Goal: Task Accomplishment & Management: Manage account settings

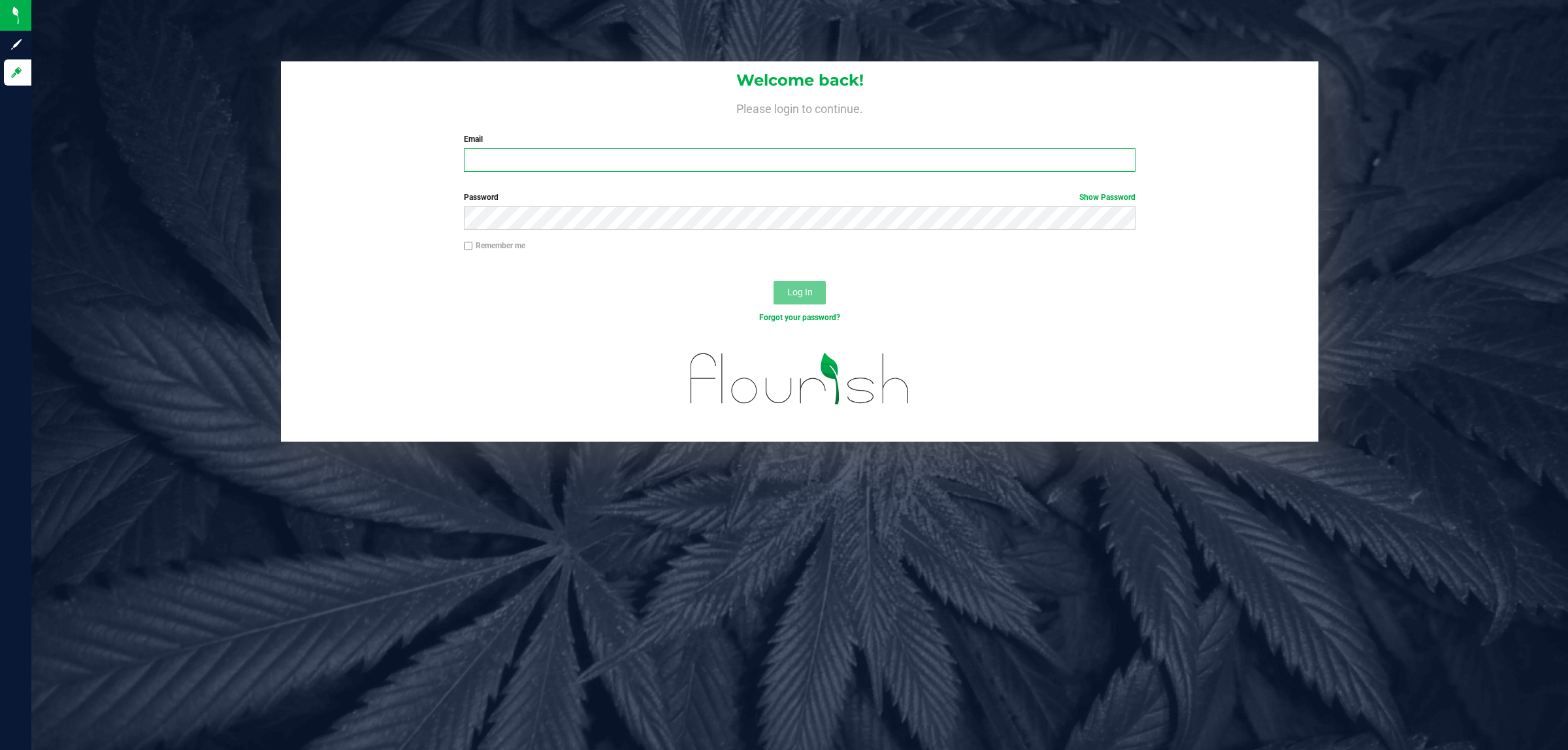
click at [1017, 158] on input "Email" at bounding box center [799, 160] width 672 height 24
type input "[EMAIL_ADDRESS][DOMAIN_NAME]"
click at [773, 281] on button "Log In" at bounding box center [799, 292] width 52 height 24
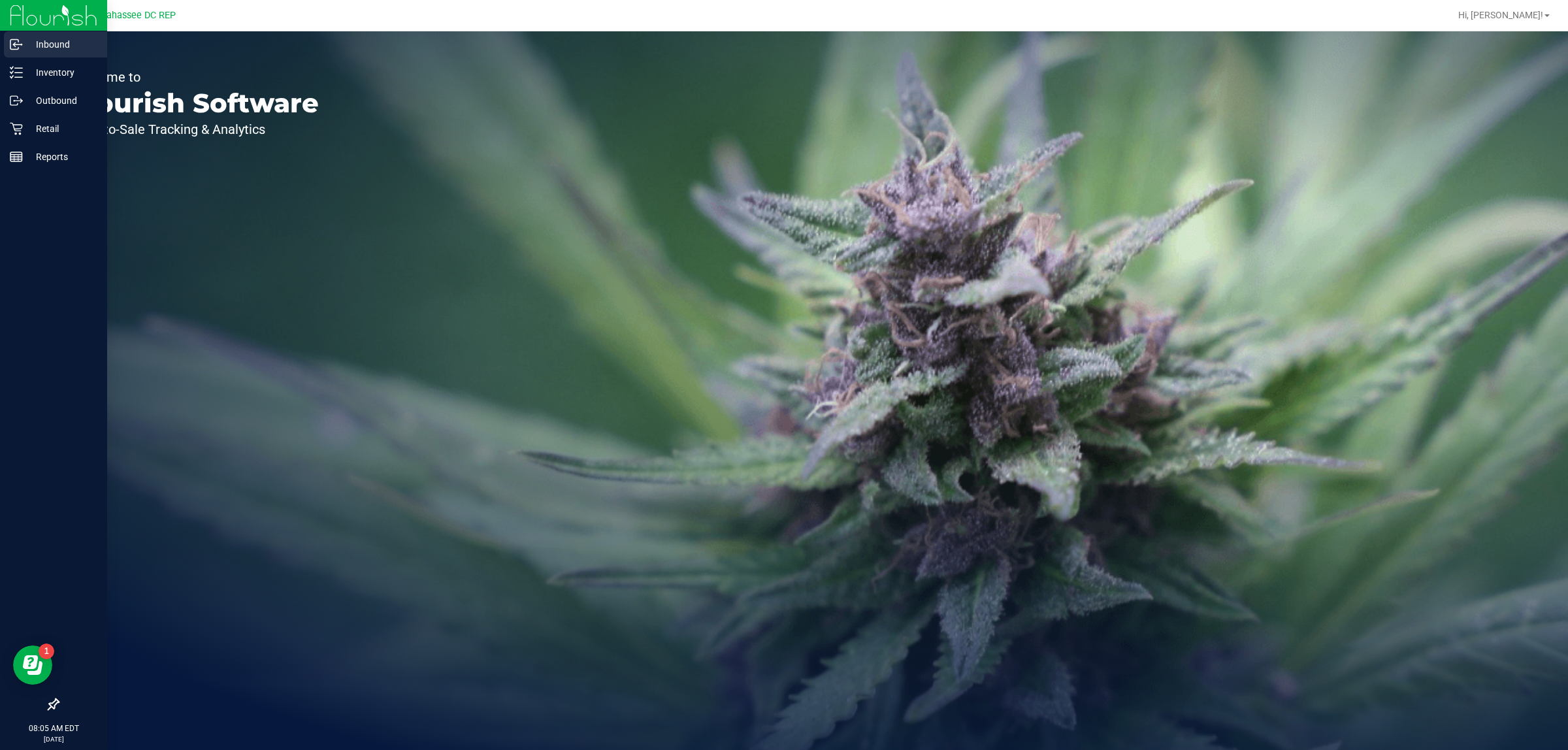
click at [77, 51] on p "Inbound" at bounding box center [62, 44] width 78 height 15
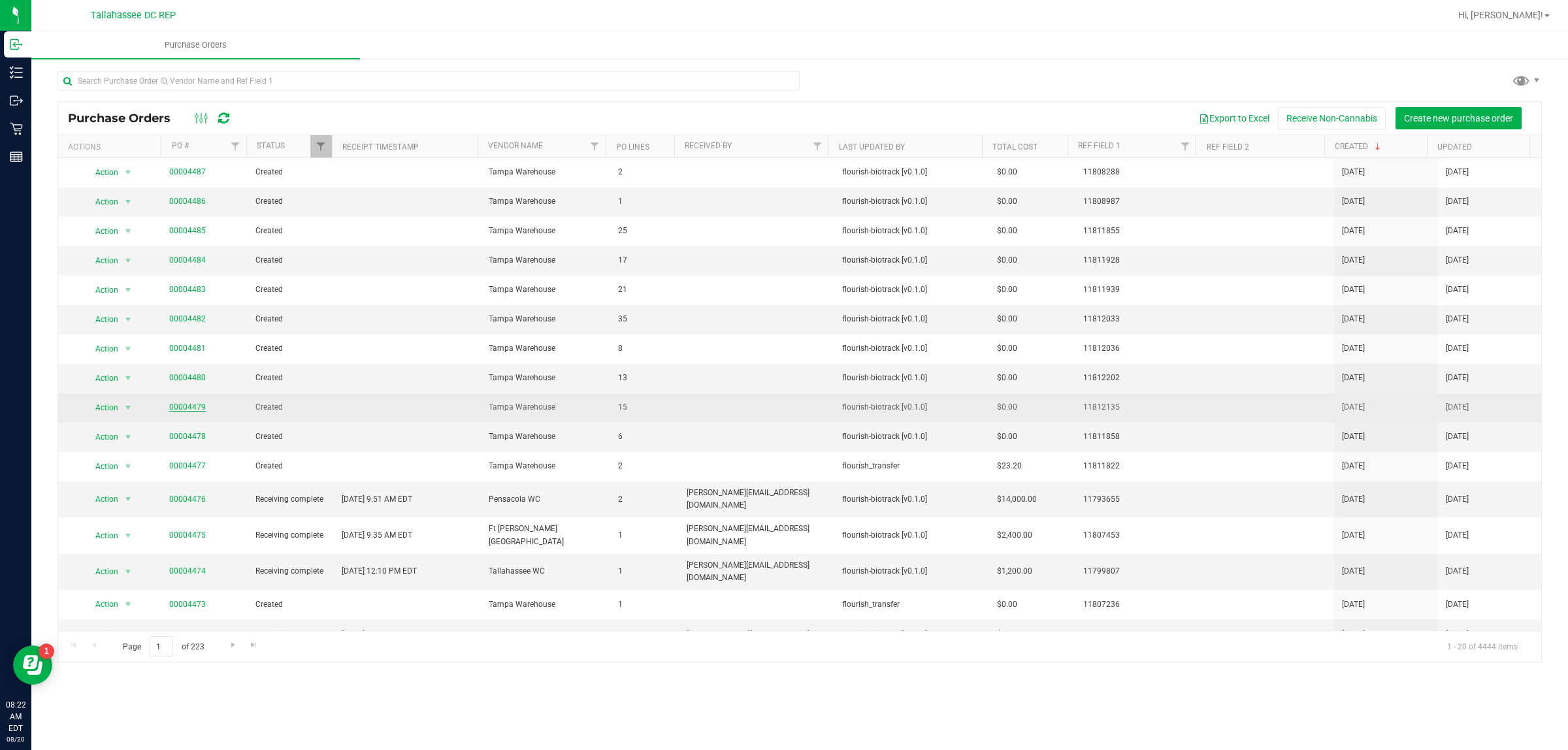
click at [185, 409] on link "00004479" at bounding box center [187, 407] width 36 height 9
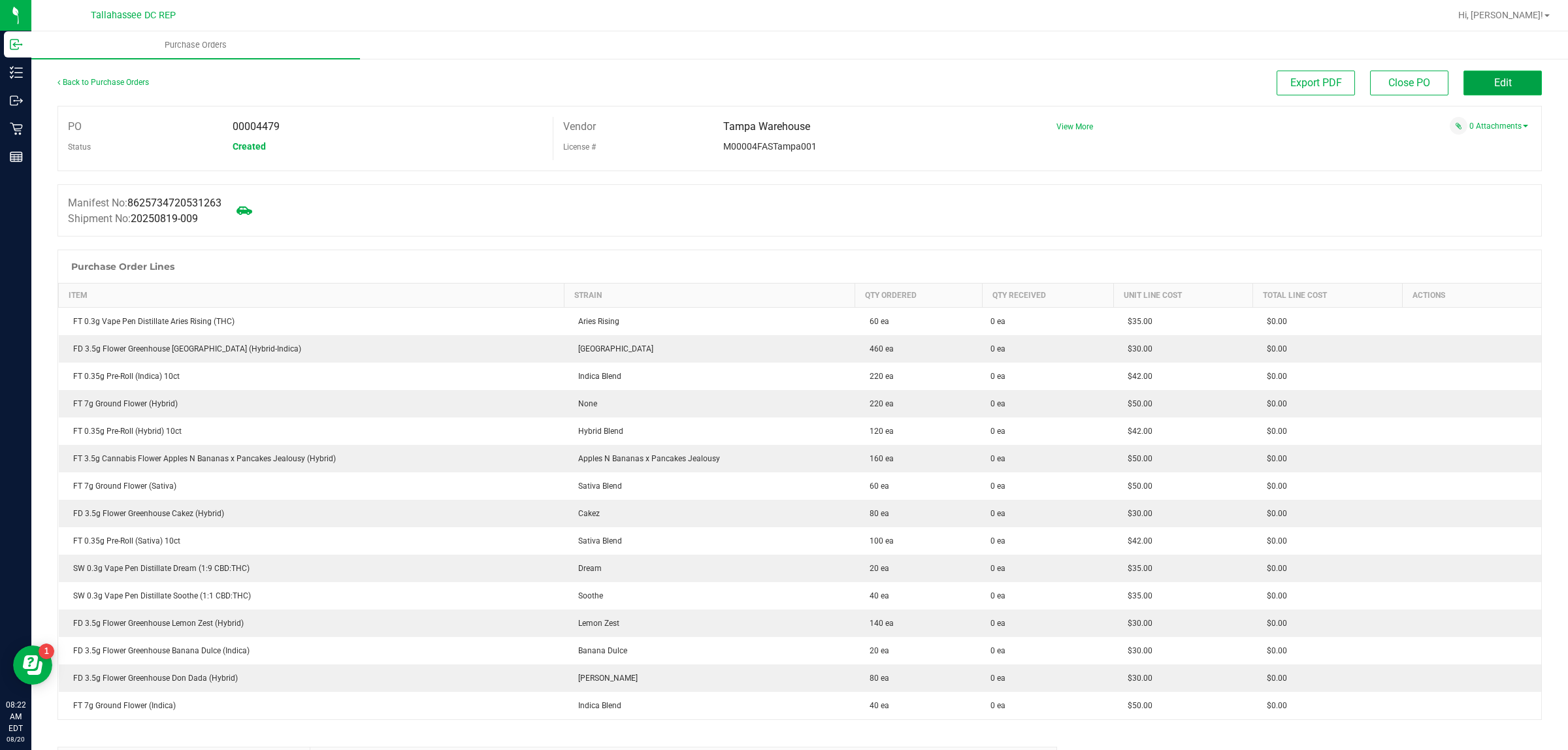
click at [1494, 82] on span "Edit" at bounding box center [1503, 83] width 17 height 12
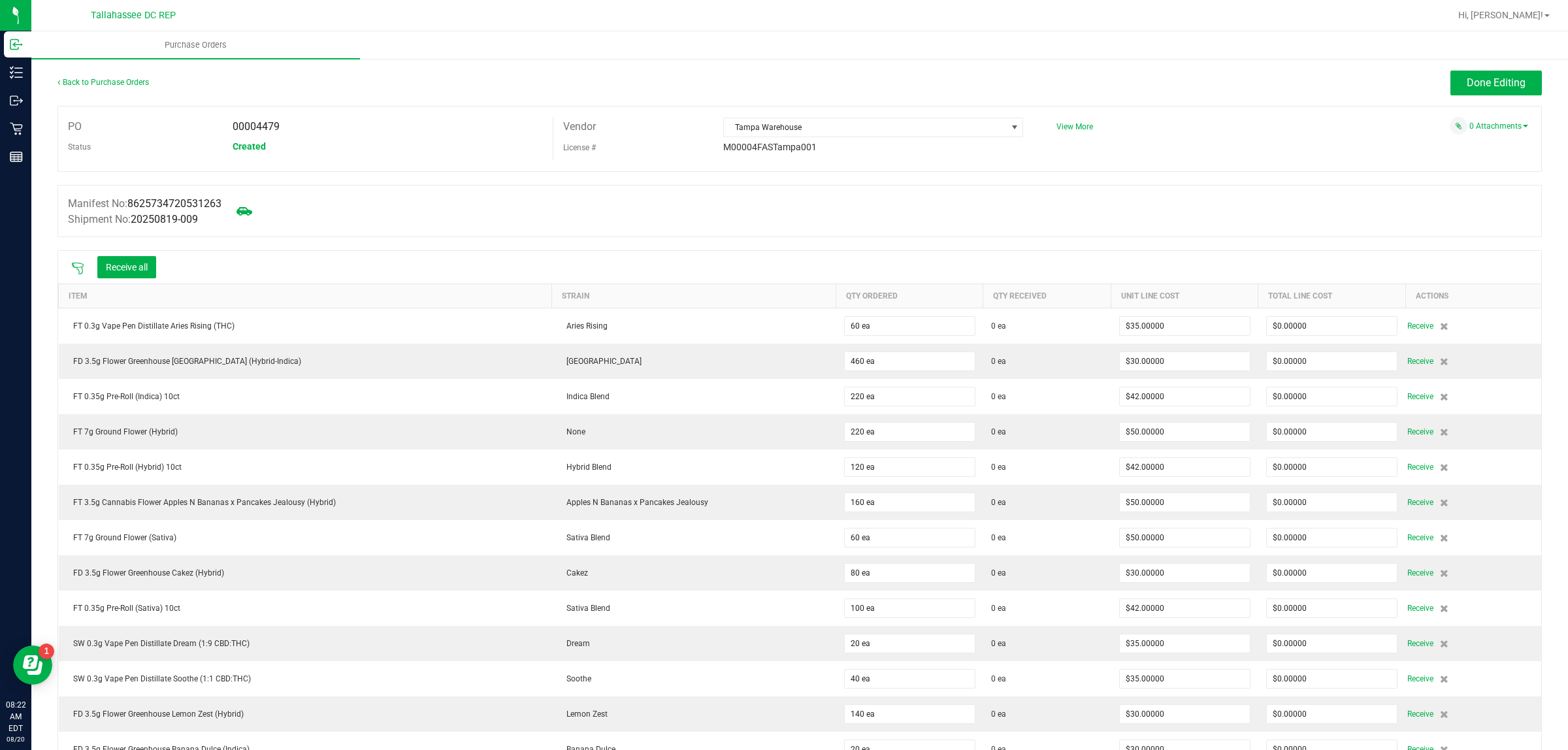
click at [77, 273] on icon at bounding box center [77, 268] width 13 height 13
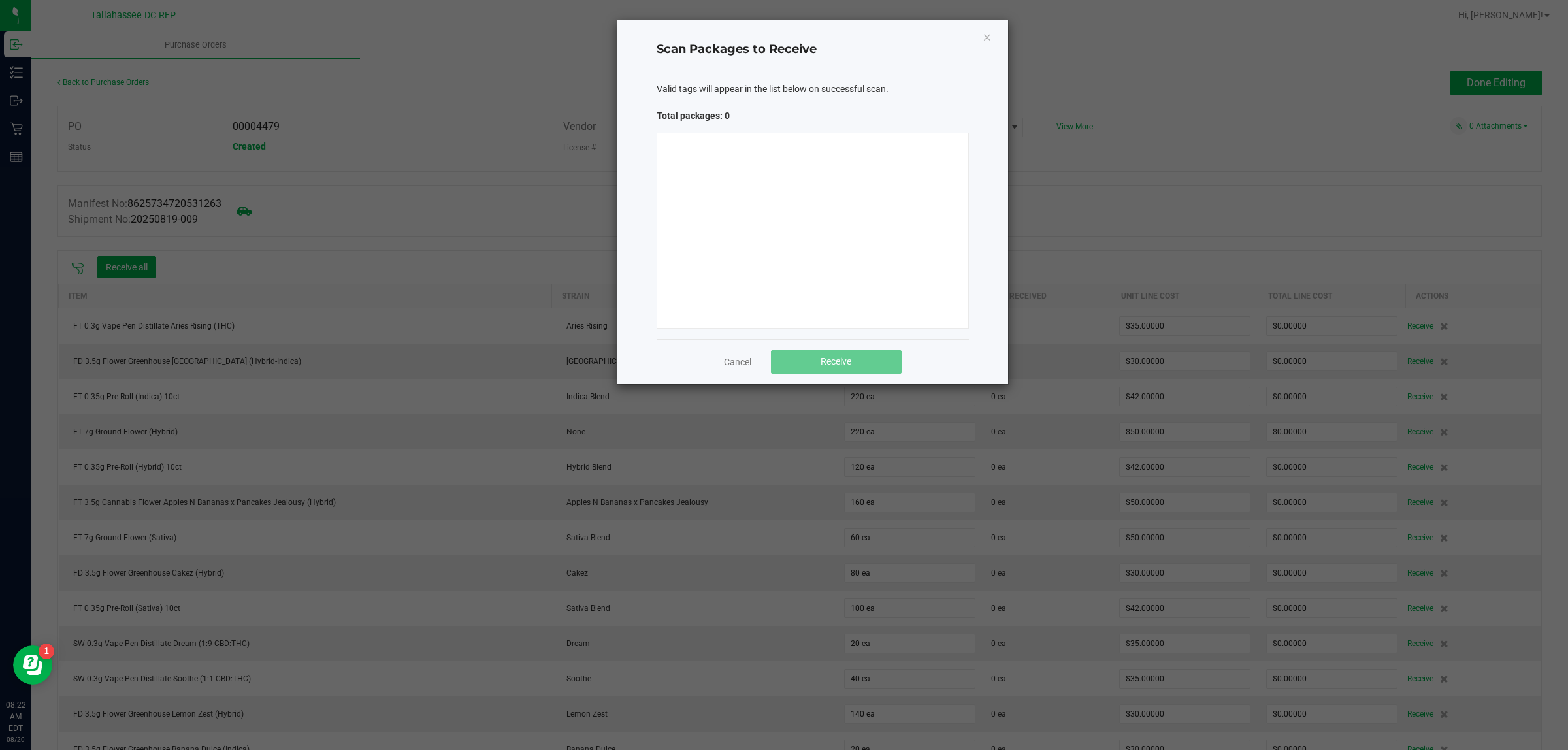
click at [737, 353] on div "Cancel Receive" at bounding box center [812, 362] width 312 height 45
click at [740, 364] on link "Cancel" at bounding box center [737, 362] width 28 height 13
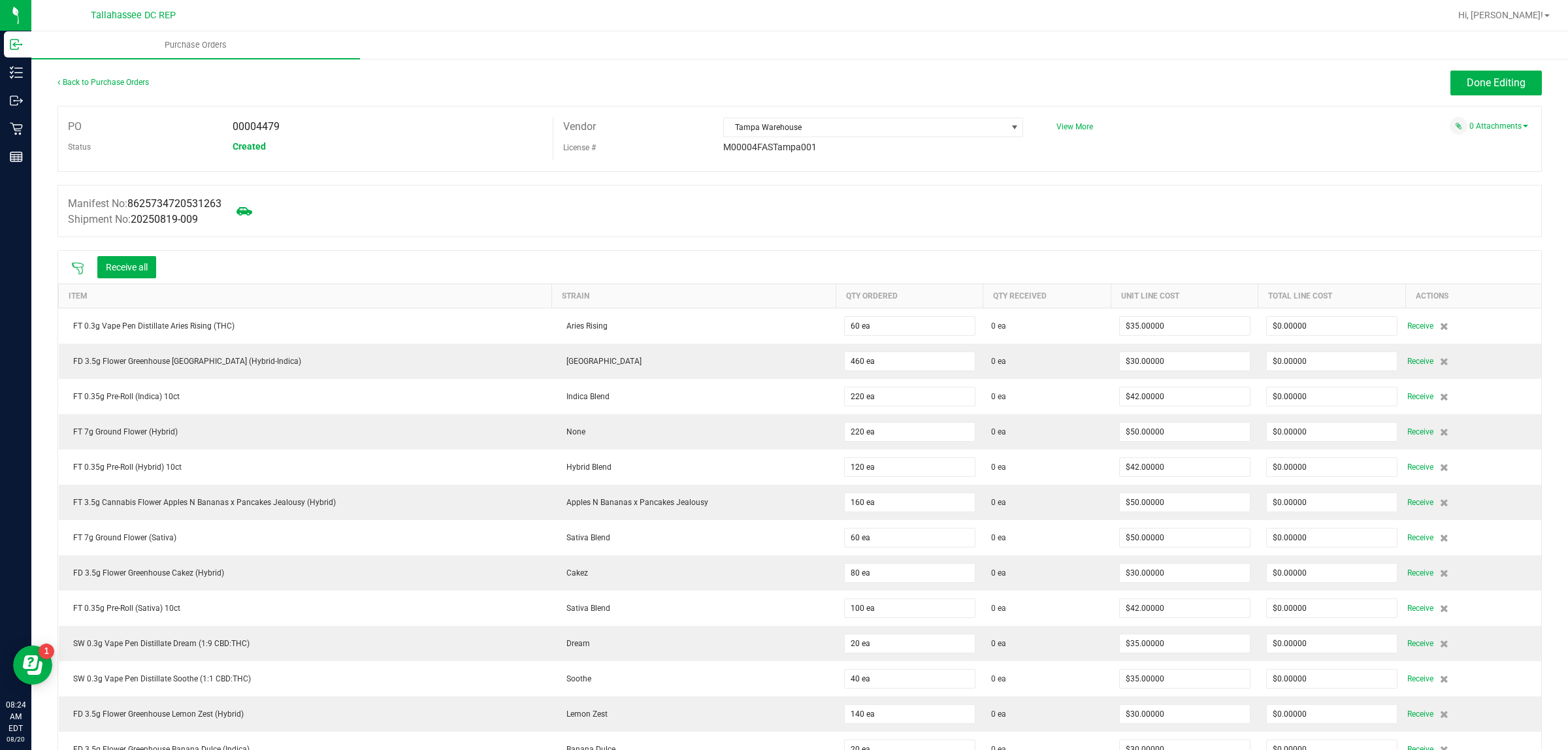
click at [74, 272] on icon at bounding box center [77, 268] width 13 height 13
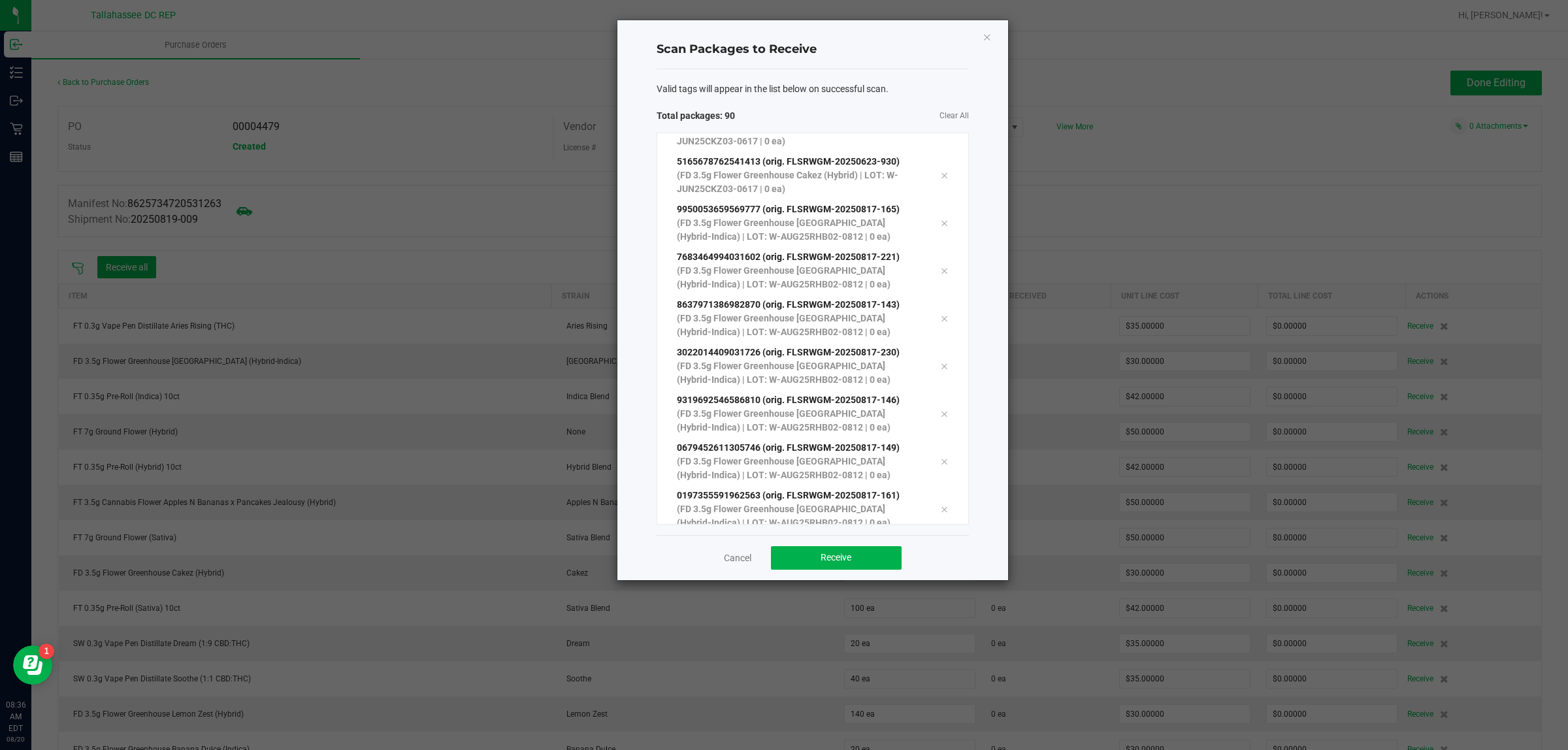
scroll to position [3909, 0]
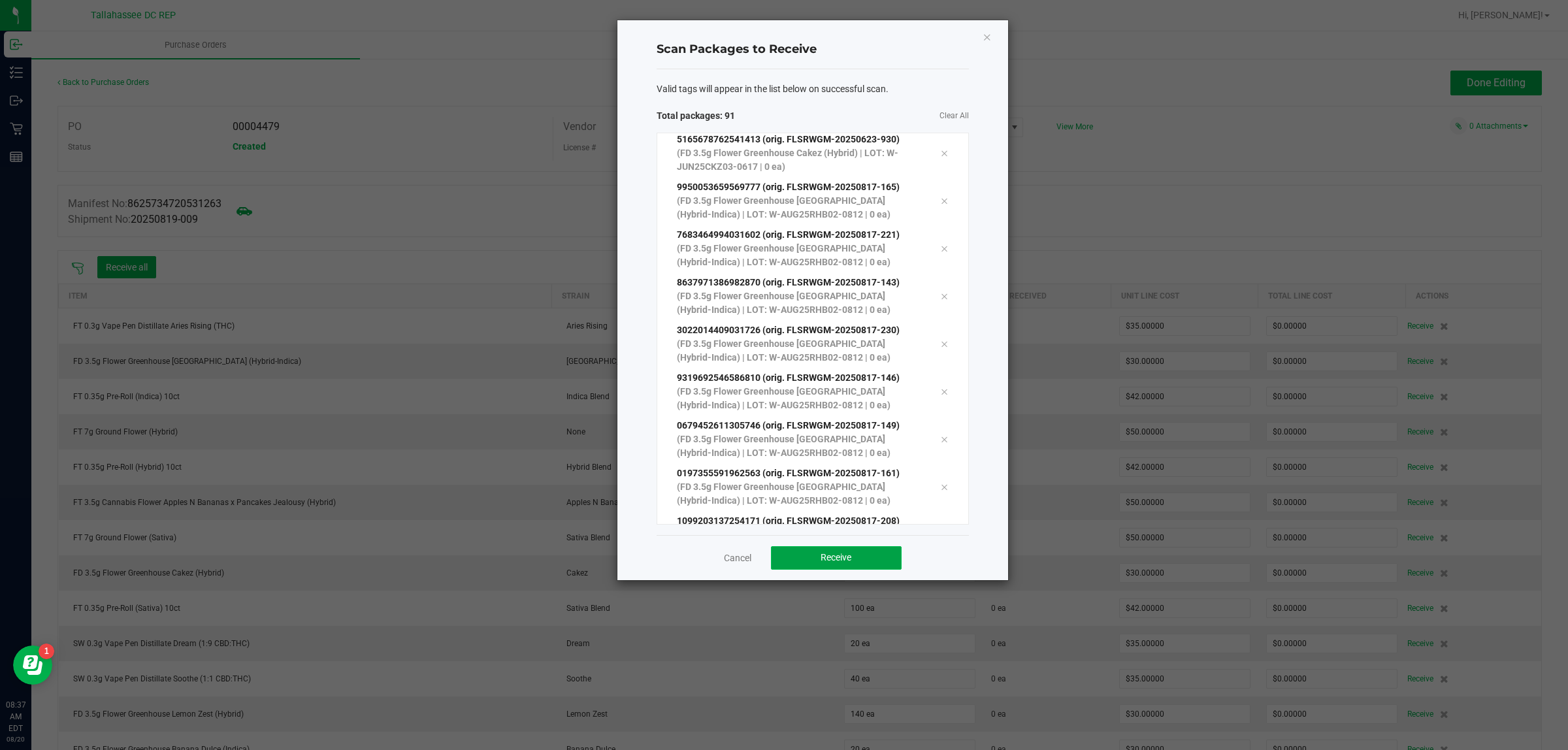
click at [838, 553] on span "Receive" at bounding box center [836, 557] width 31 height 11
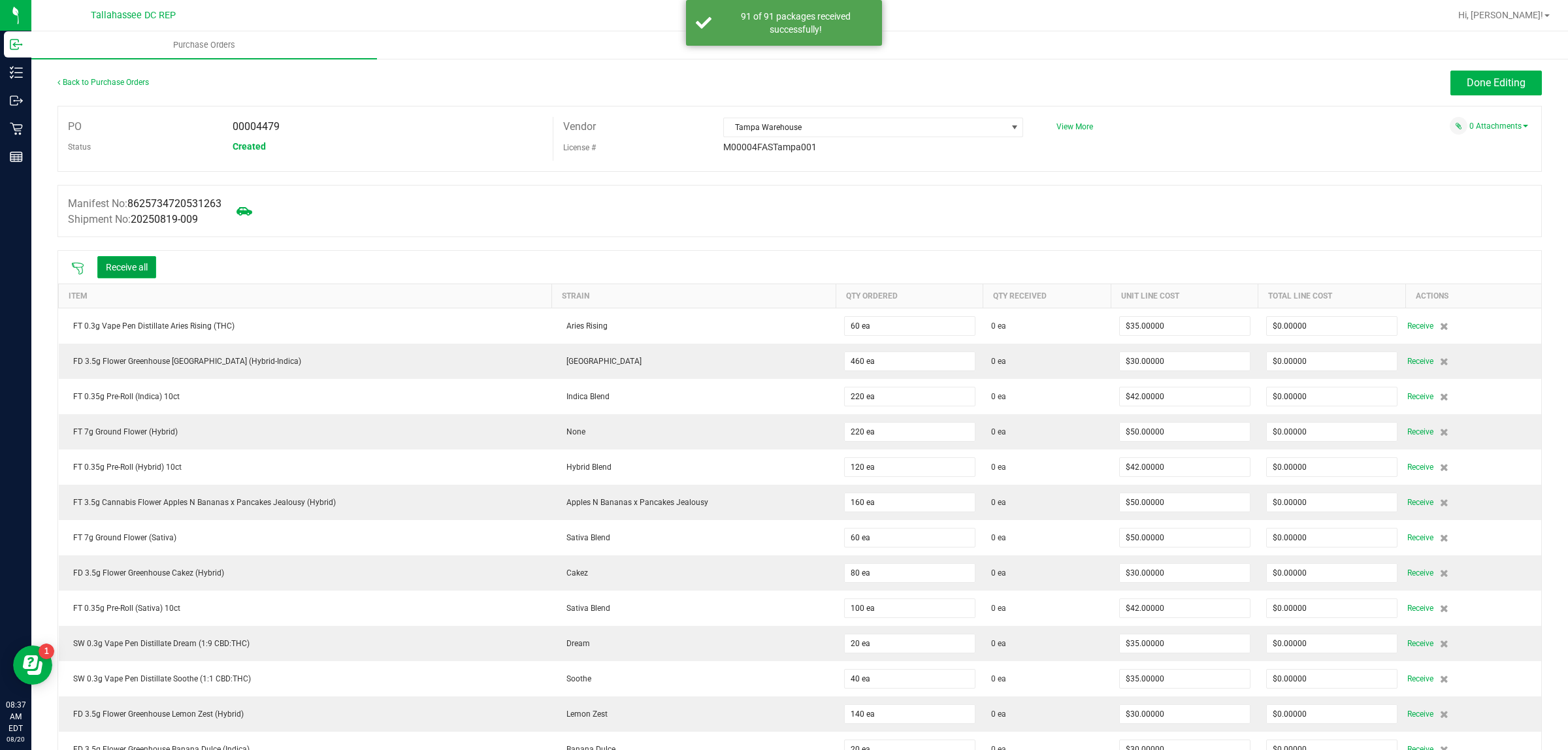
click at [115, 273] on button "Receive all" at bounding box center [127, 267] width 59 height 22
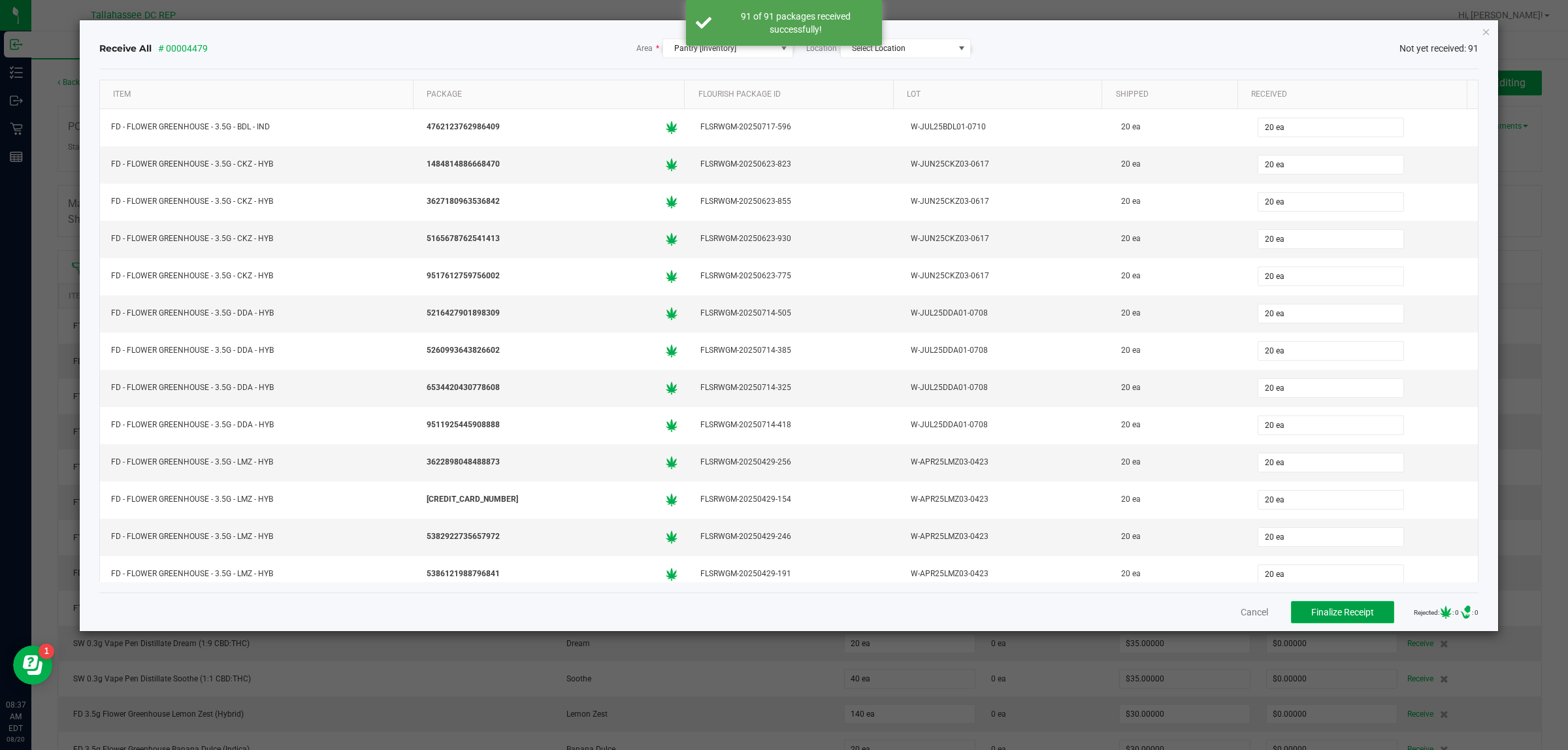
click at [1312, 612] on span "Finalize Receipt" at bounding box center [1342, 613] width 63 height 11
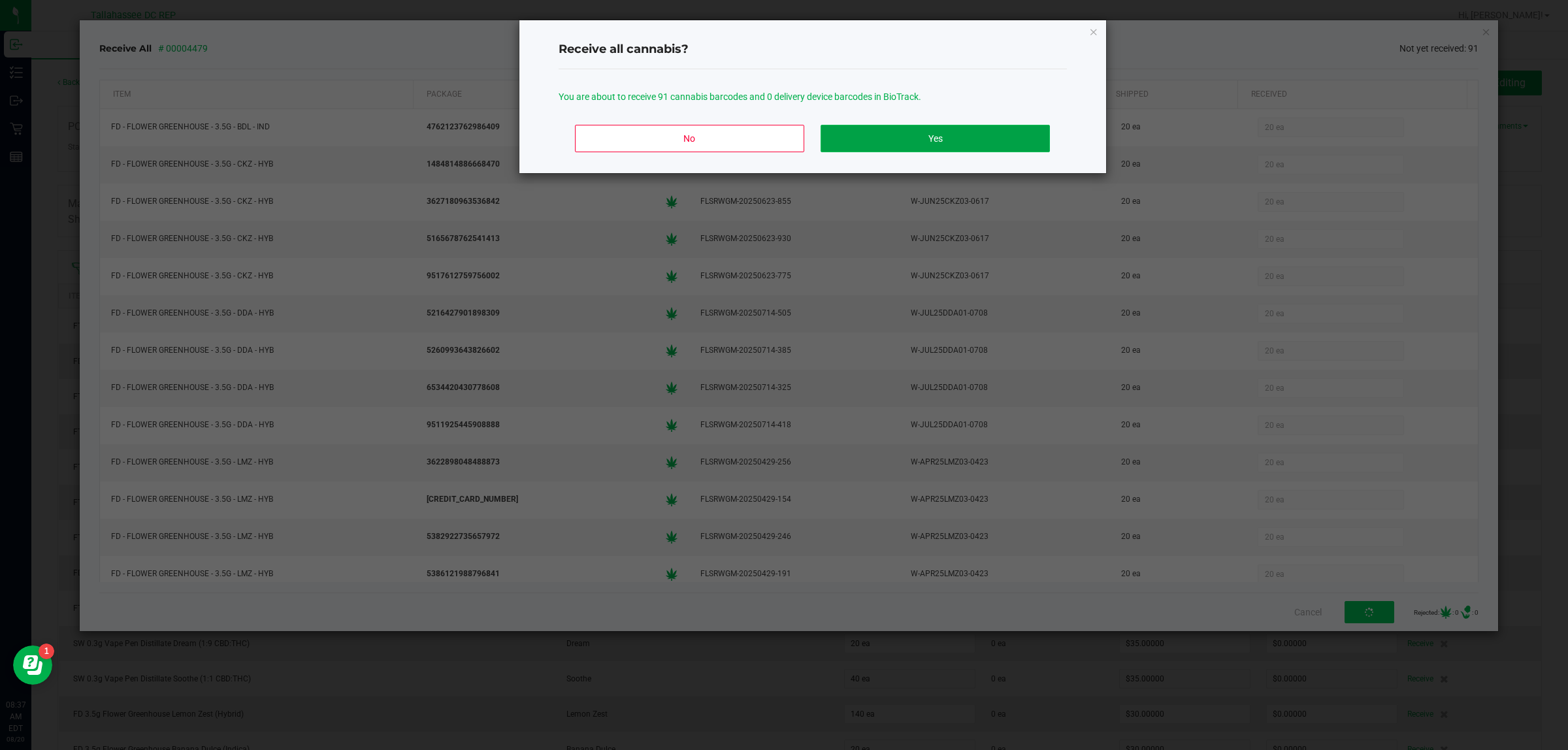
click at [967, 145] on button "Yes" at bounding box center [935, 138] width 229 height 28
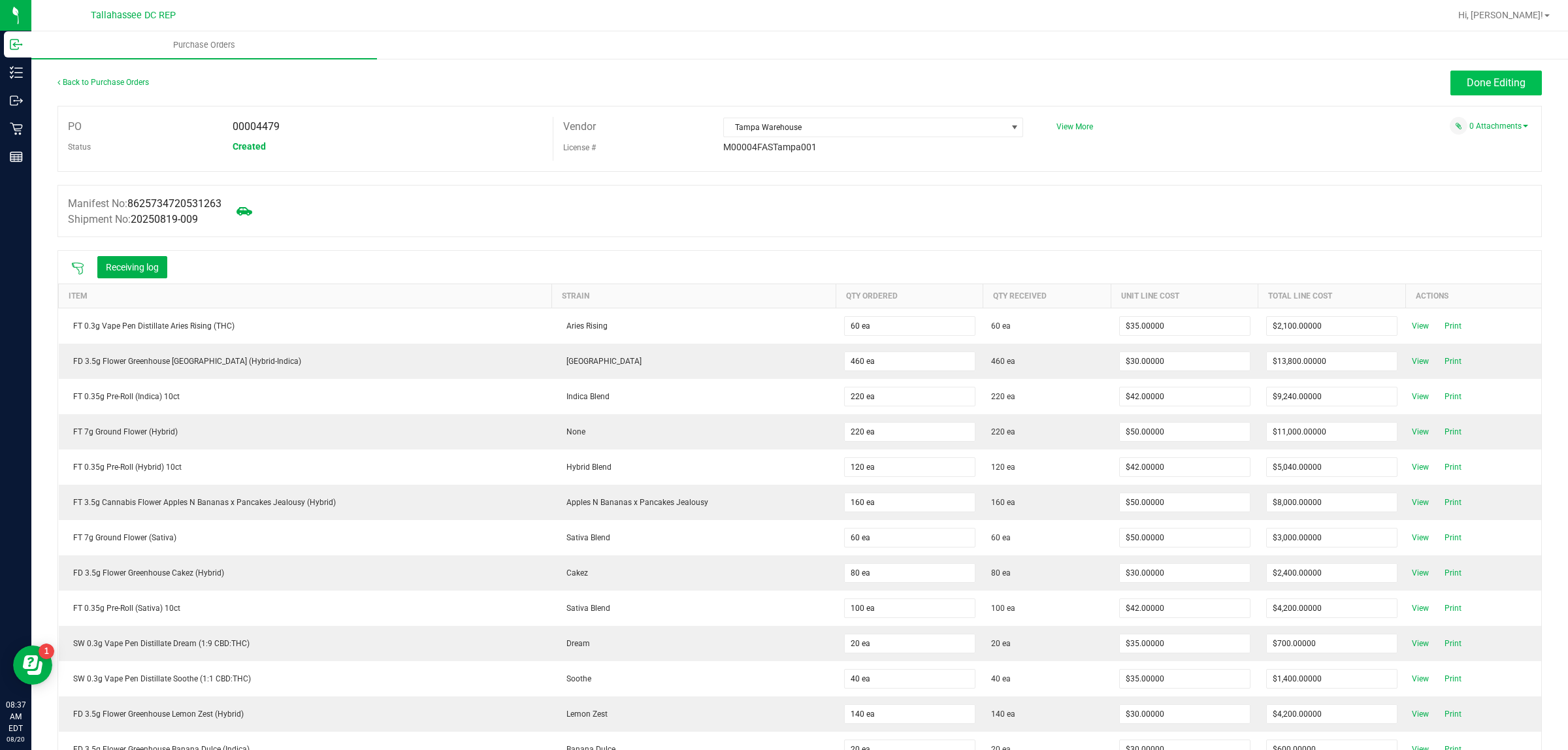
click at [1495, 80] on span "Done Editing" at bounding box center [1495, 83] width 59 height 12
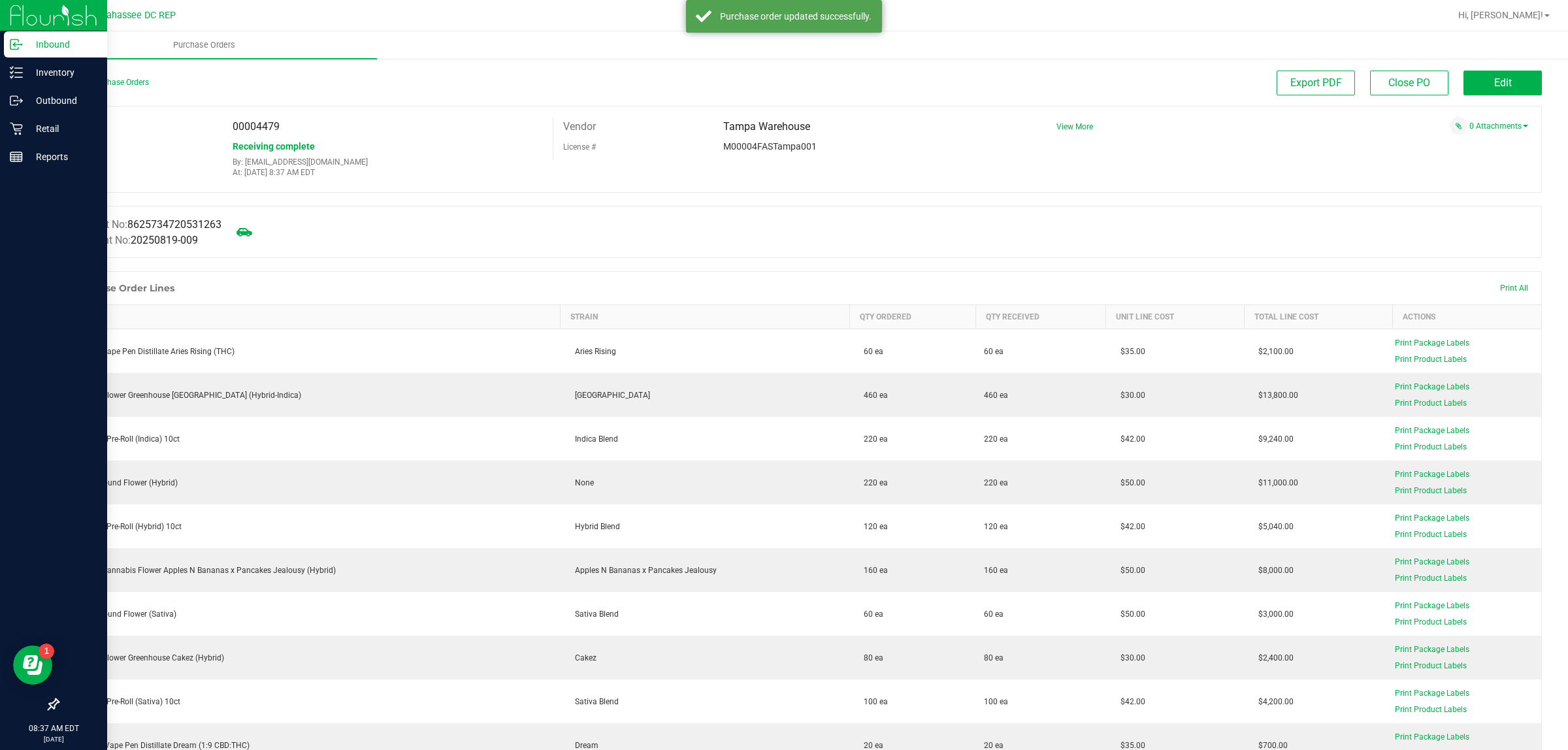
click at [1, 366] on div at bounding box center [53, 432] width 107 height 520
click at [47, 704] on icon at bounding box center [53, 704] width 13 height 13
click at [47, 706] on input "checkbox" at bounding box center [47, 706] width 0 height 0
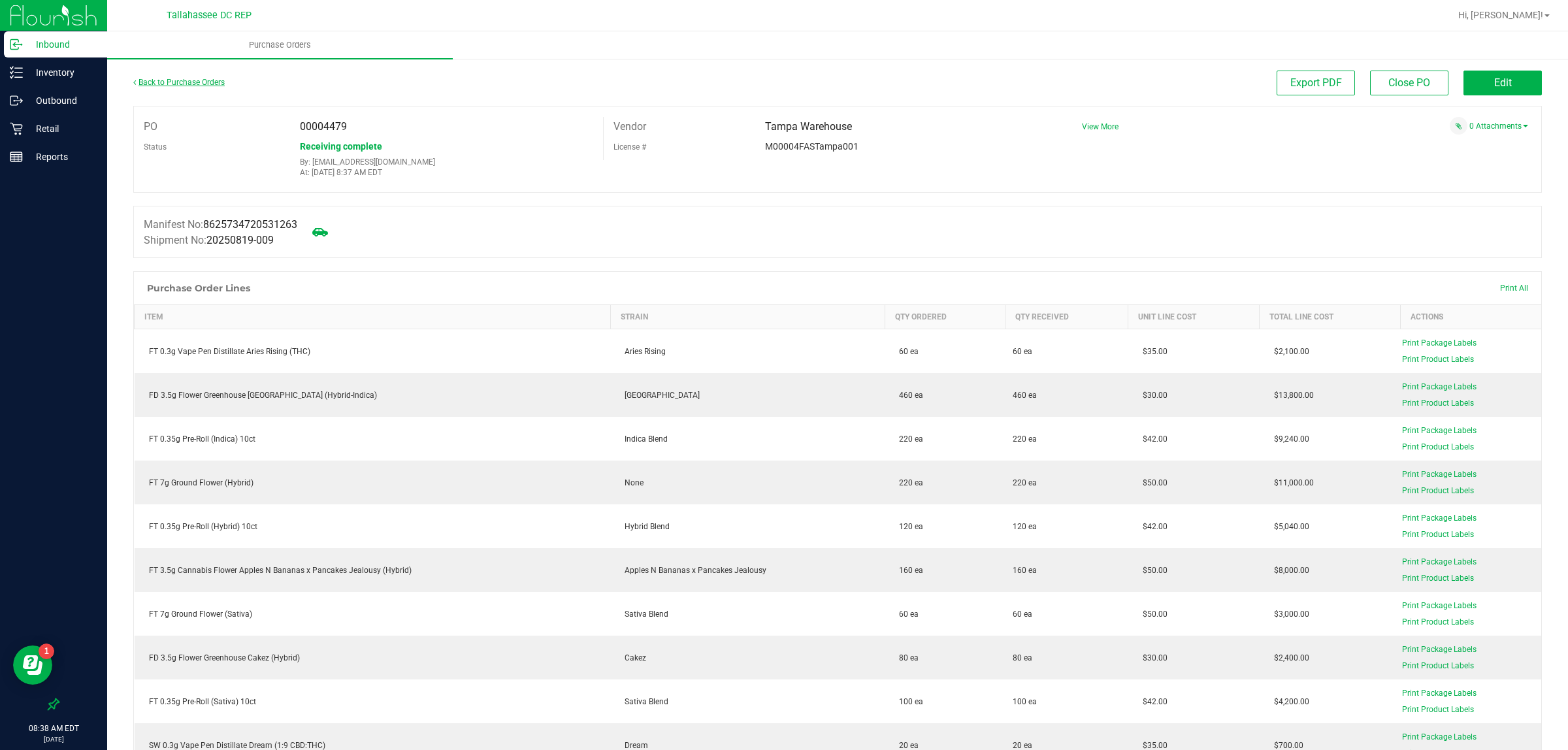
click at [174, 81] on link "Back to Purchase Orders" at bounding box center [179, 83] width 92 height 9
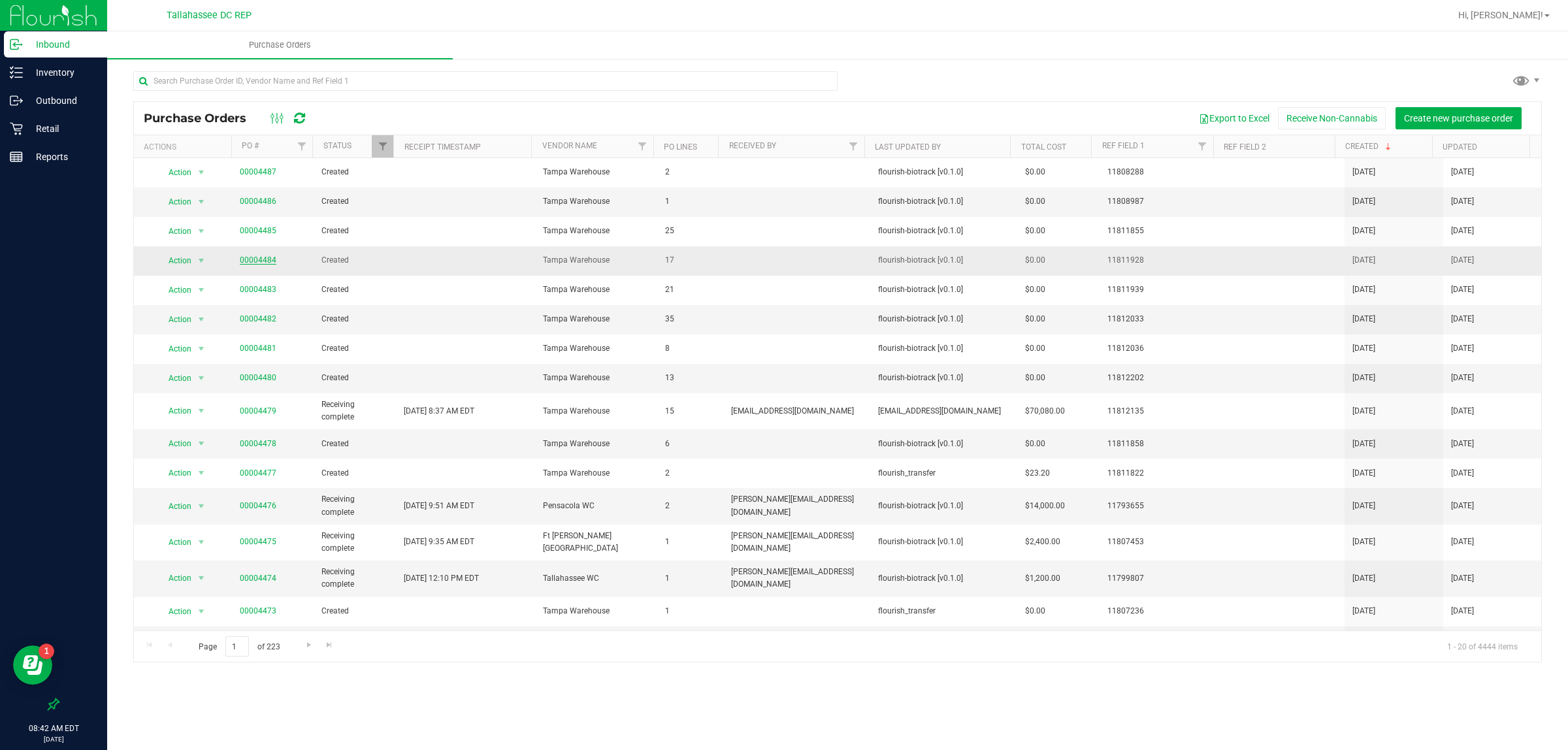
click at [260, 261] on link "00004484" at bounding box center [258, 261] width 36 height 9
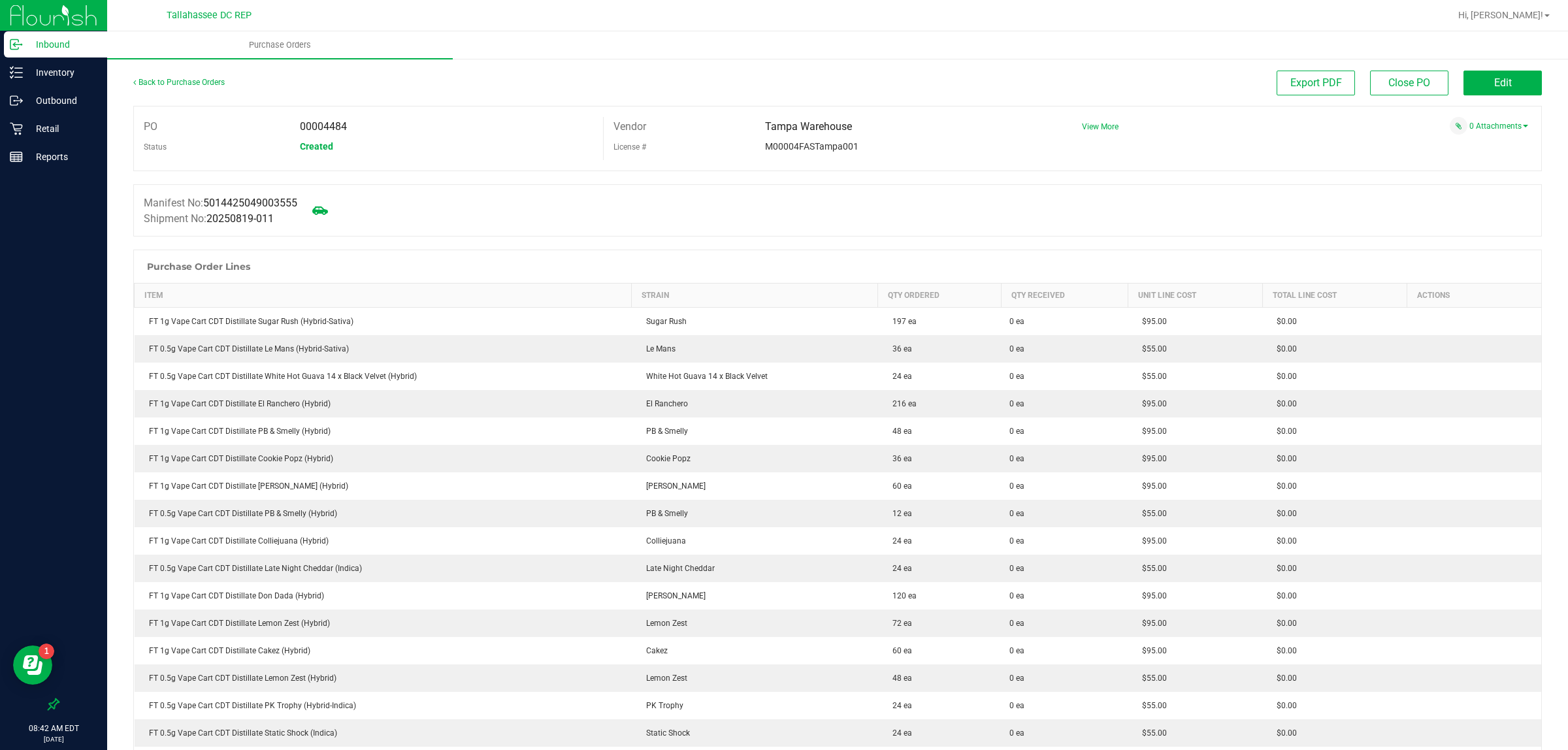
click at [1497, 85] on span "Edit" at bounding box center [1503, 83] width 17 height 12
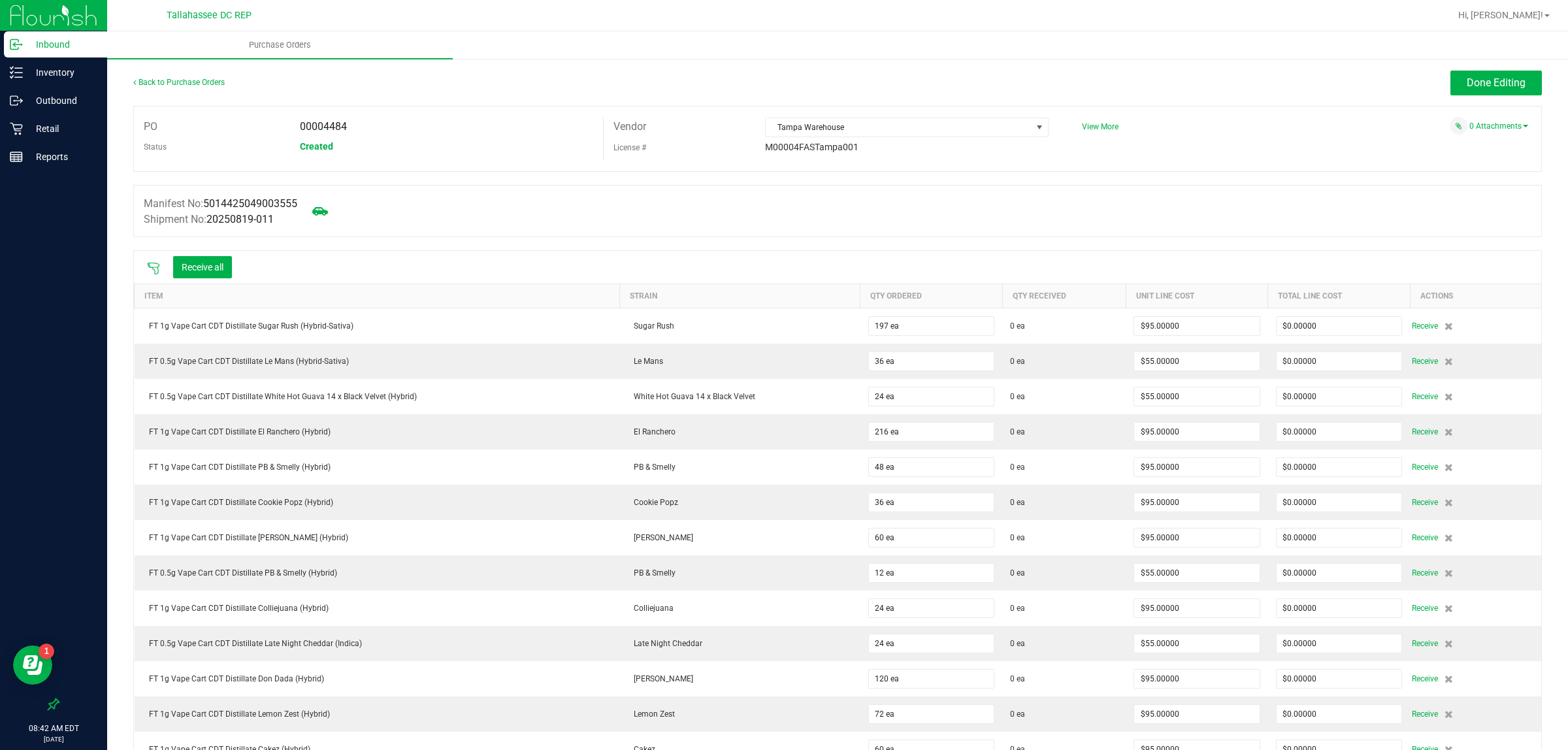
click at [148, 273] on icon at bounding box center [153, 268] width 13 height 13
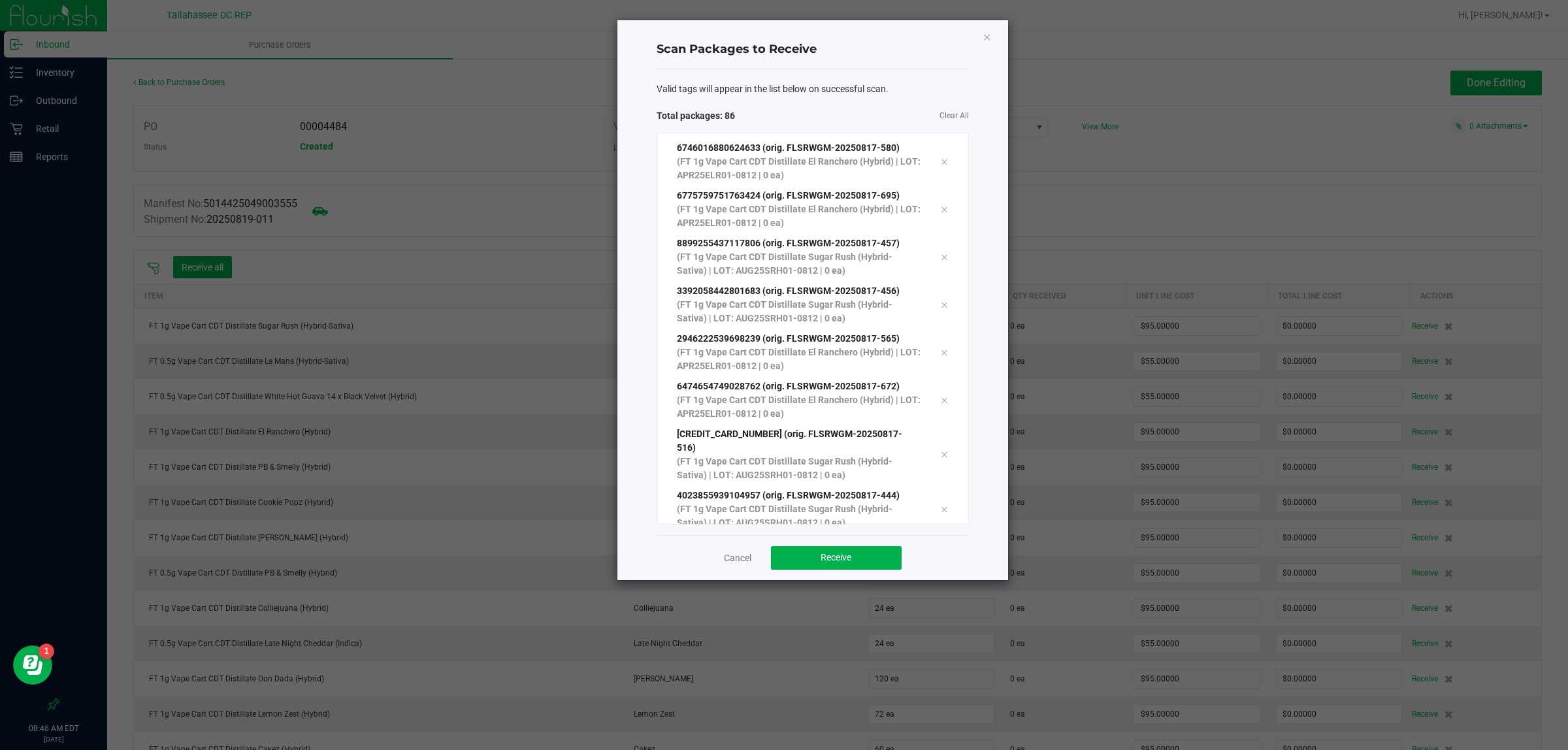
scroll to position [3745, 0]
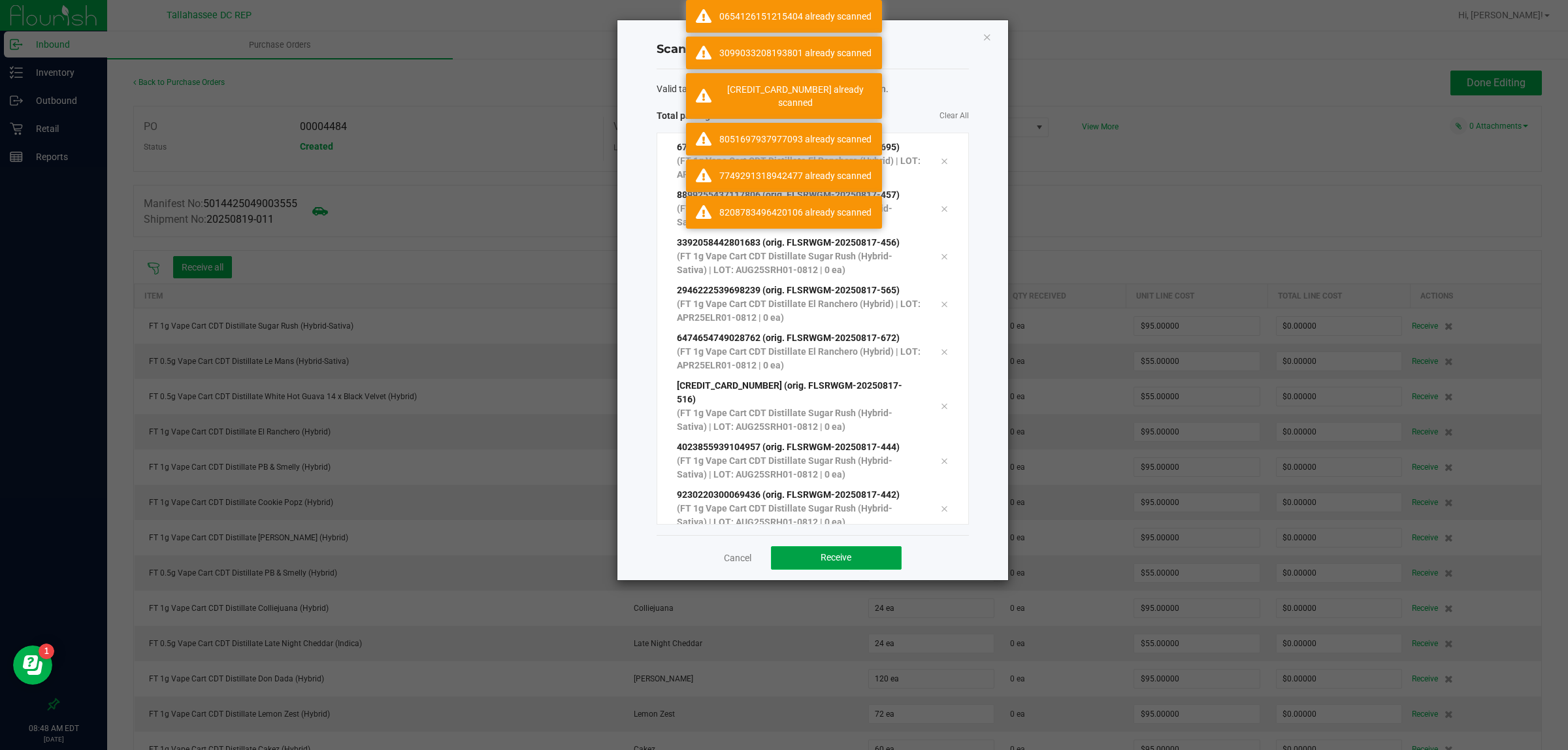
click at [841, 557] on span "Receive" at bounding box center [836, 557] width 31 height 11
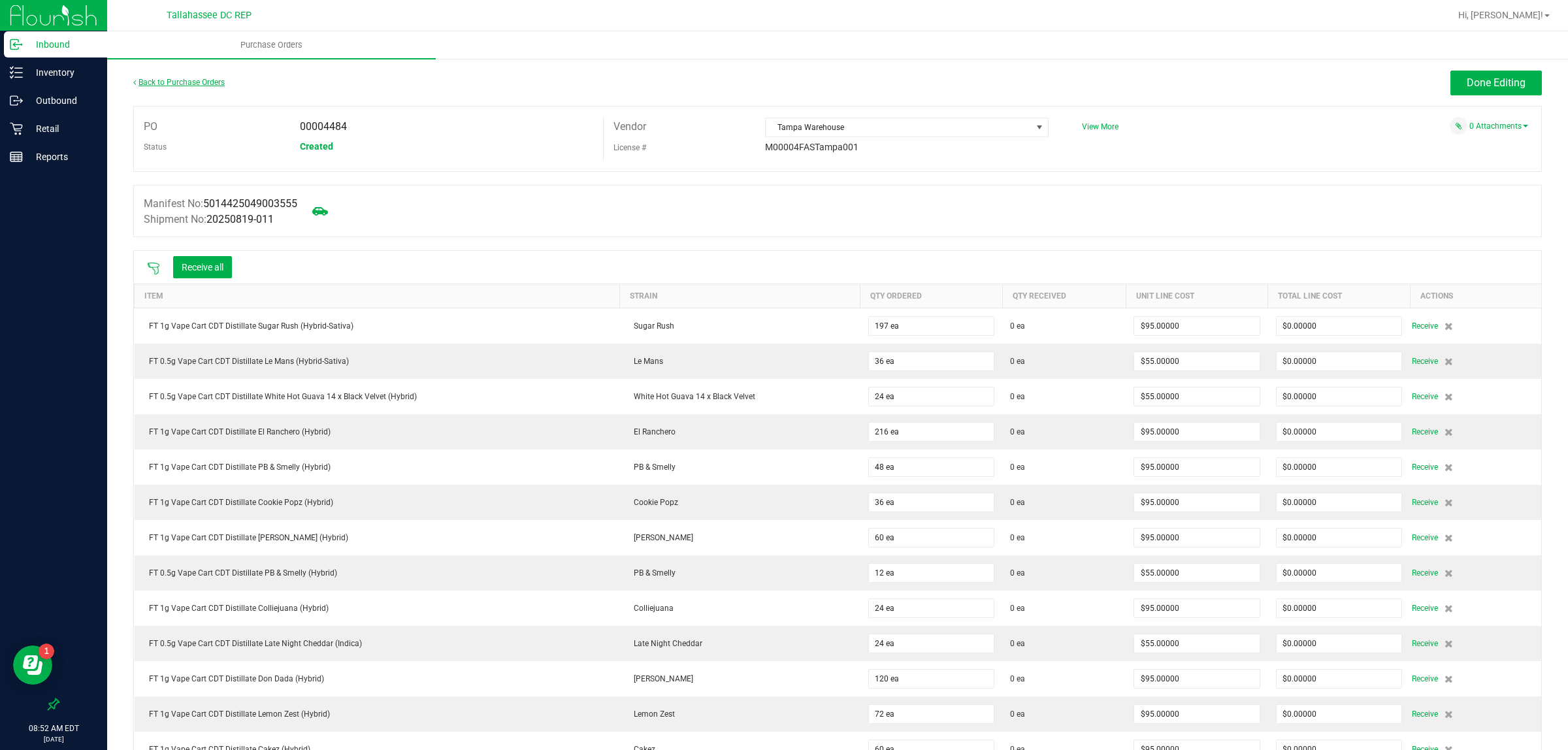
click at [207, 82] on link "Back to Purchase Orders" at bounding box center [179, 83] width 92 height 9
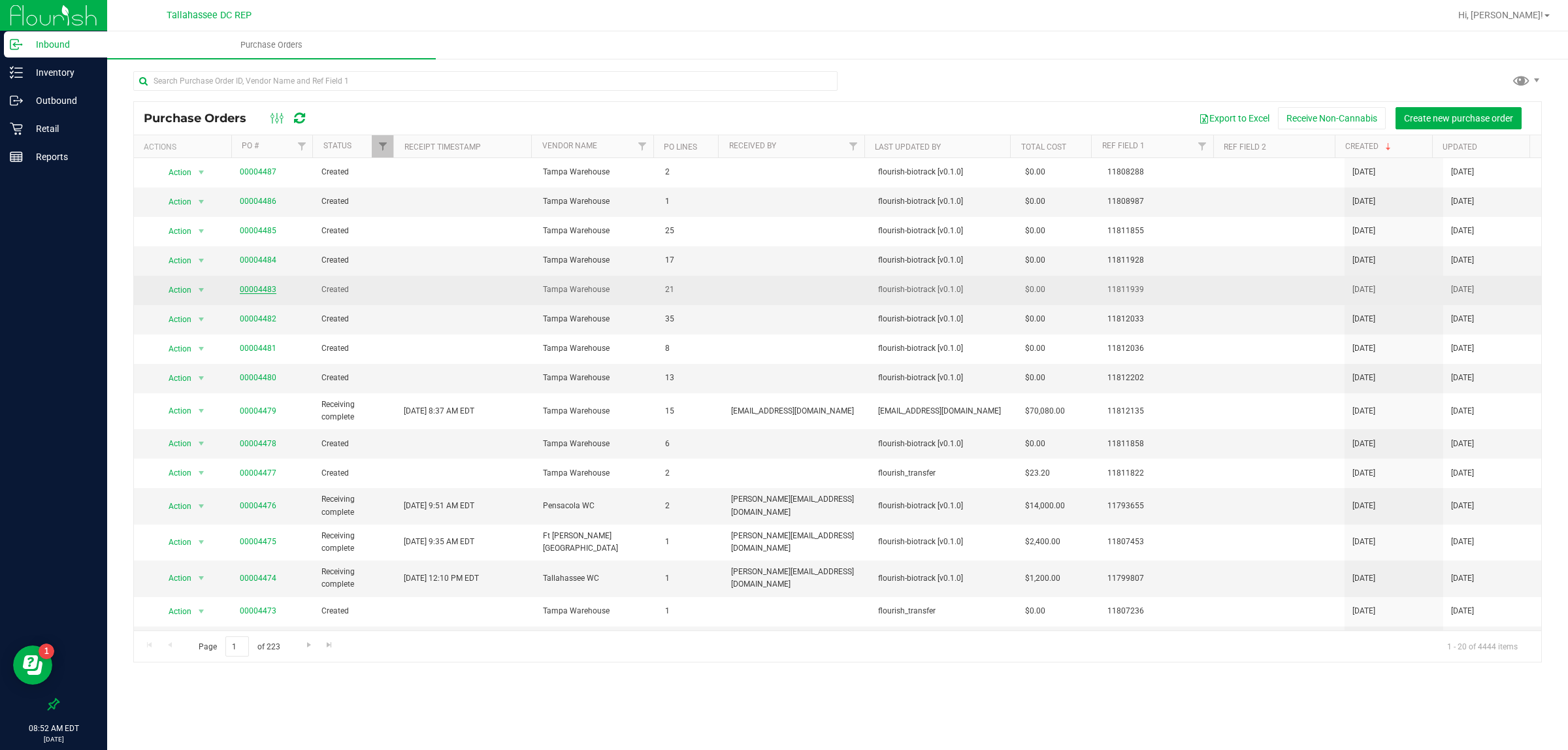
drag, startPoint x: 259, startPoint y: 296, endPoint x: 261, endPoint y: 289, distance: 7.3
click at [259, 292] on span "00004483" at bounding box center [258, 289] width 36 height 12
click at [261, 289] on link "00004483" at bounding box center [258, 289] width 36 height 9
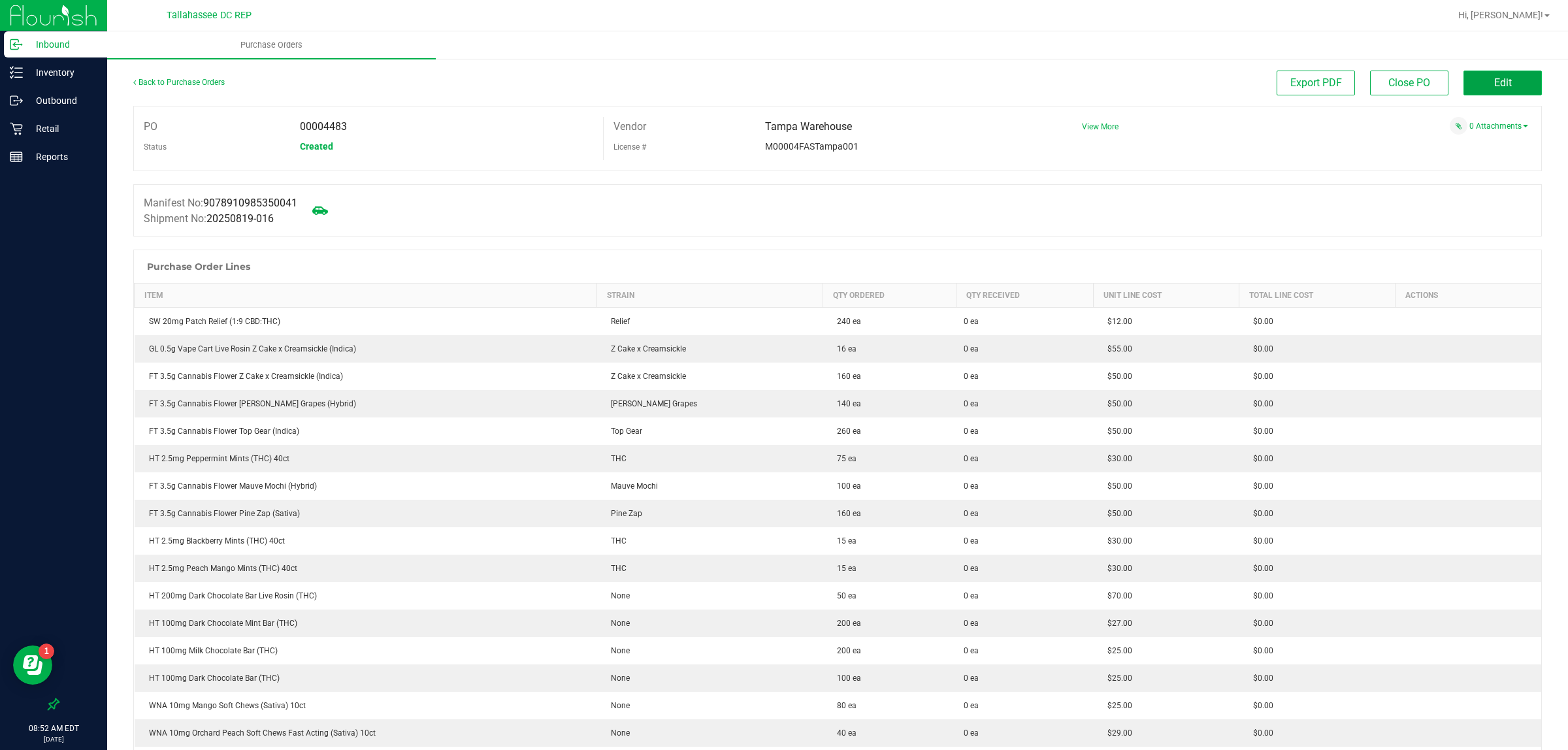
click at [1494, 80] on span "Edit" at bounding box center [1503, 83] width 17 height 12
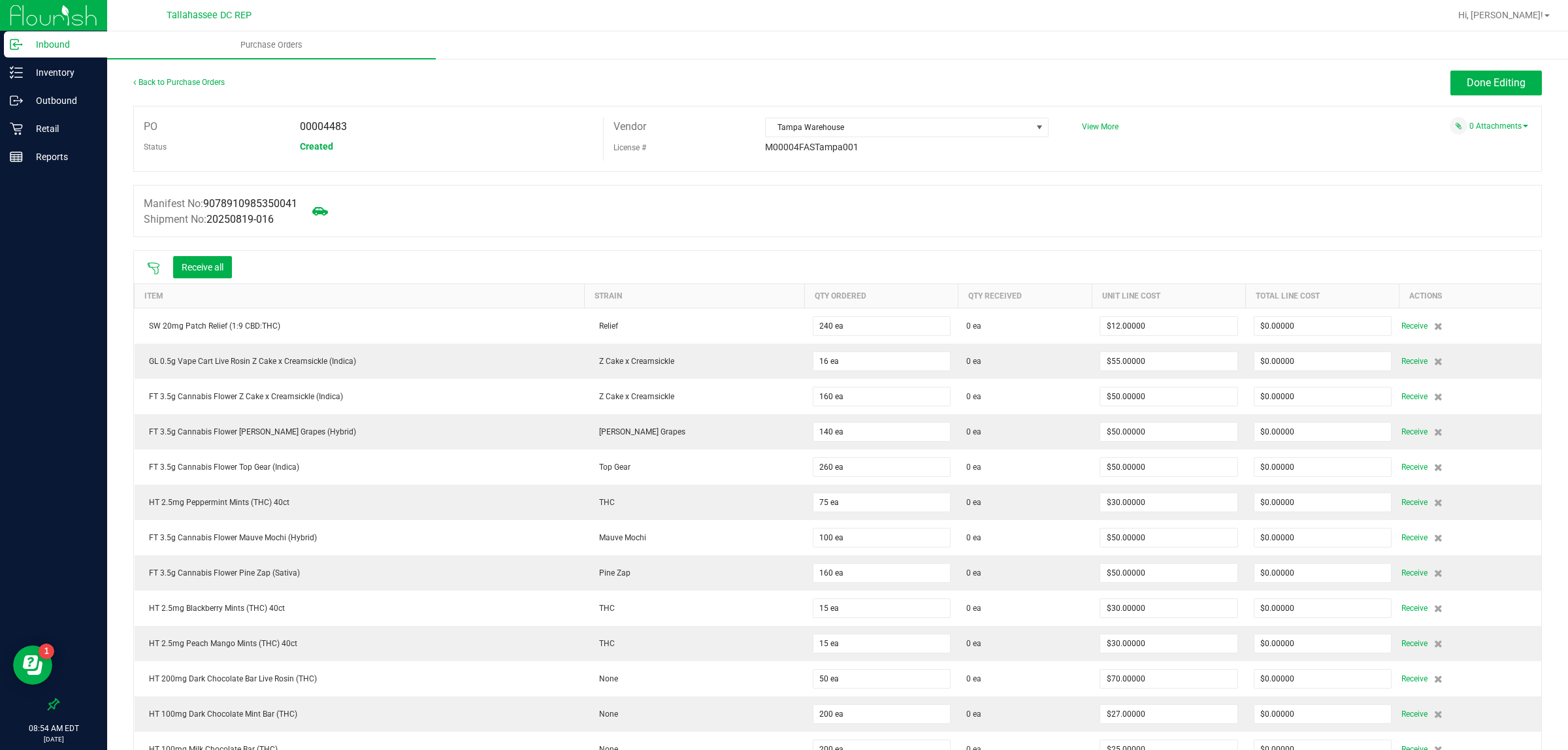
click at [157, 268] on icon at bounding box center [153, 268] width 11 height 11
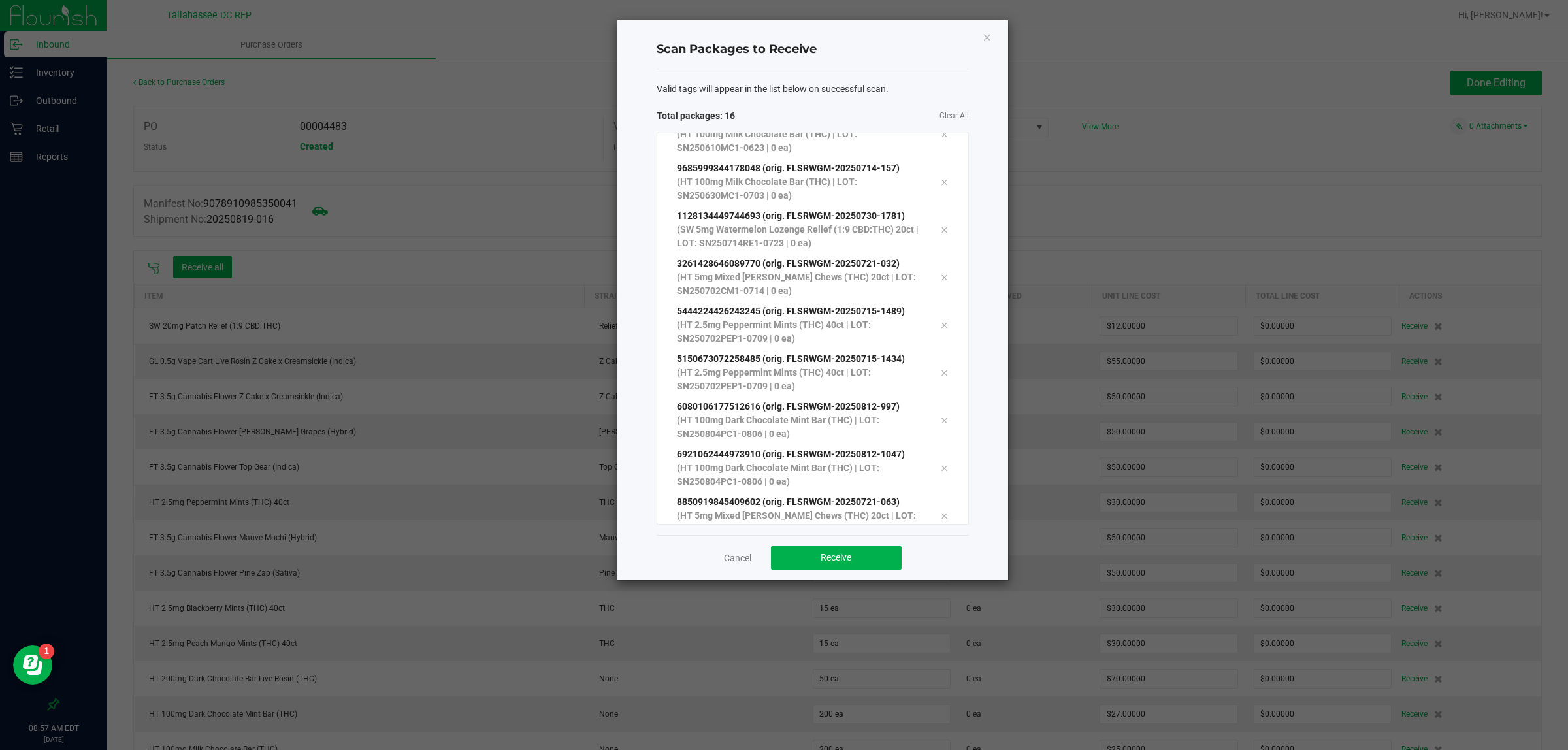
scroll to position [357, 0]
click at [752, 272] on p "(HT 2.5mg Peppermint Mints (THC) 40ct | LOT: SN250702PEP1-0709 | 0 ea)" at bounding box center [799, 283] width 244 height 28
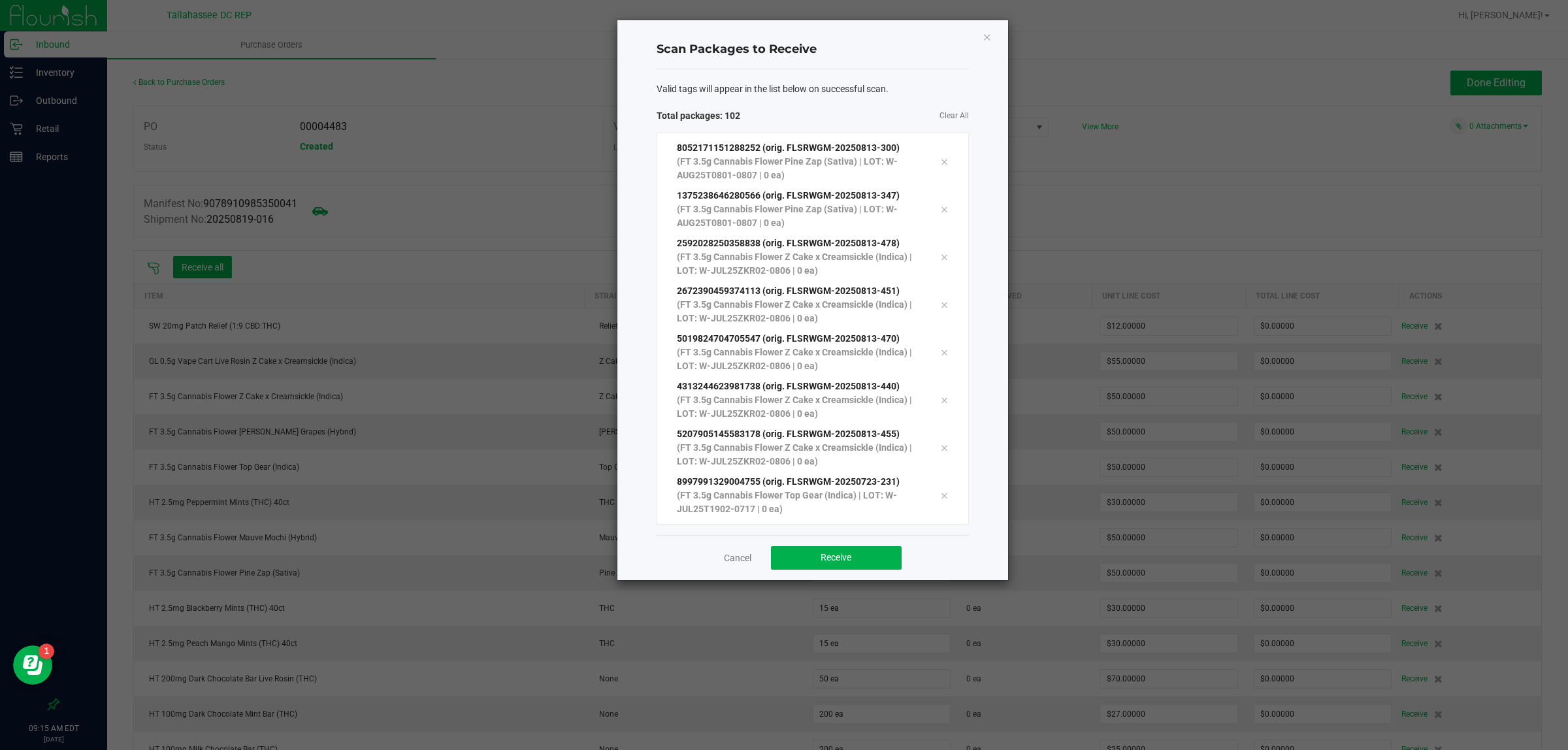
scroll to position [4459, 0]
click at [831, 557] on span "Receive" at bounding box center [836, 557] width 31 height 11
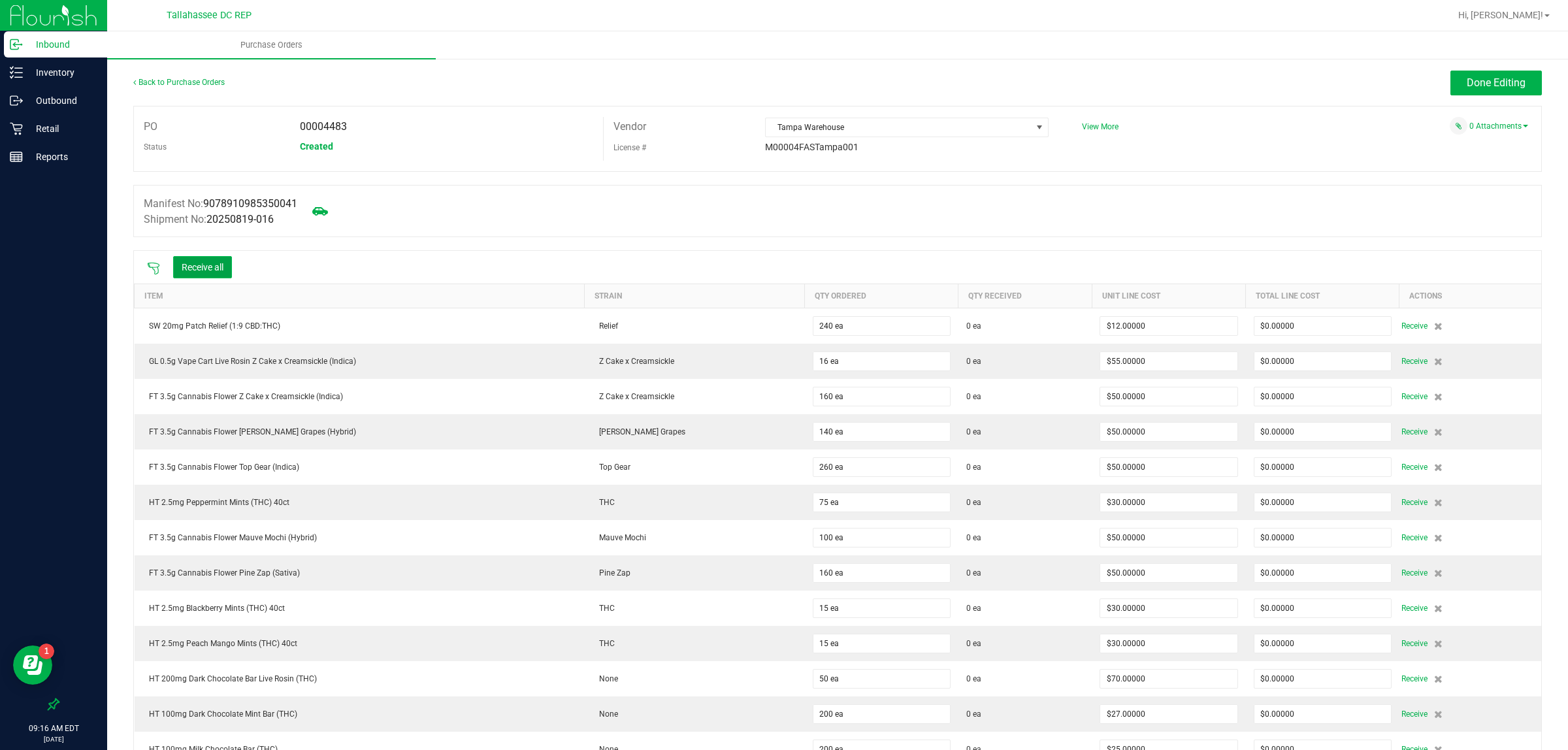
click at [203, 263] on button "Receive all" at bounding box center [202, 267] width 59 height 22
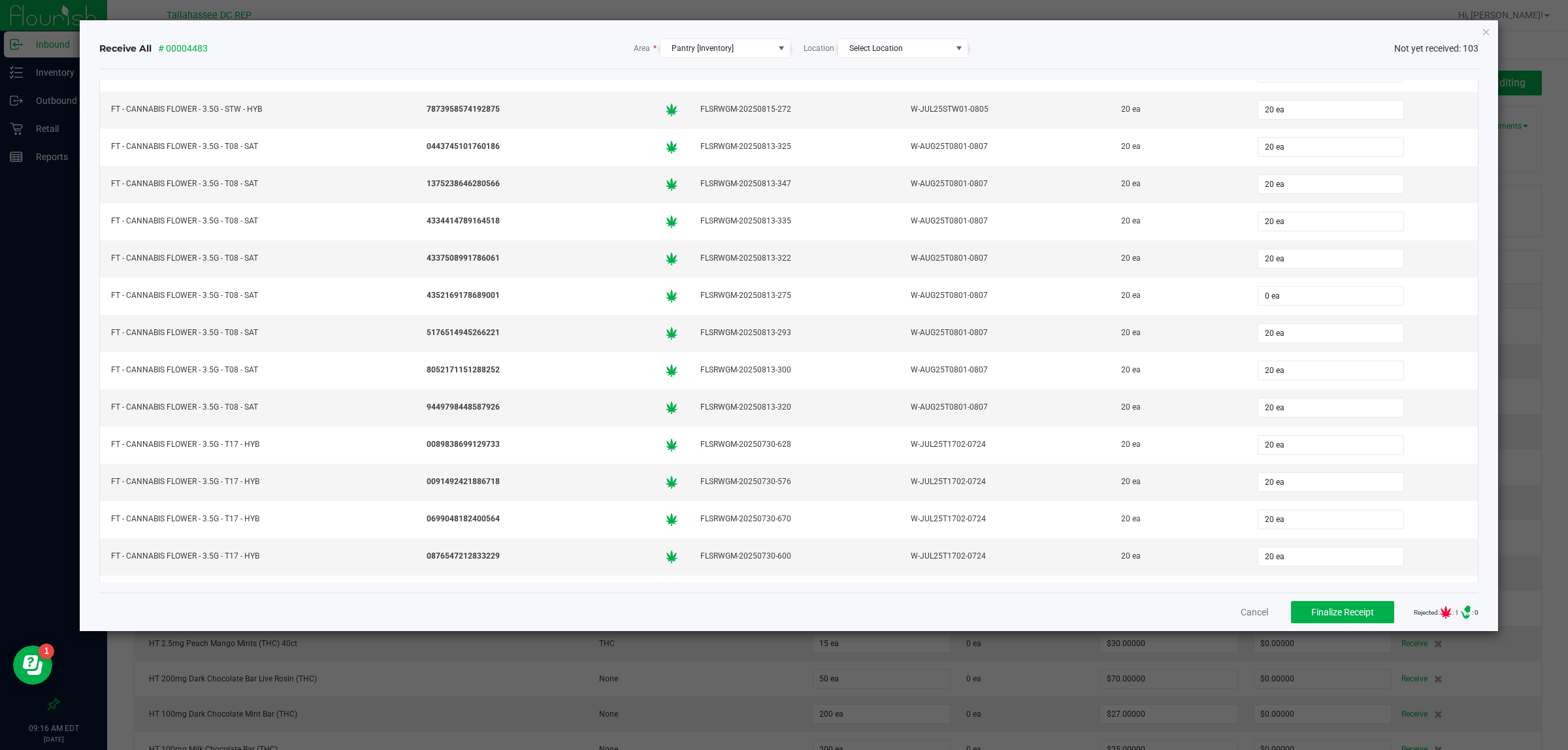
scroll to position [817, 0]
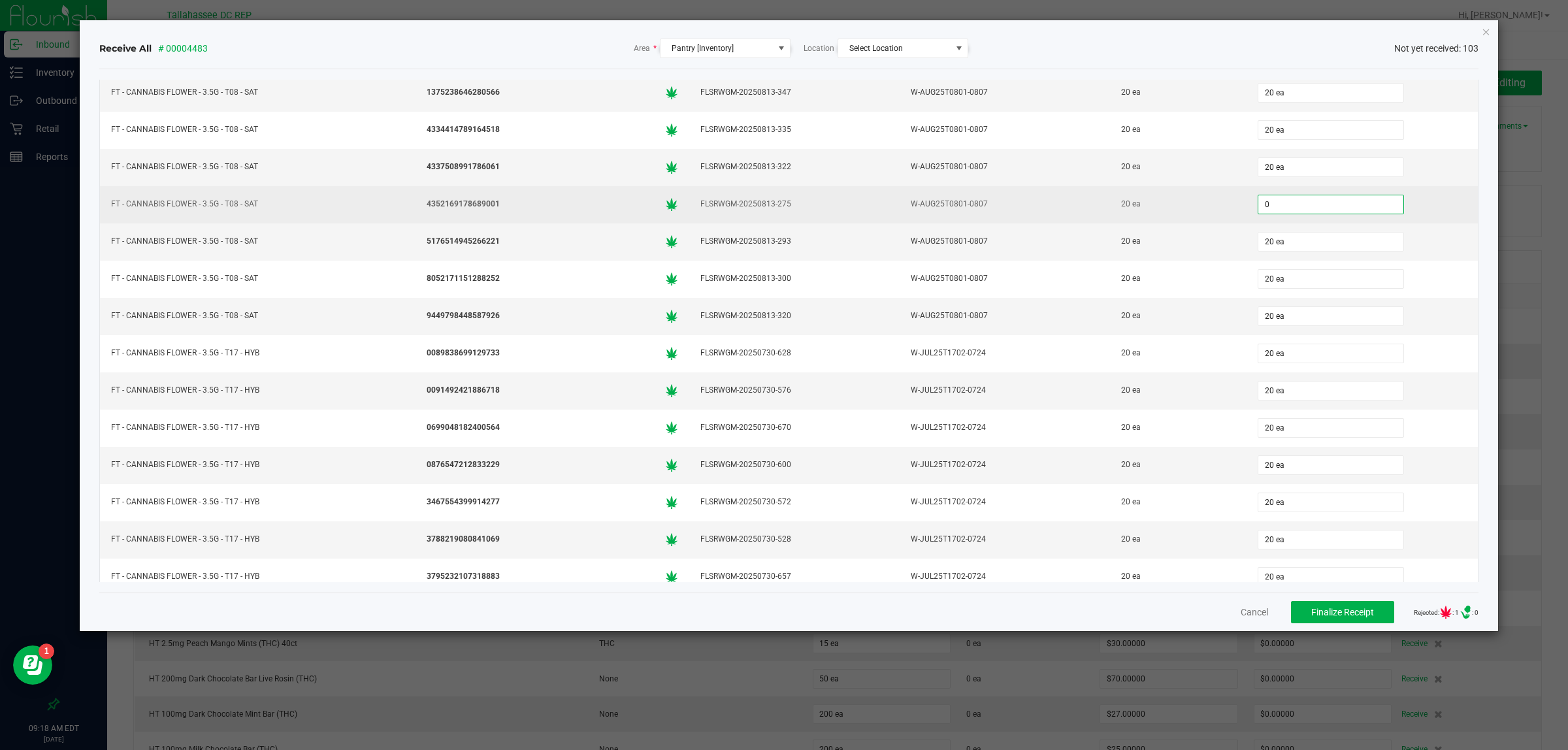
click at [1347, 213] on input "0" at bounding box center [1330, 204] width 145 height 18
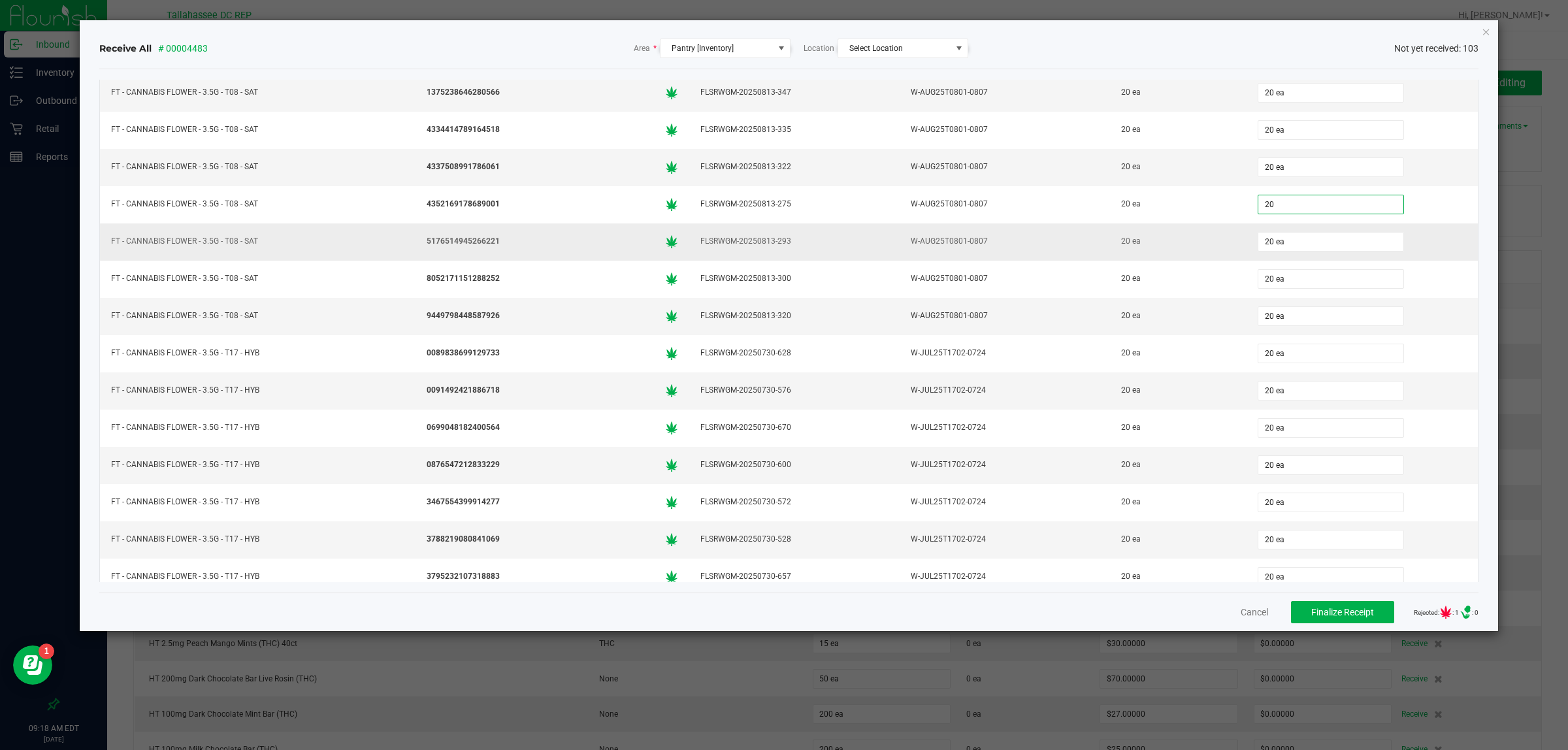
click at [1119, 235] on td "20 ea" at bounding box center [1178, 242] width 137 height 37
type input "20 ea"
click at [1328, 617] on span "Finalize Receipt" at bounding box center [1342, 613] width 63 height 11
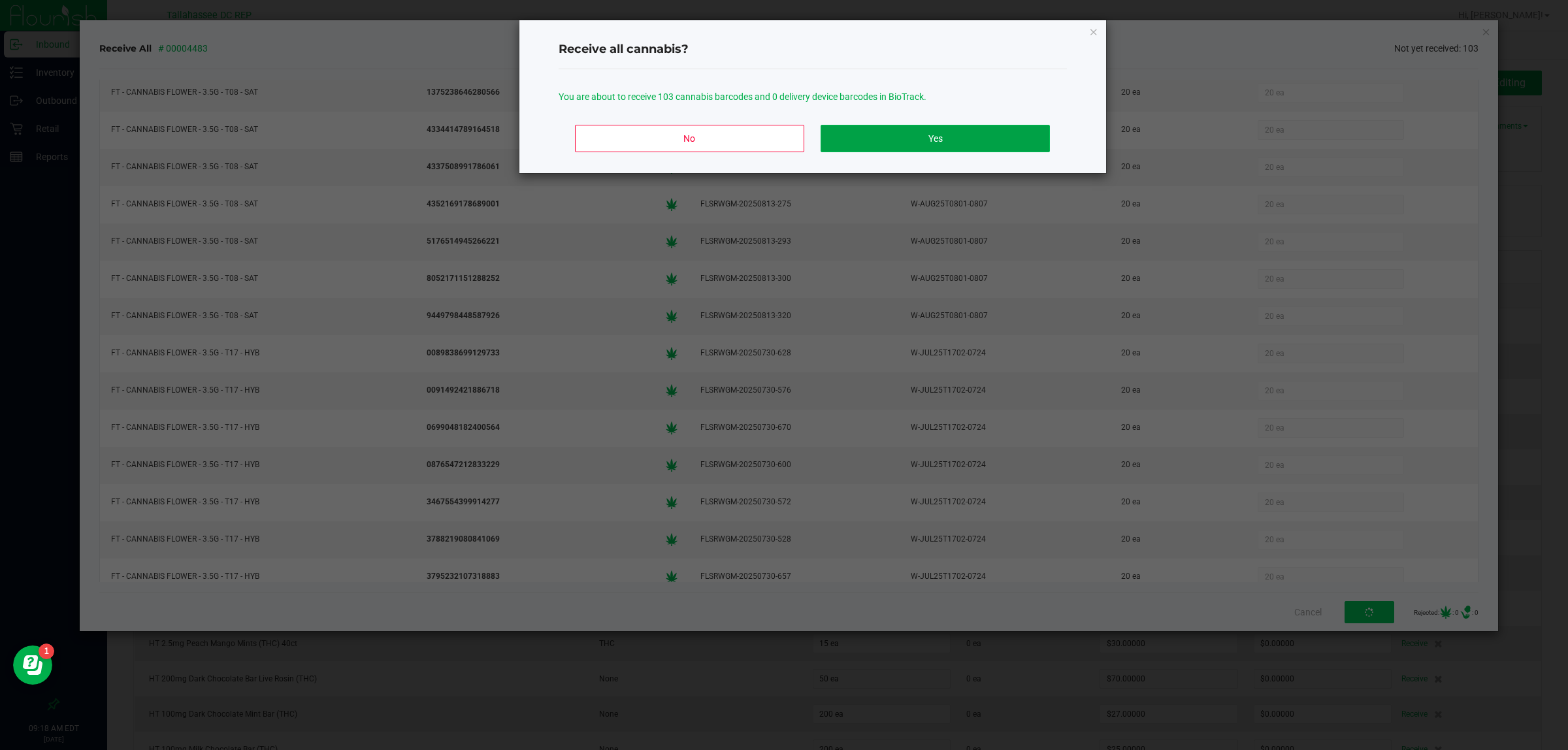
click at [928, 144] on button "Yes" at bounding box center [935, 138] width 229 height 28
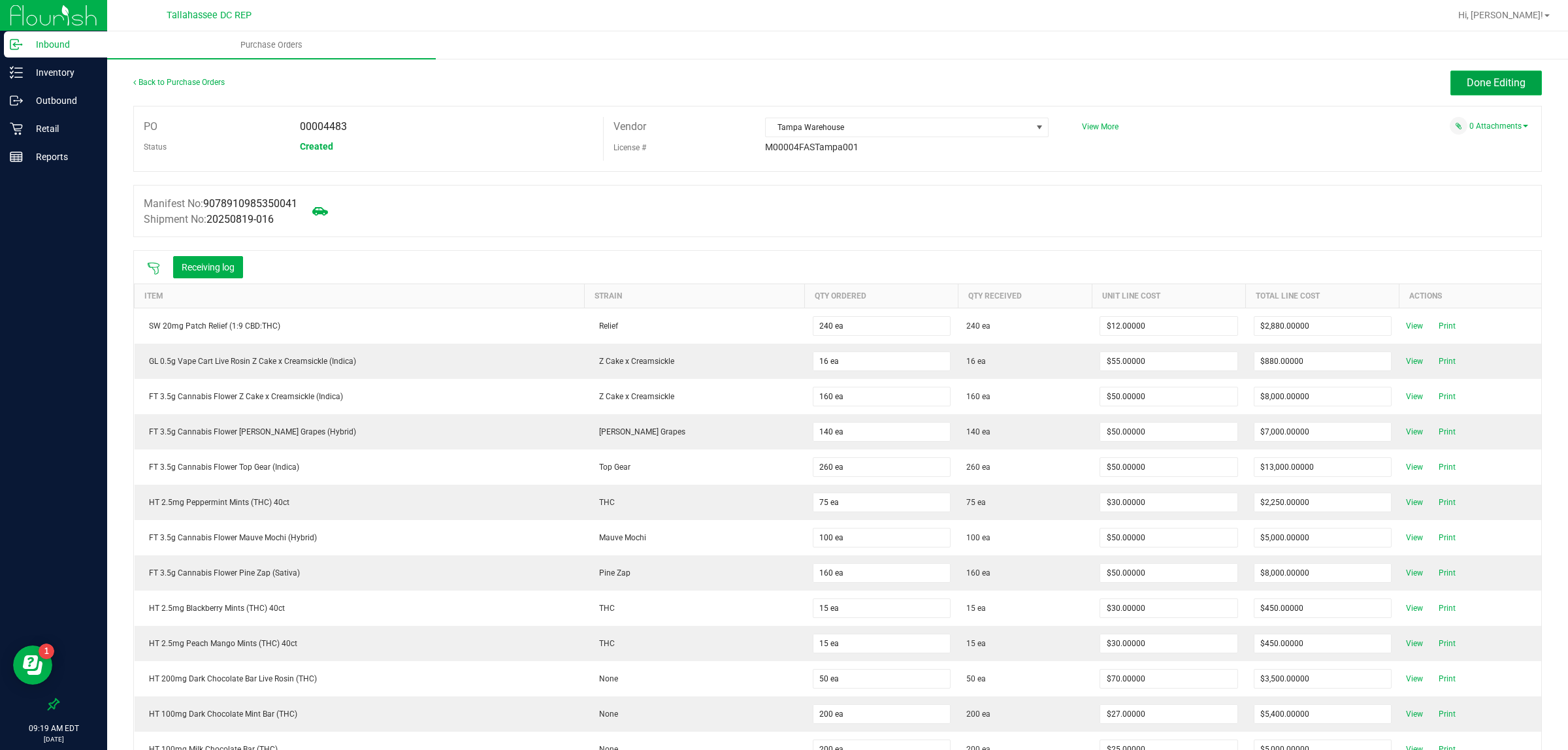
click at [1468, 87] on span "Done Editing" at bounding box center [1495, 83] width 59 height 12
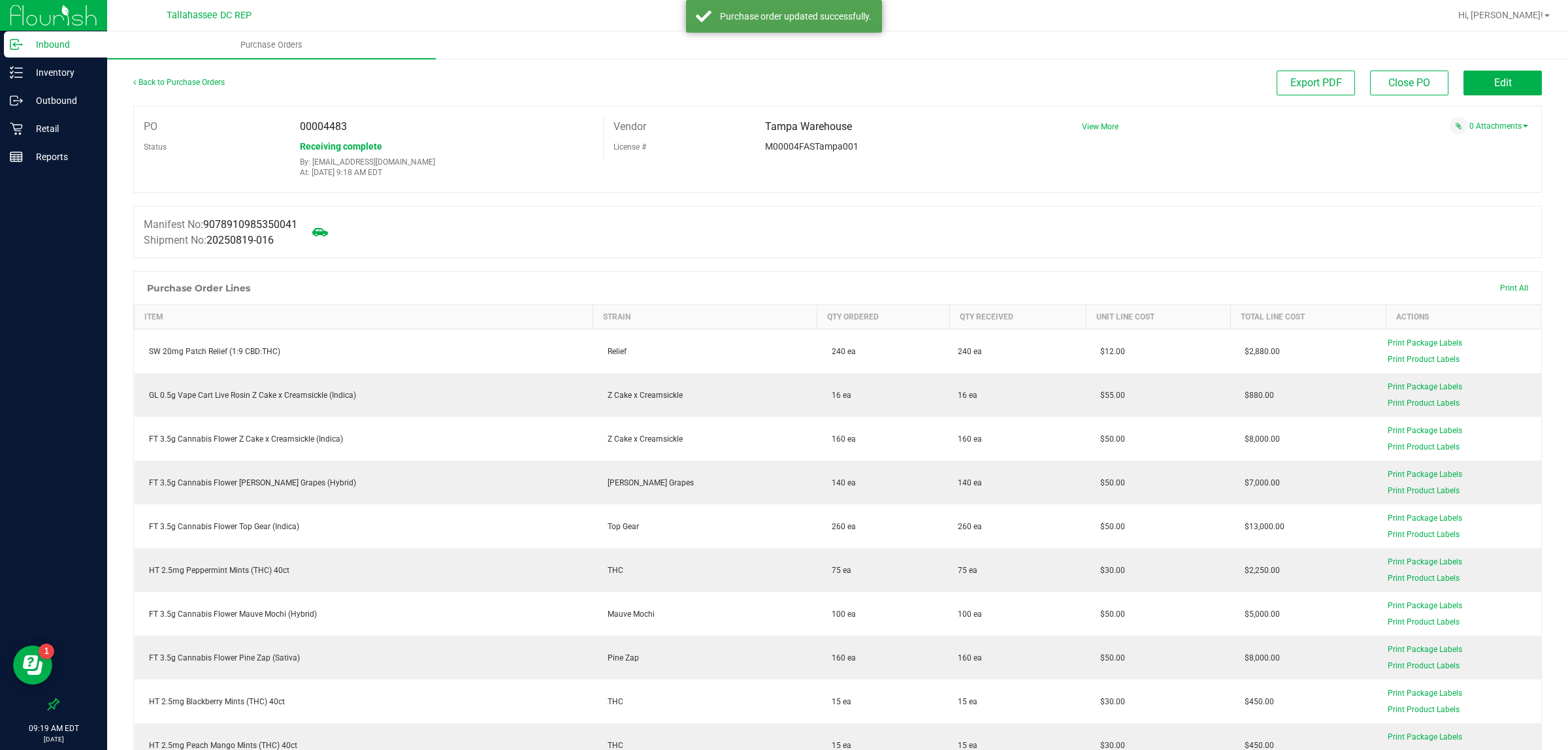
click at [52, 43] on p "Inbound" at bounding box center [62, 44] width 78 height 15
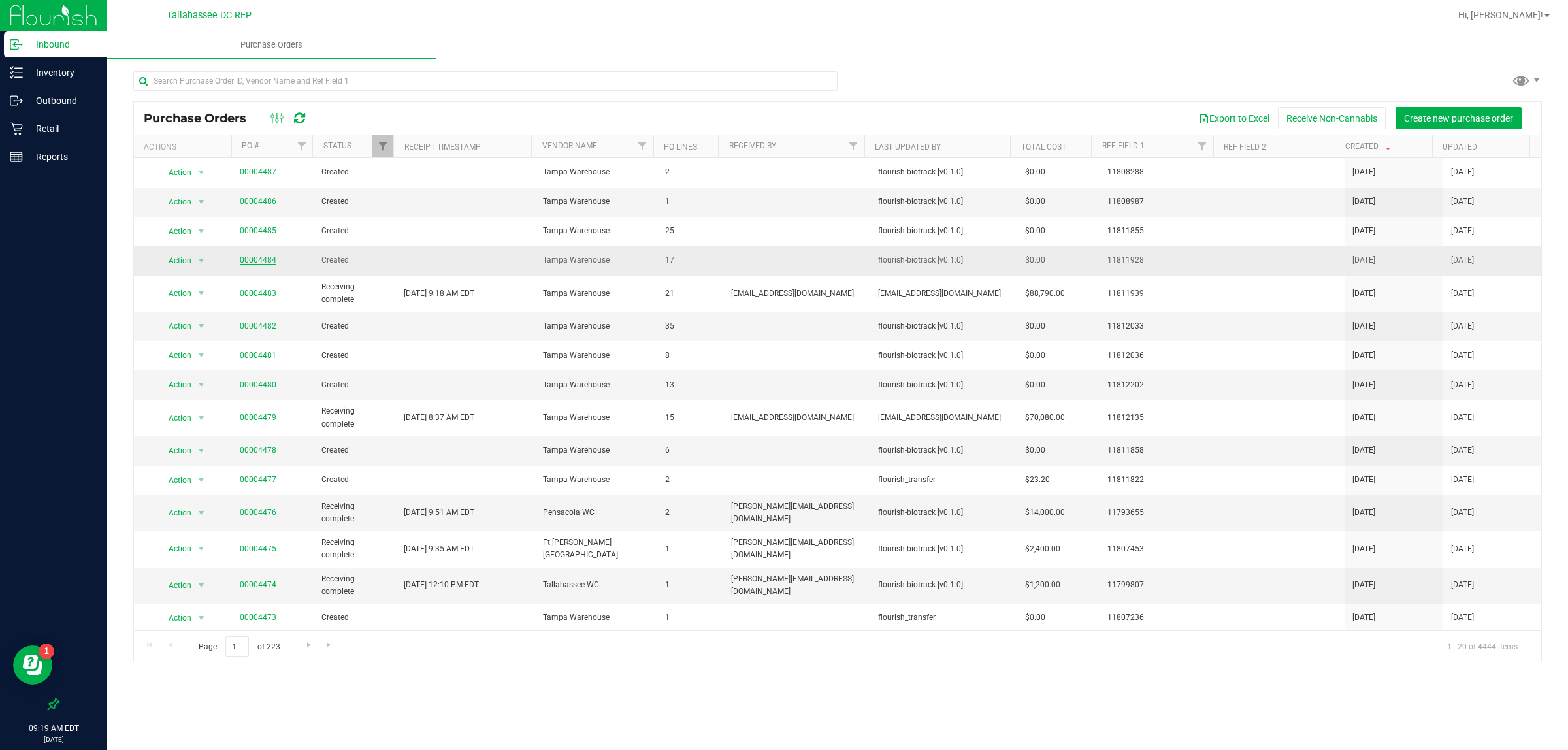
click at [246, 260] on link "00004484" at bounding box center [258, 261] width 36 height 9
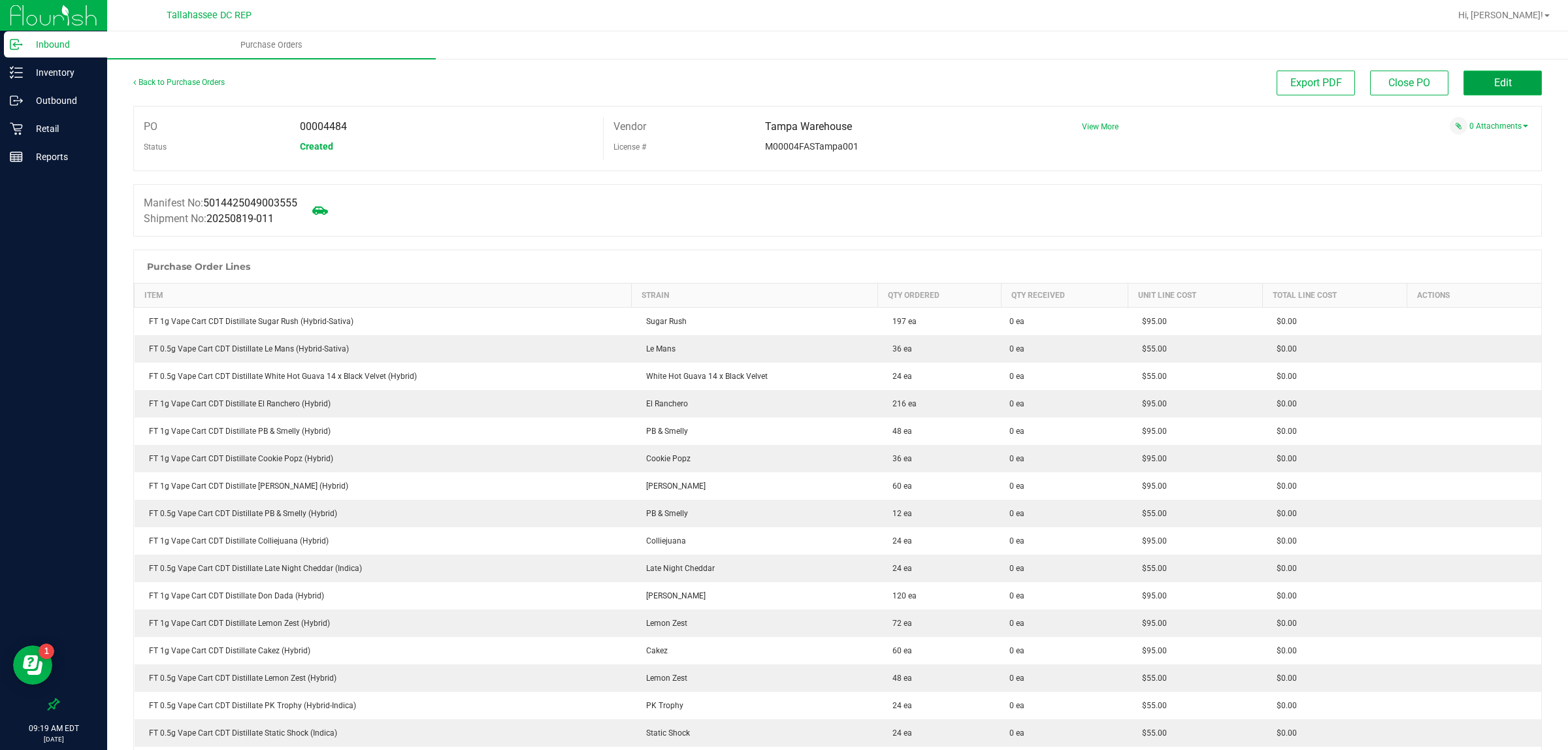
click at [1494, 81] on span "Edit" at bounding box center [1503, 83] width 17 height 12
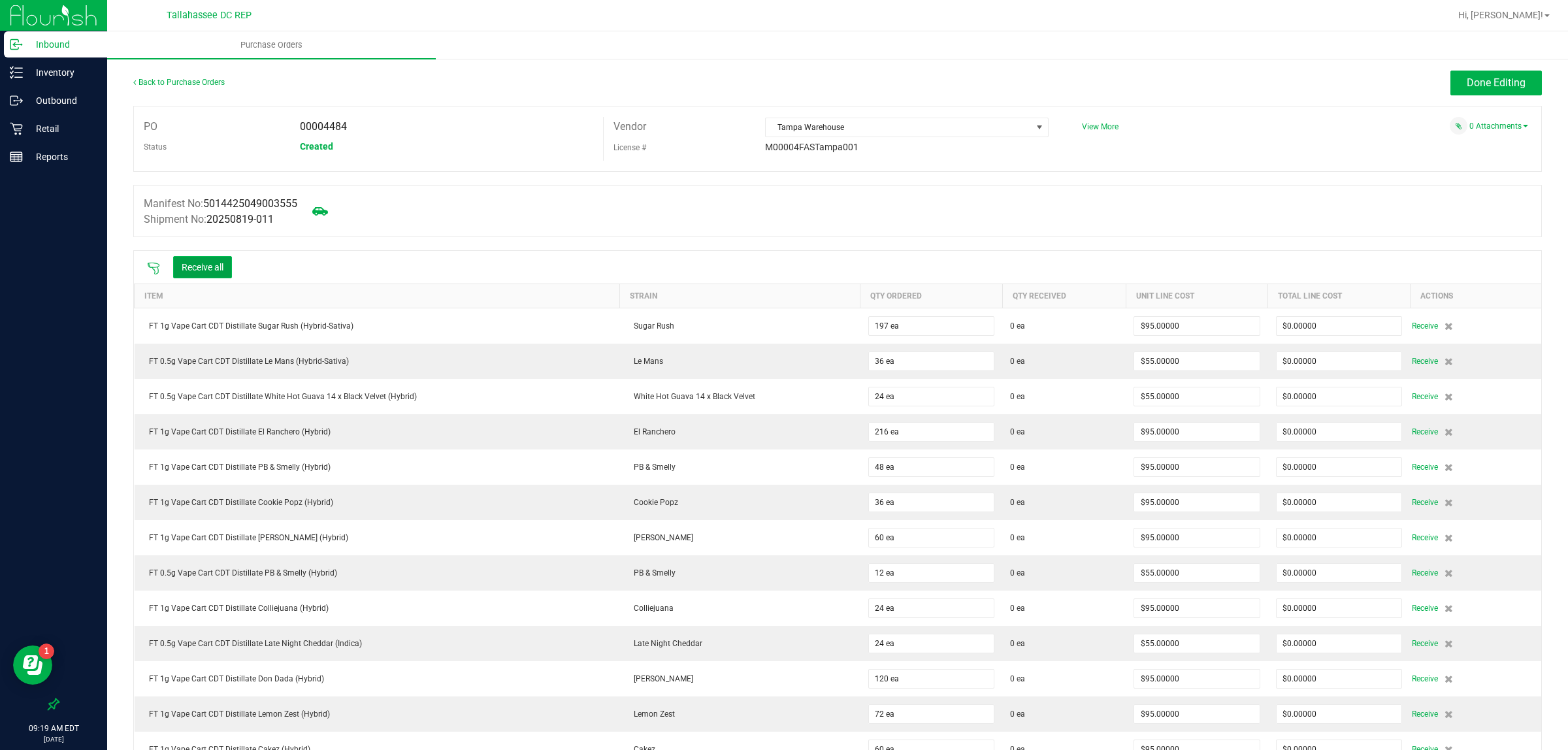
click at [216, 273] on button "Receive all" at bounding box center [202, 267] width 59 height 22
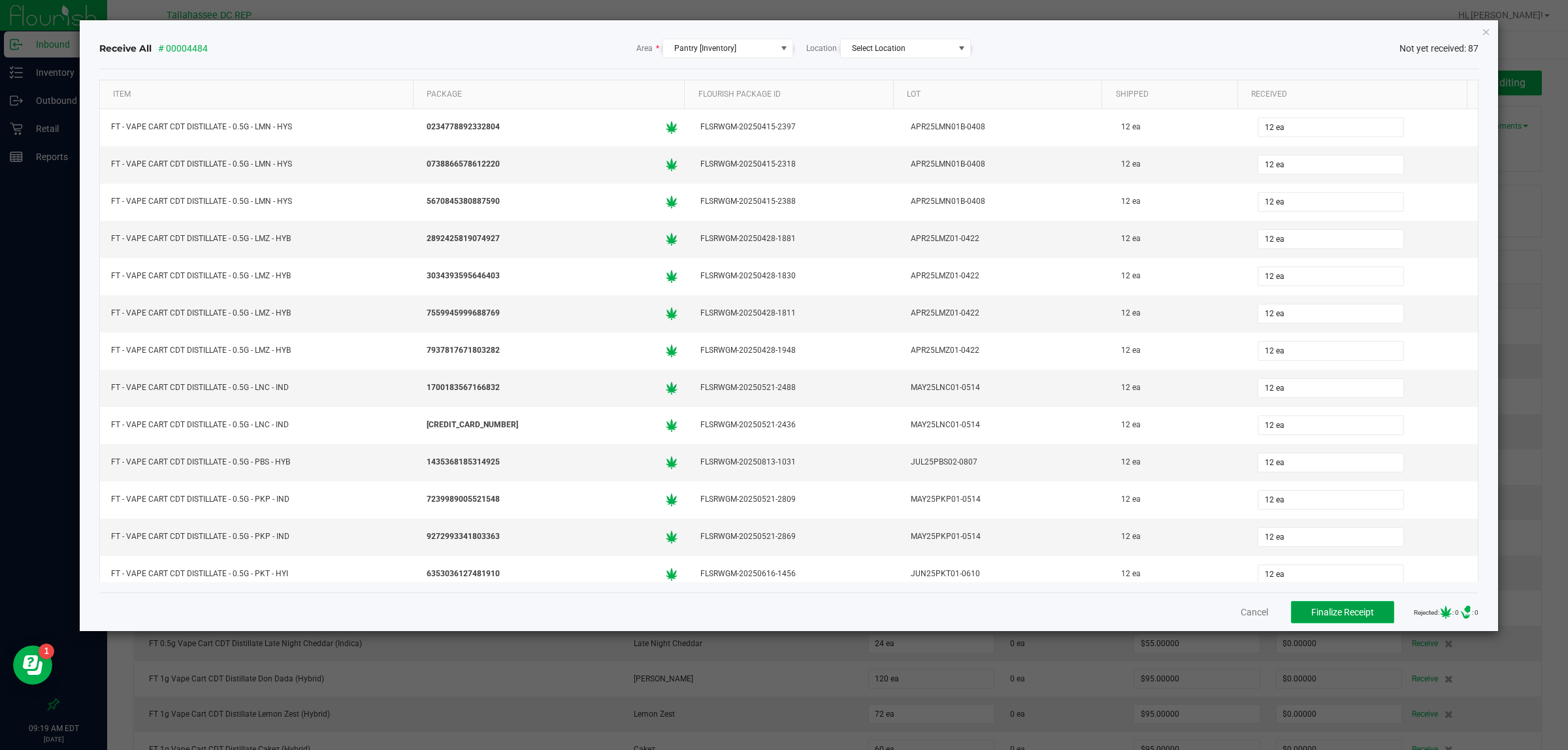
click at [1323, 615] on span "Finalize Receipt" at bounding box center [1342, 613] width 63 height 11
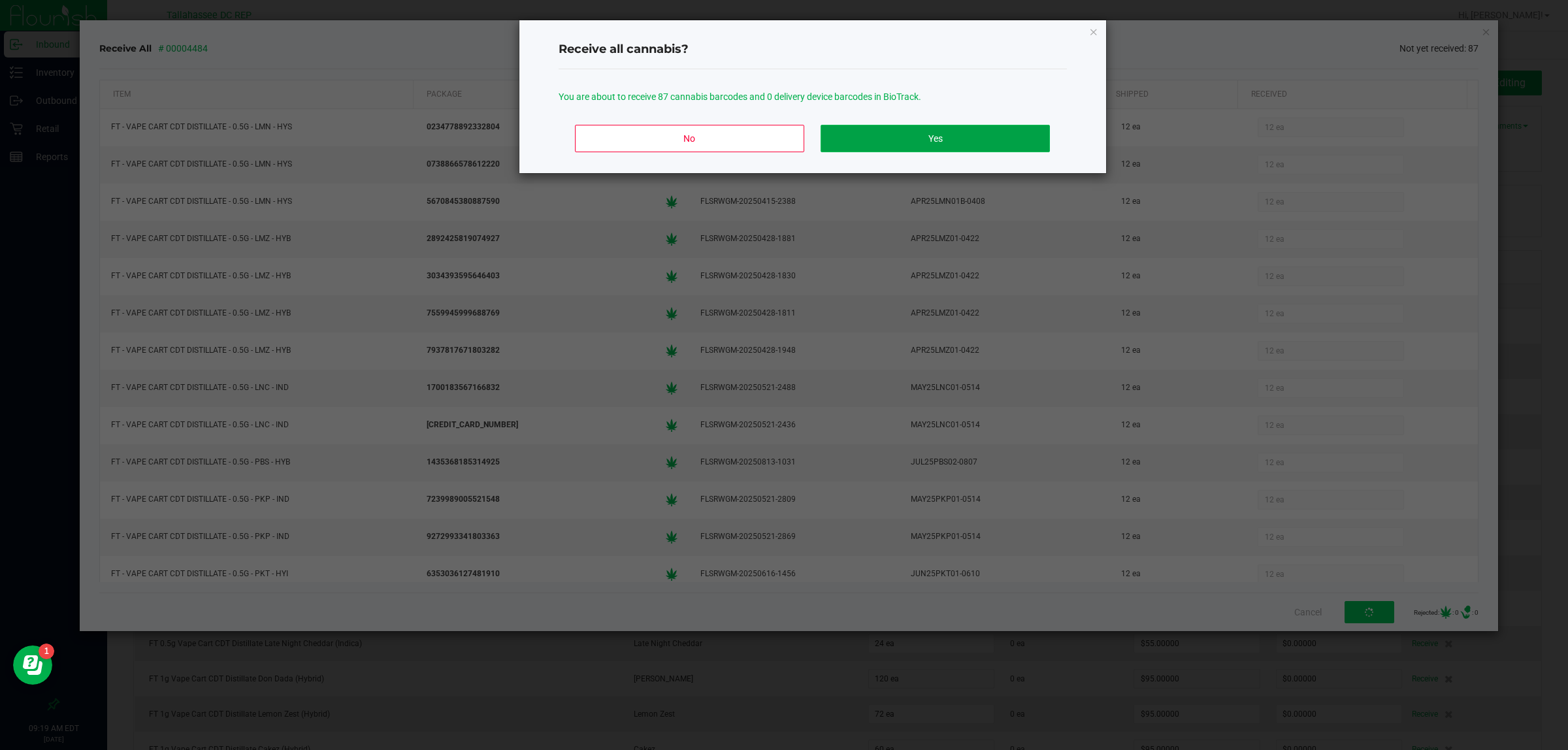
click at [933, 139] on button "Yes" at bounding box center [935, 138] width 229 height 28
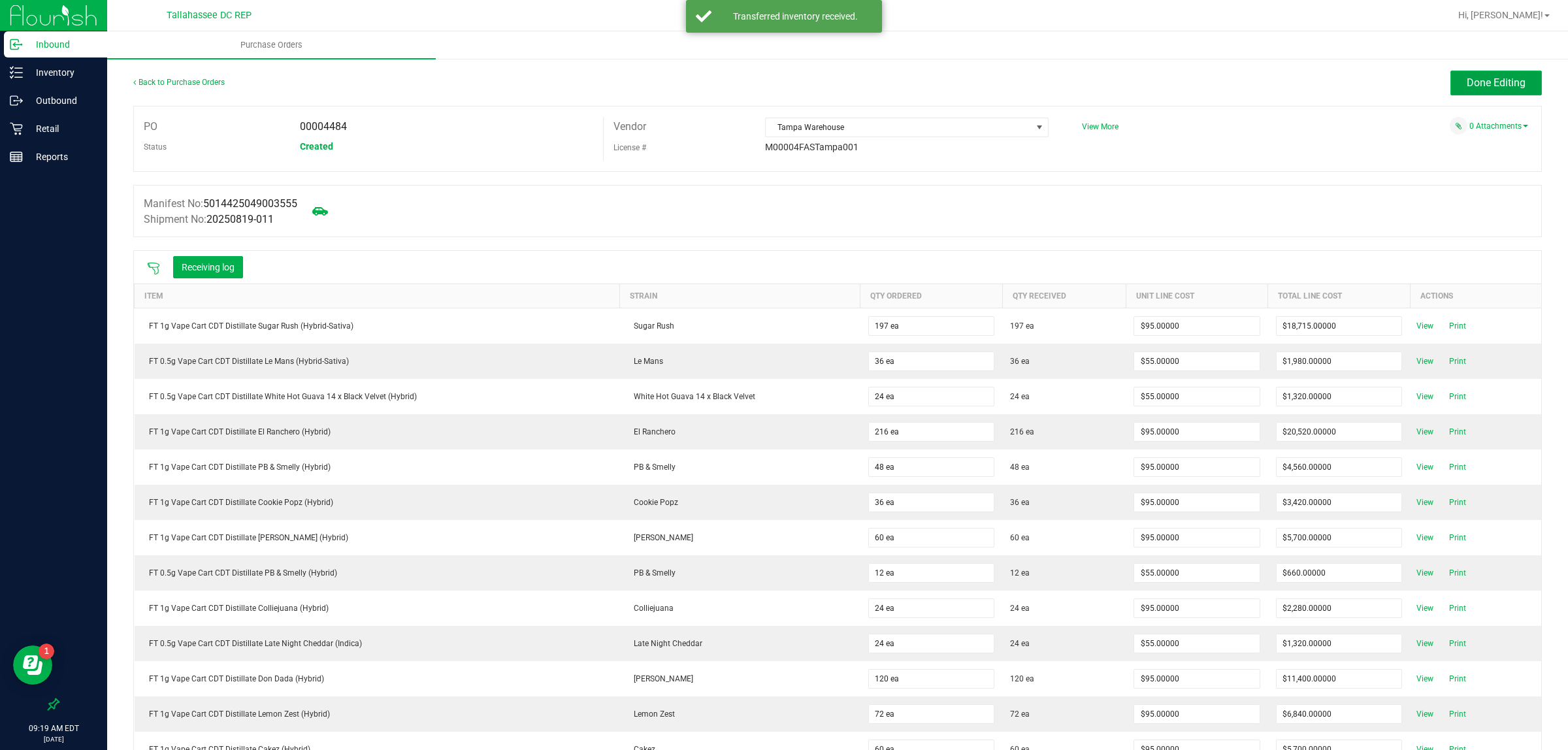
click at [1493, 95] on button "Done Editing" at bounding box center [1496, 83] width 92 height 25
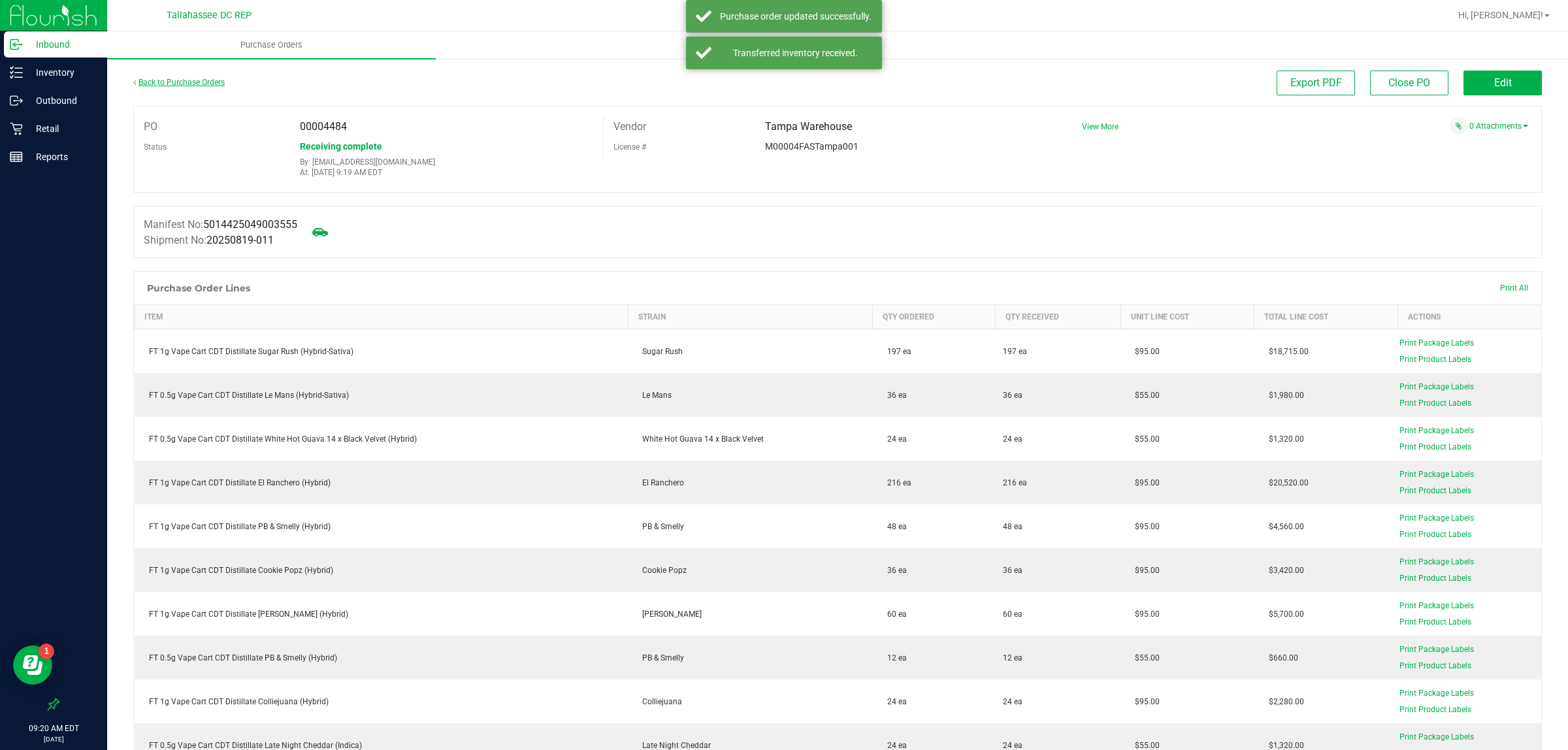
click at [184, 82] on link "Back to Purchase Orders" at bounding box center [179, 83] width 92 height 9
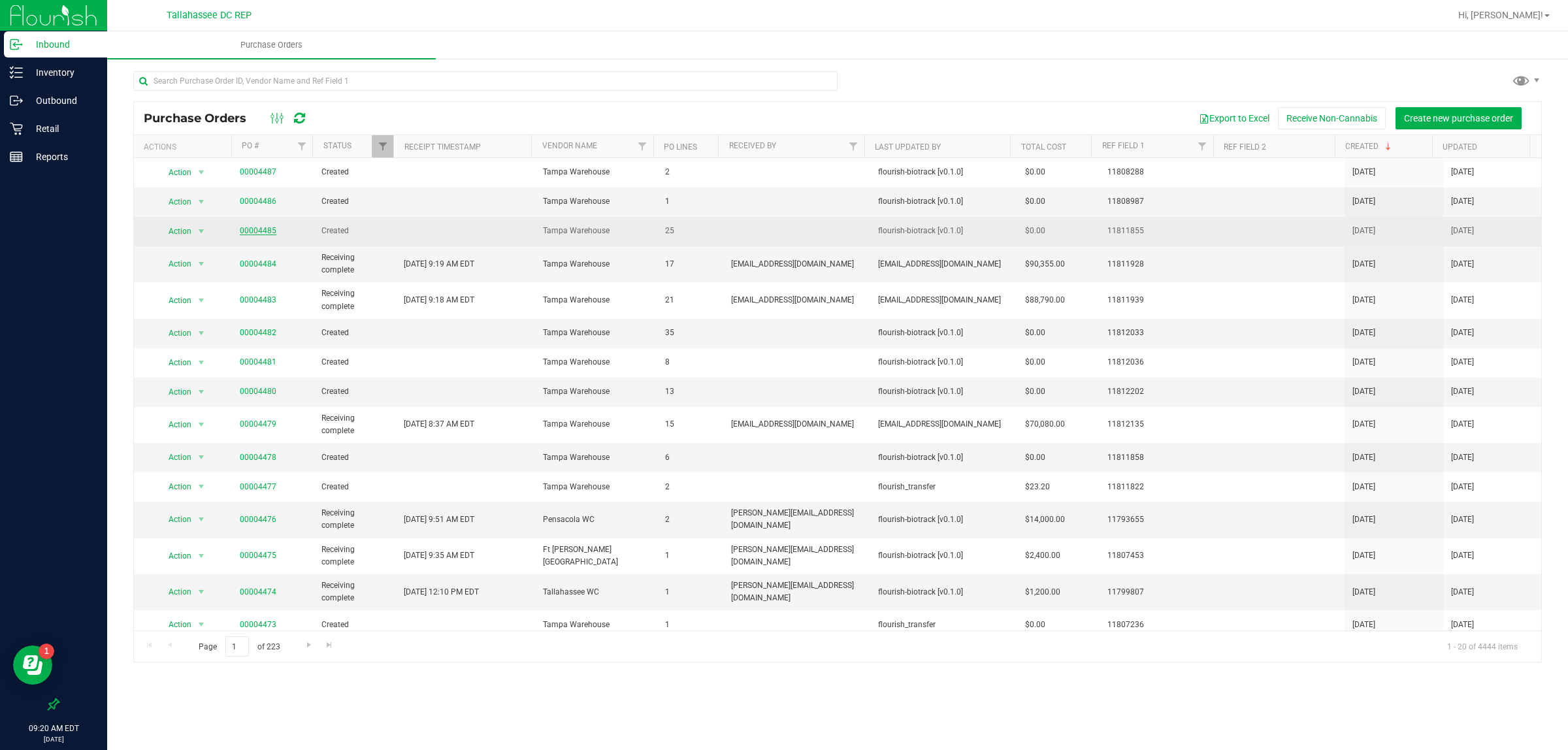
click at [259, 230] on link "00004485" at bounding box center [258, 231] width 36 height 9
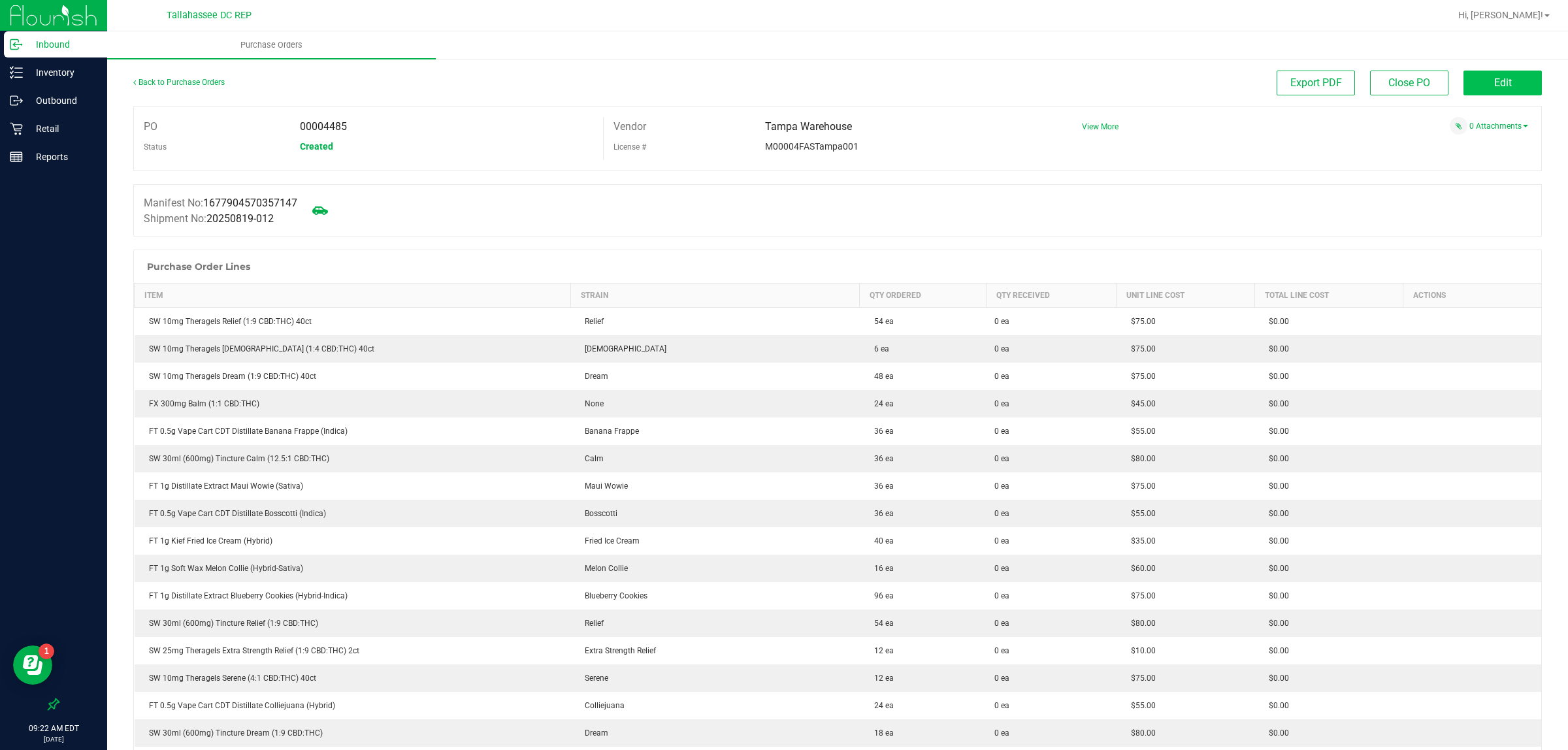
click at [1494, 88] on span "Edit" at bounding box center [1503, 83] width 17 height 12
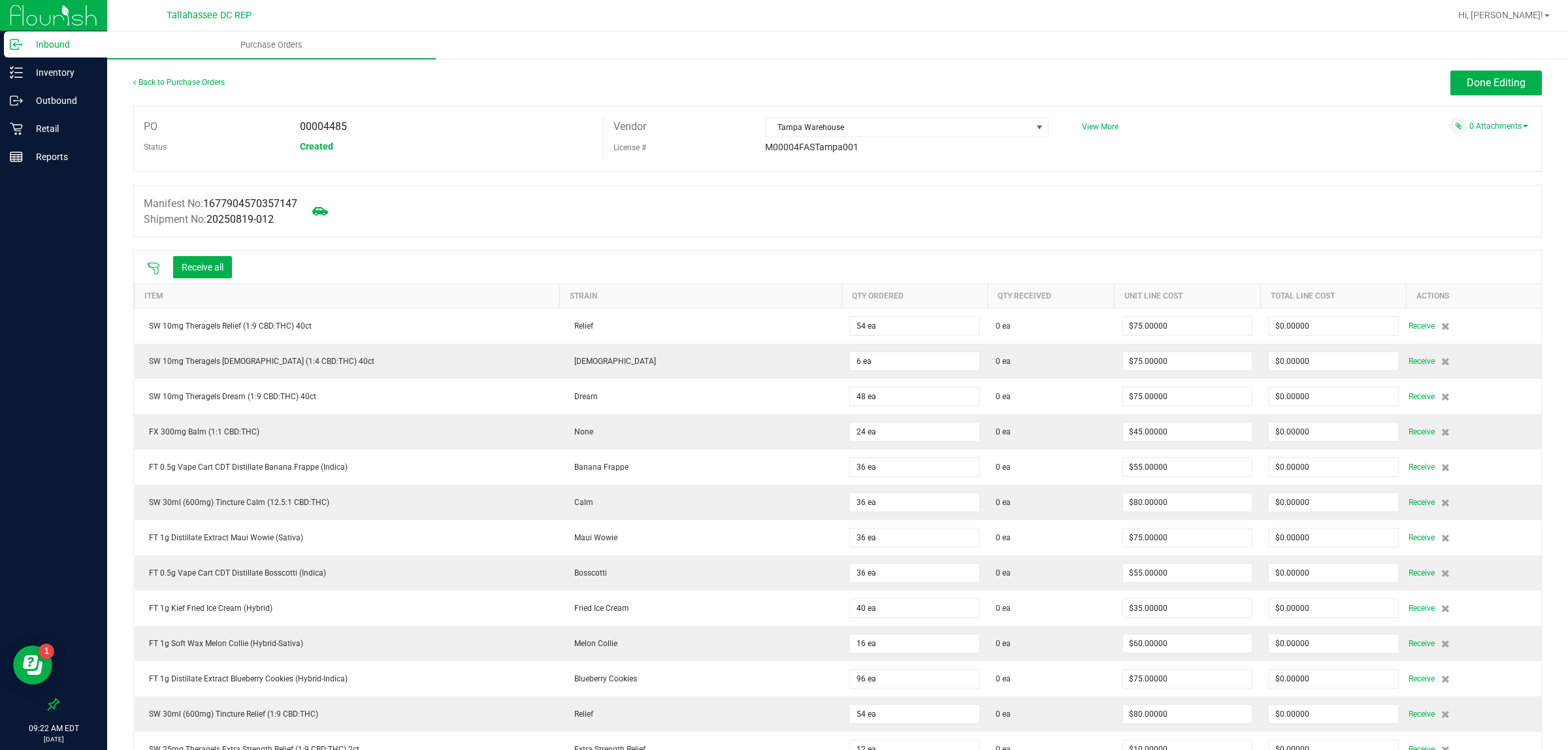
click at [158, 270] on icon at bounding box center [153, 268] width 11 height 11
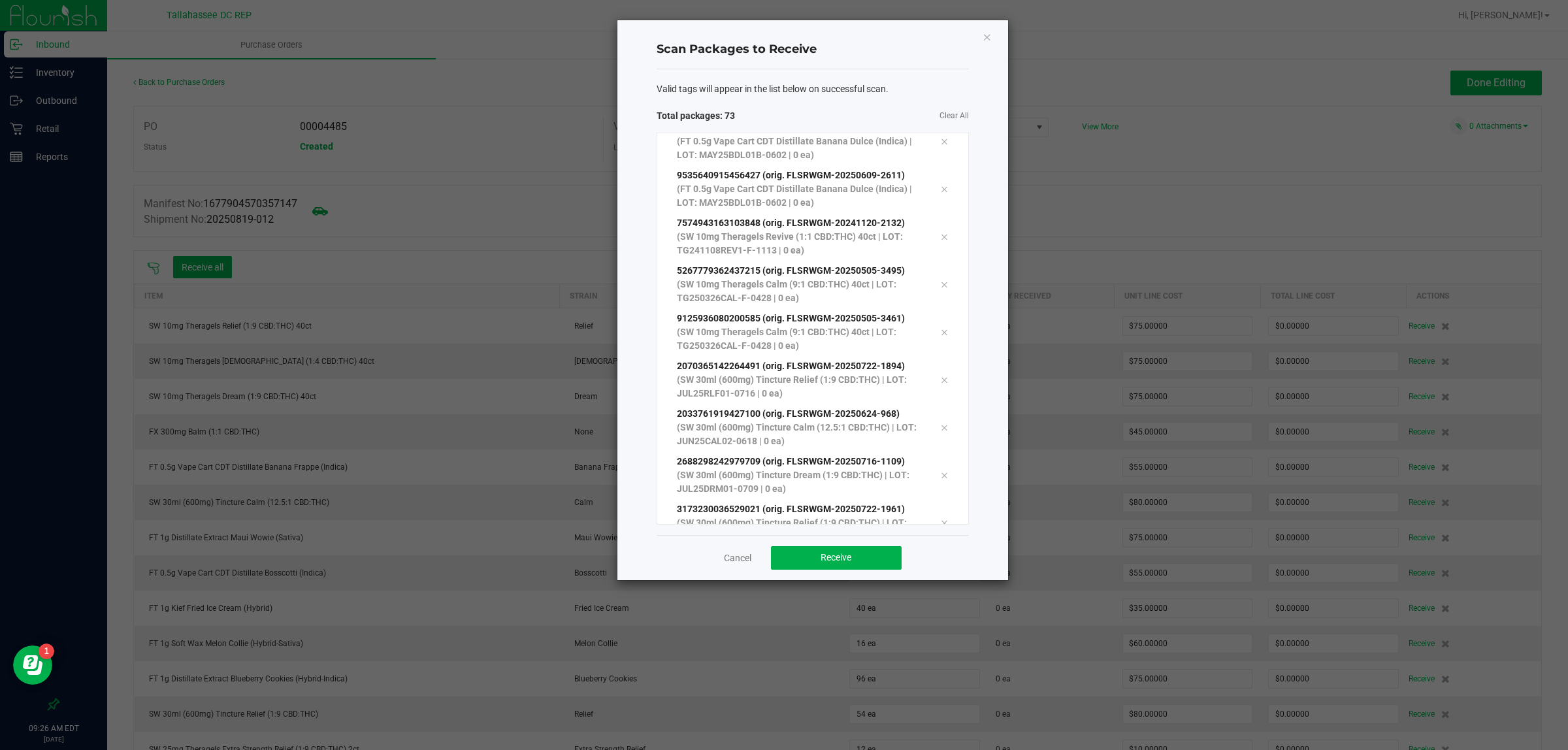
scroll to position [3125, 0]
click at [855, 555] on button "Receive" at bounding box center [836, 557] width 131 height 24
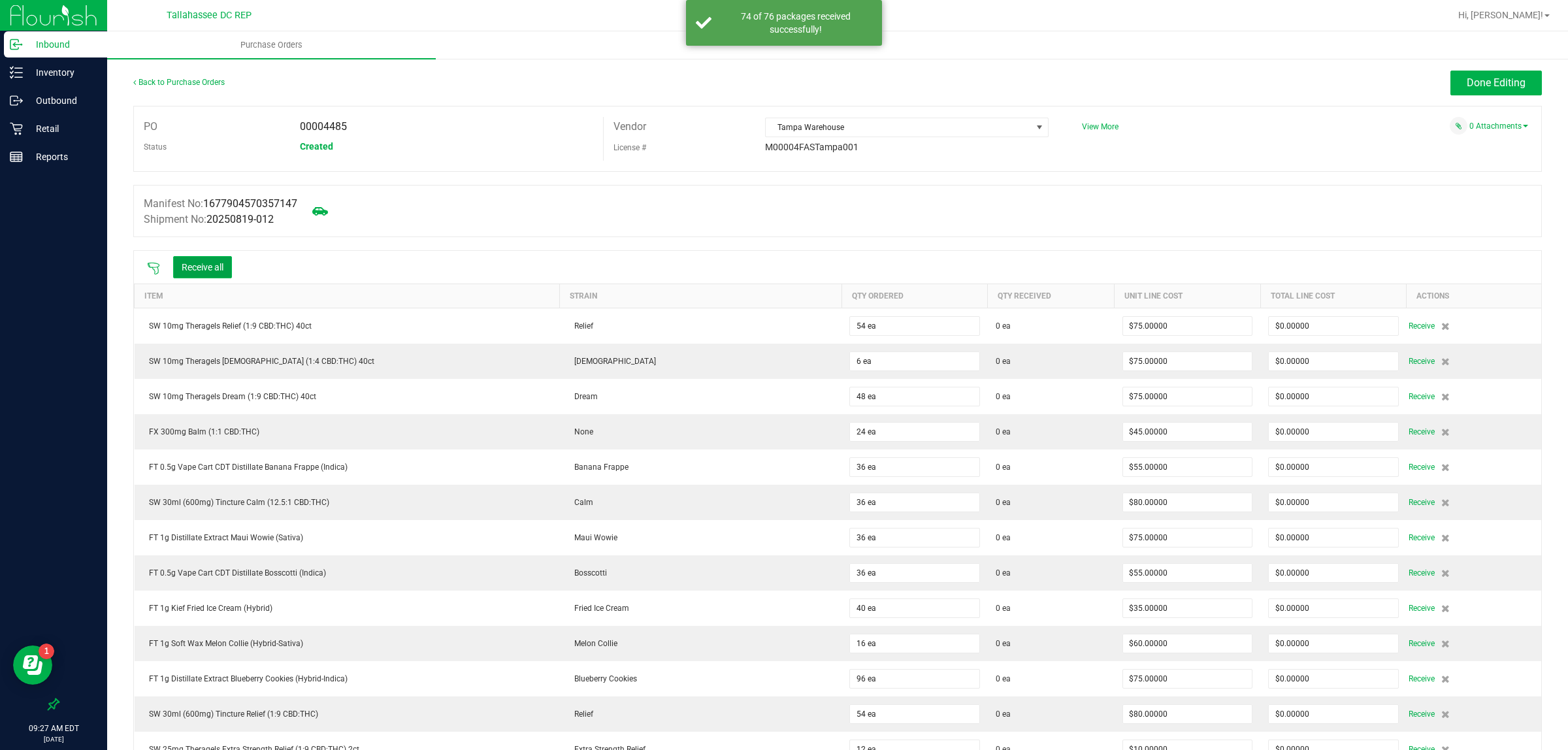
click at [180, 257] on button "Receive all" at bounding box center [202, 267] width 59 height 22
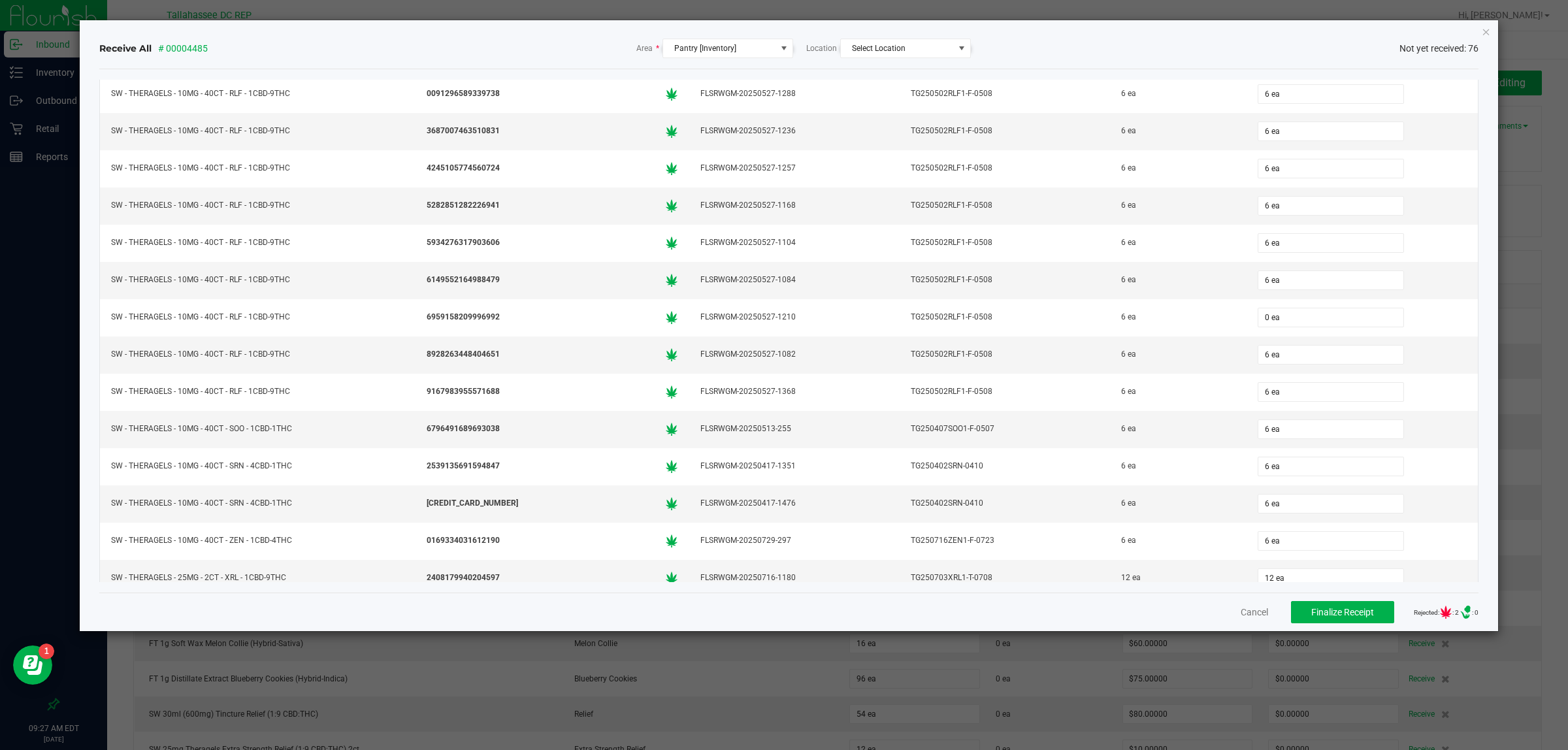
scroll to position [2156, 0]
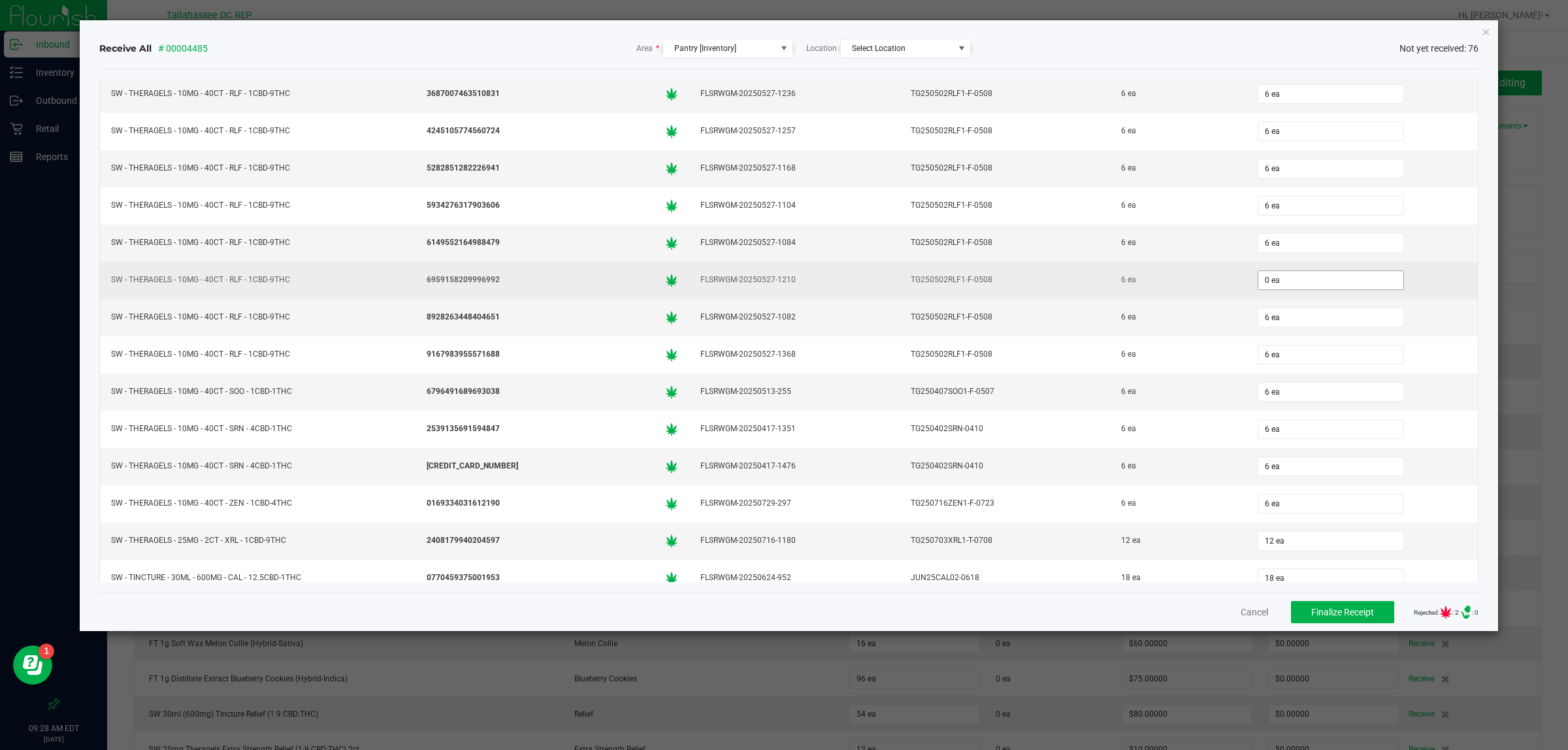
drag, startPoint x: 1285, startPoint y: 322, endPoint x: 1281, endPoint y: 312, distance: 10.8
click at [1284, 294] on div "0 ea" at bounding box center [1362, 280] width 215 height 26
click at [1281, 289] on input "0" at bounding box center [1330, 280] width 145 height 18
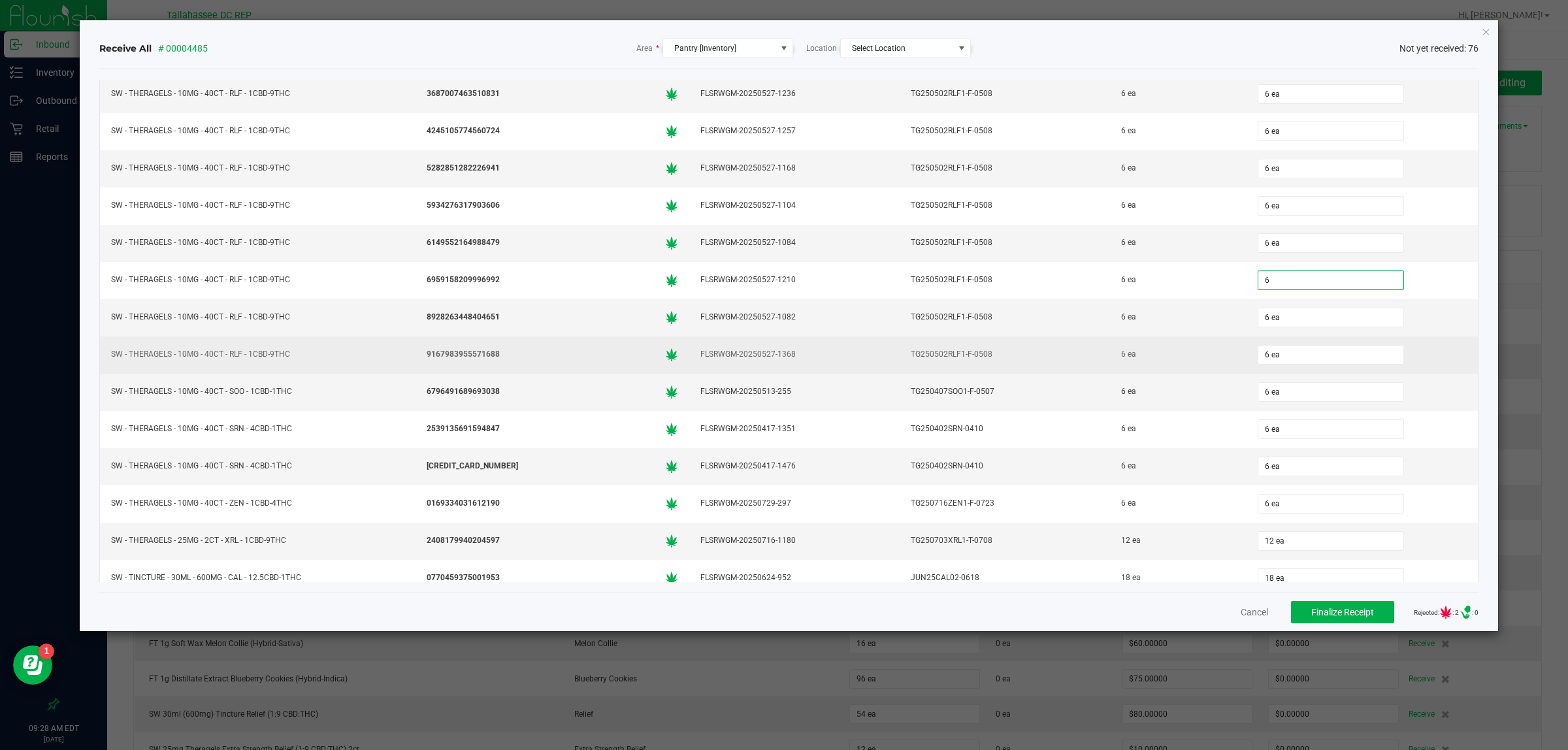
type input "6 ea"
click at [1189, 370] on td "6 ea" at bounding box center [1178, 355] width 137 height 37
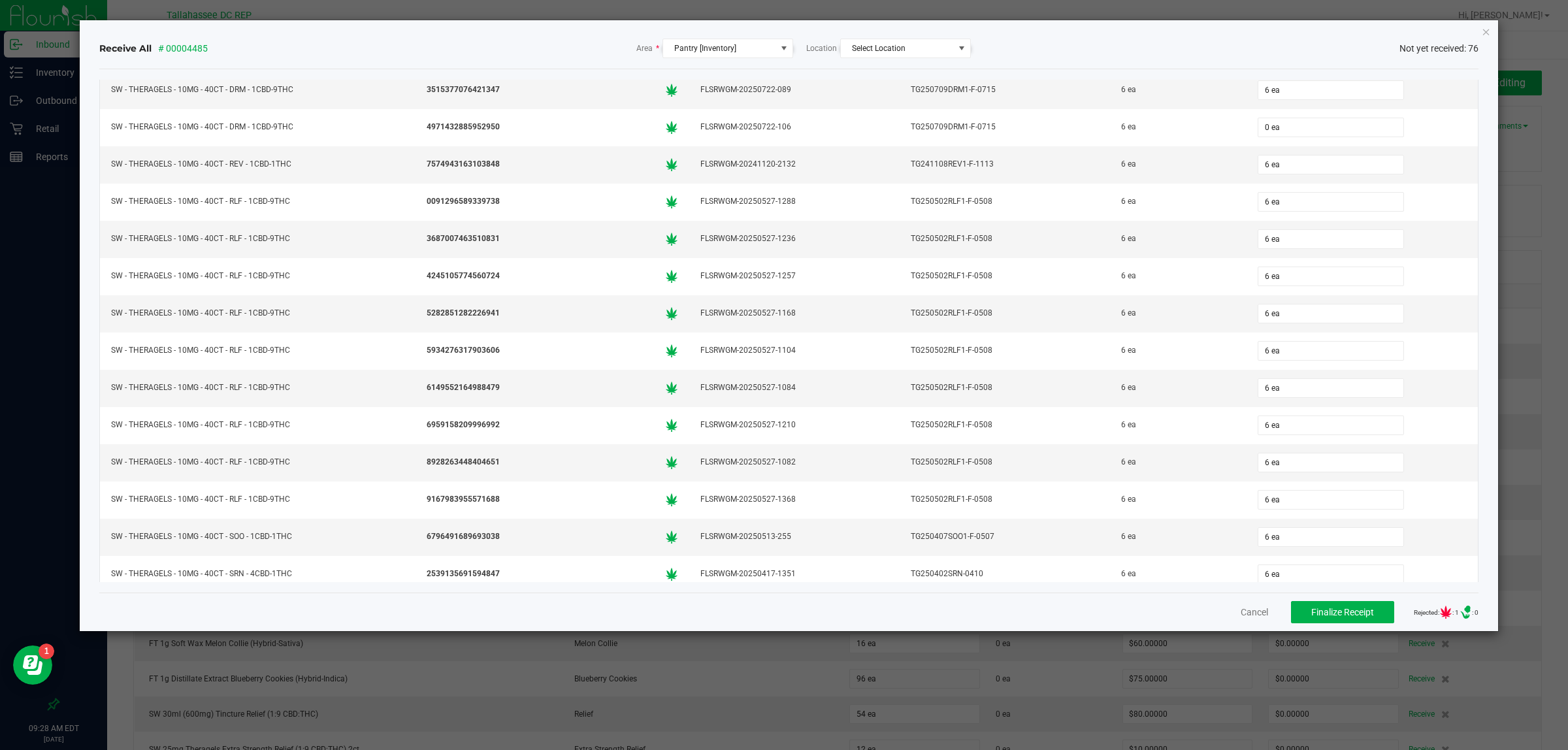
scroll to position [1984, 0]
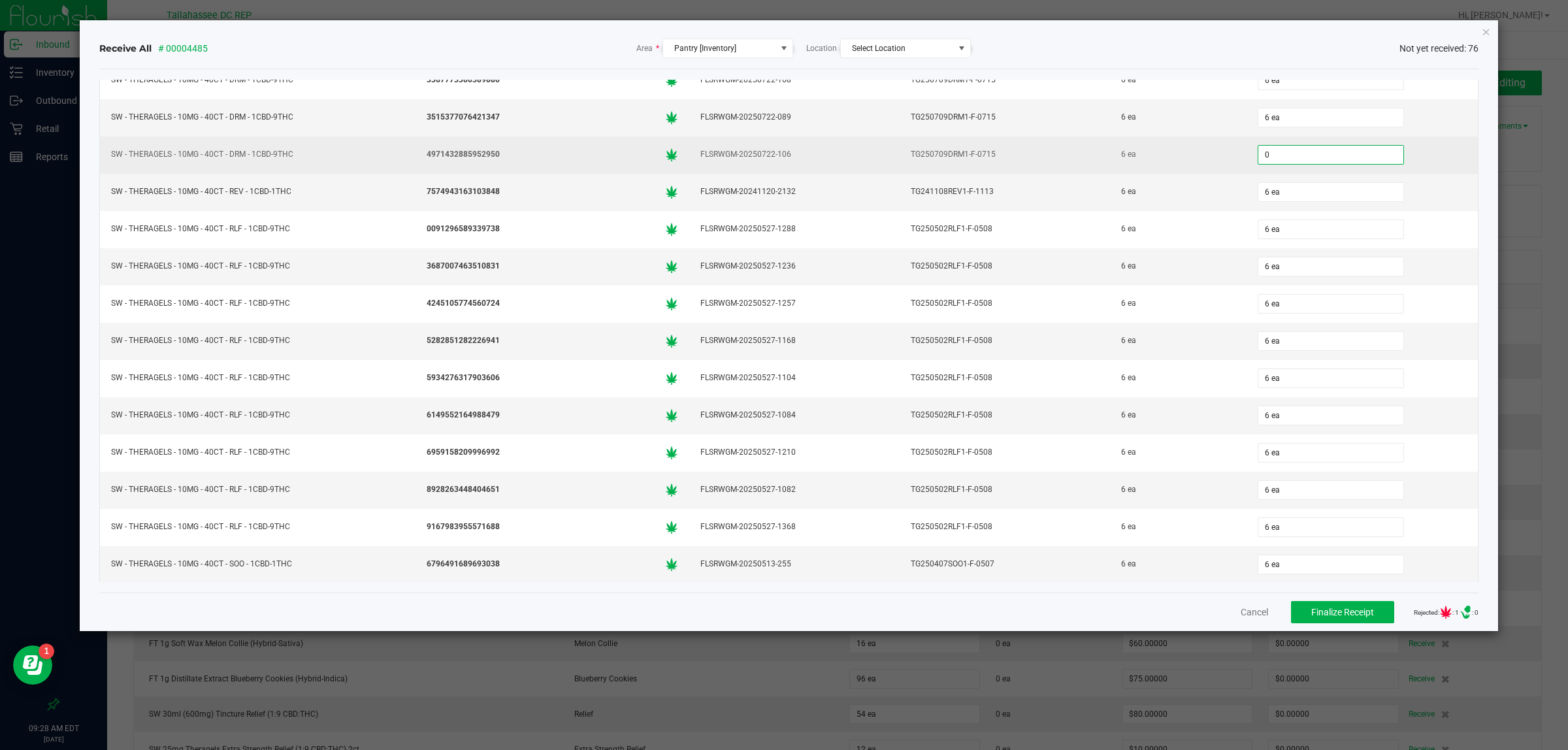
click at [1261, 164] on input "0" at bounding box center [1330, 154] width 145 height 18
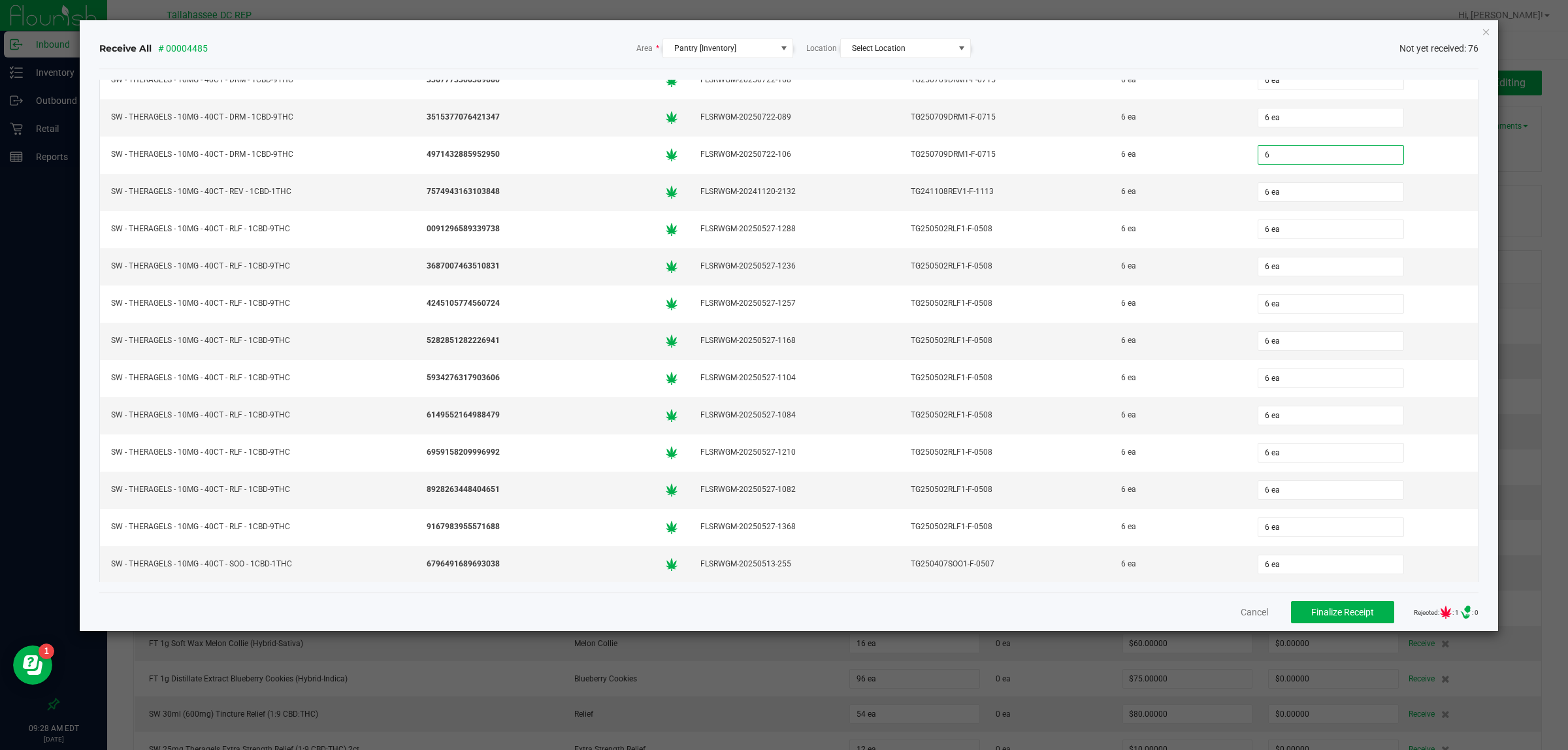
type input "6 ea"
click at [1376, 627] on div "Cancel Finalize Receipt Rejected: : 0 .st0{ } : 0" at bounding box center [789, 611] width 1380 height 38
click at [1376, 623] on button "Finalize Receipt" at bounding box center [1342, 612] width 103 height 22
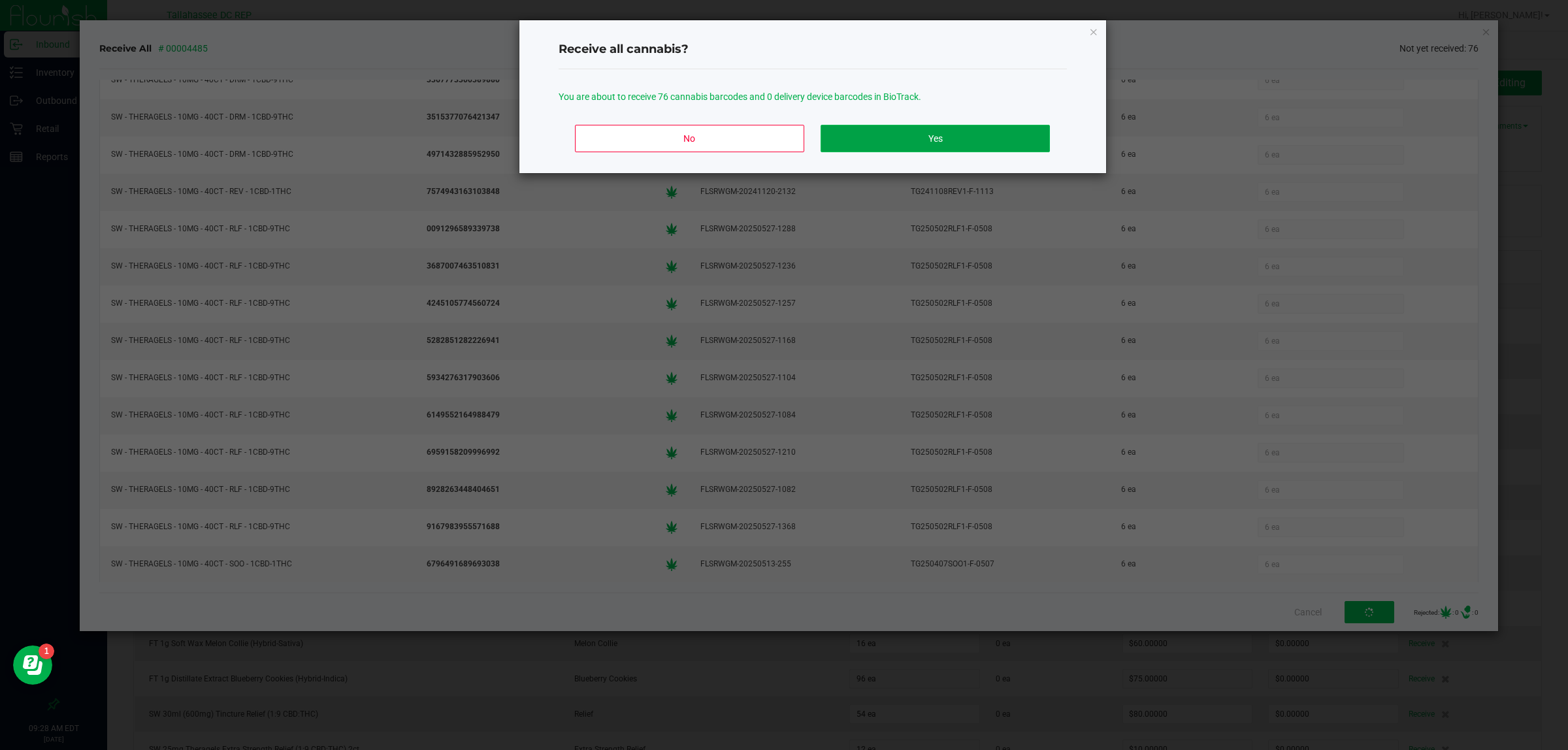
click at [1034, 136] on button "Yes" at bounding box center [935, 138] width 229 height 28
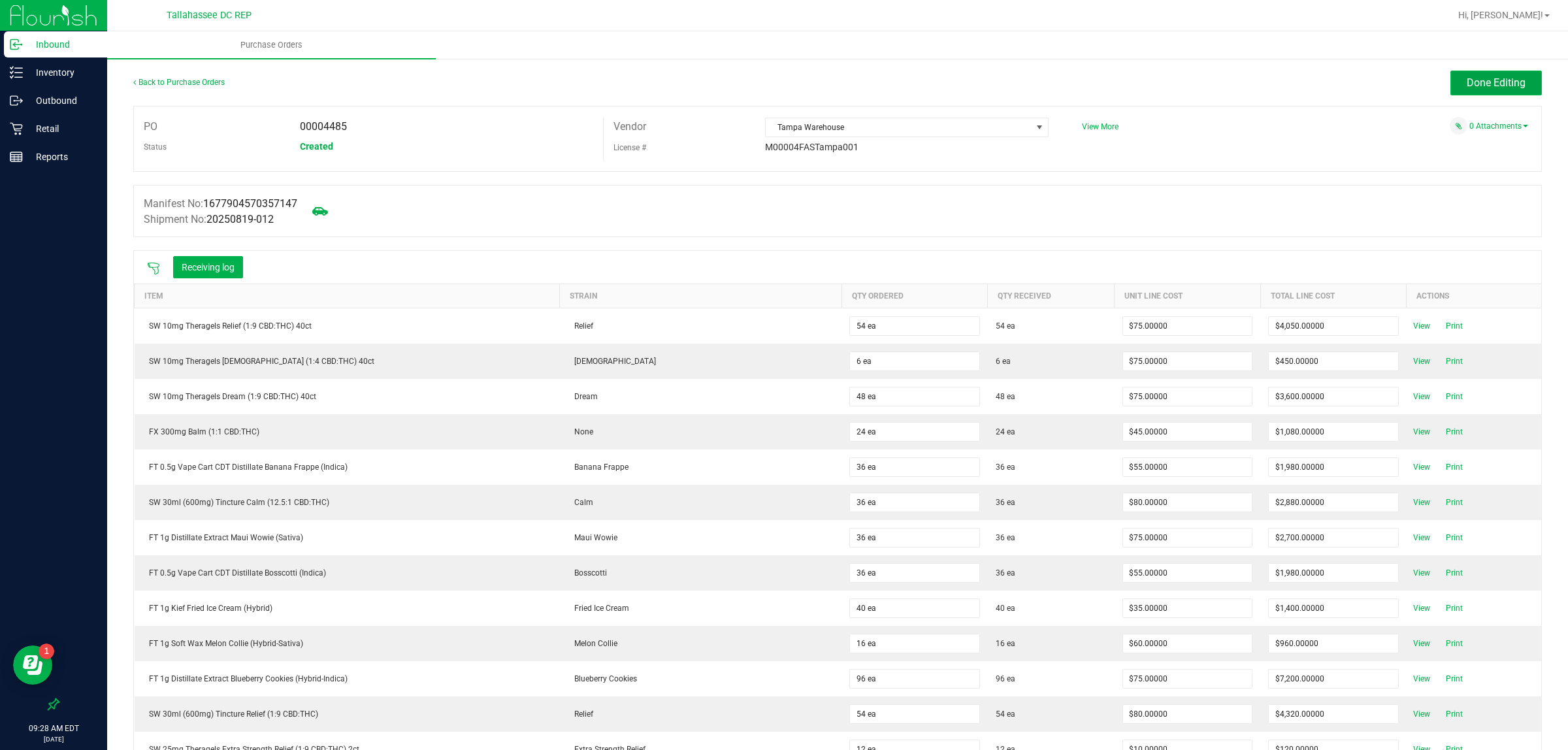
click at [1481, 90] on button "Done Editing" at bounding box center [1496, 83] width 92 height 25
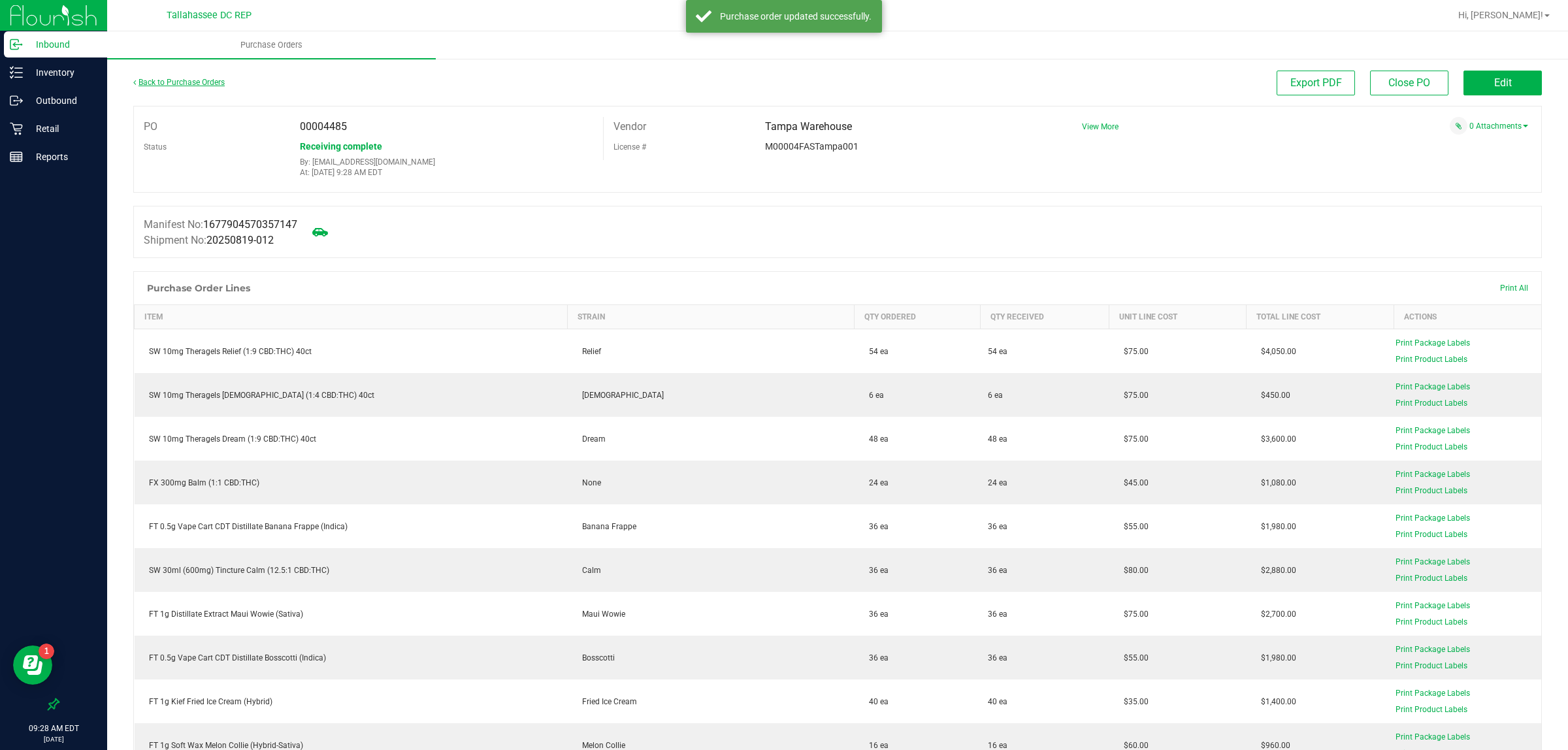
click at [145, 79] on link "Back to Purchase Orders" at bounding box center [179, 83] width 92 height 9
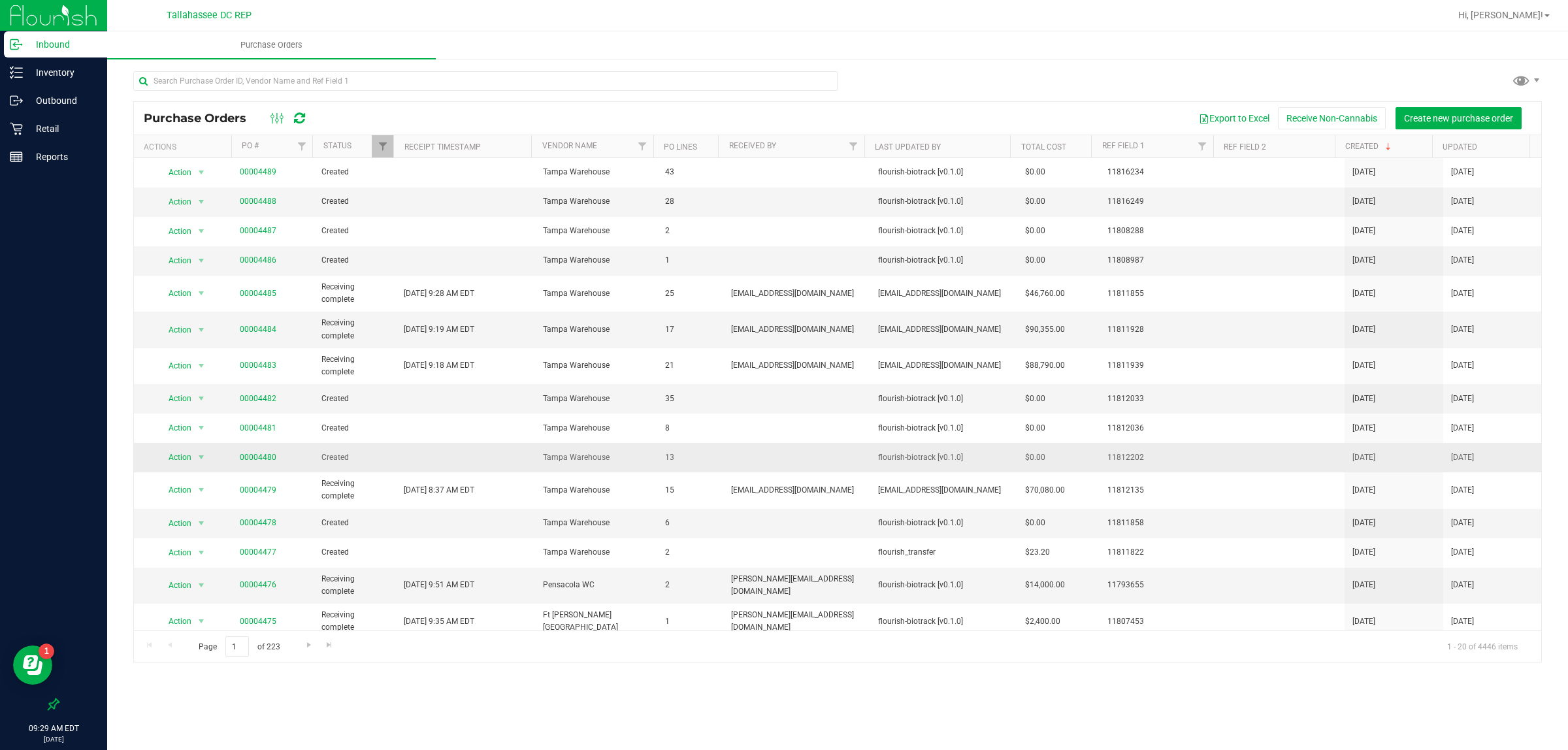
click at [259, 464] on span "00004480" at bounding box center [258, 458] width 36 height 12
click at [258, 464] on span "00004480" at bounding box center [258, 458] width 36 height 12
click at [258, 457] on link "00004480" at bounding box center [258, 458] width 36 height 9
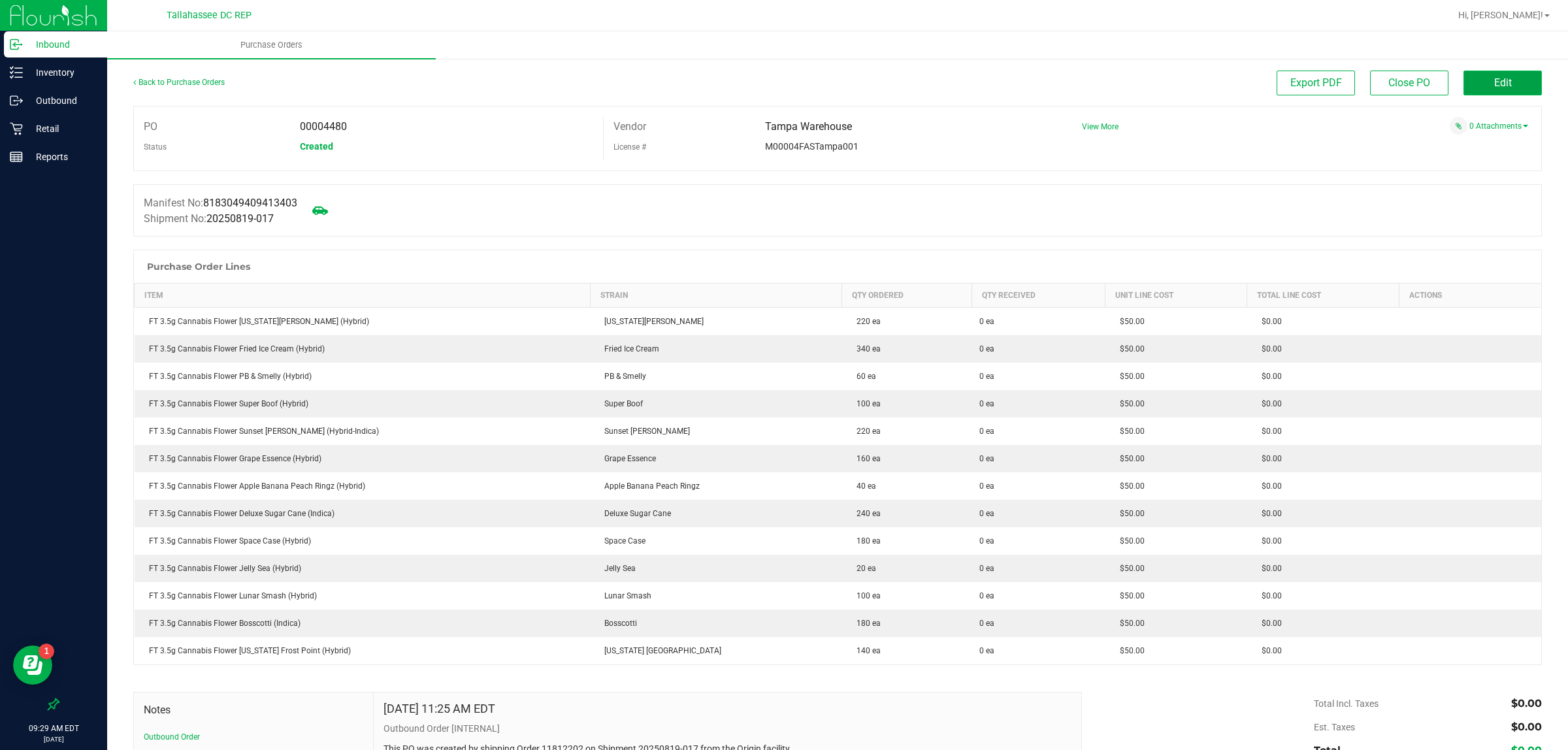
click at [1463, 86] on button "Edit" at bounding box center [1502, 83] width 78 height 25
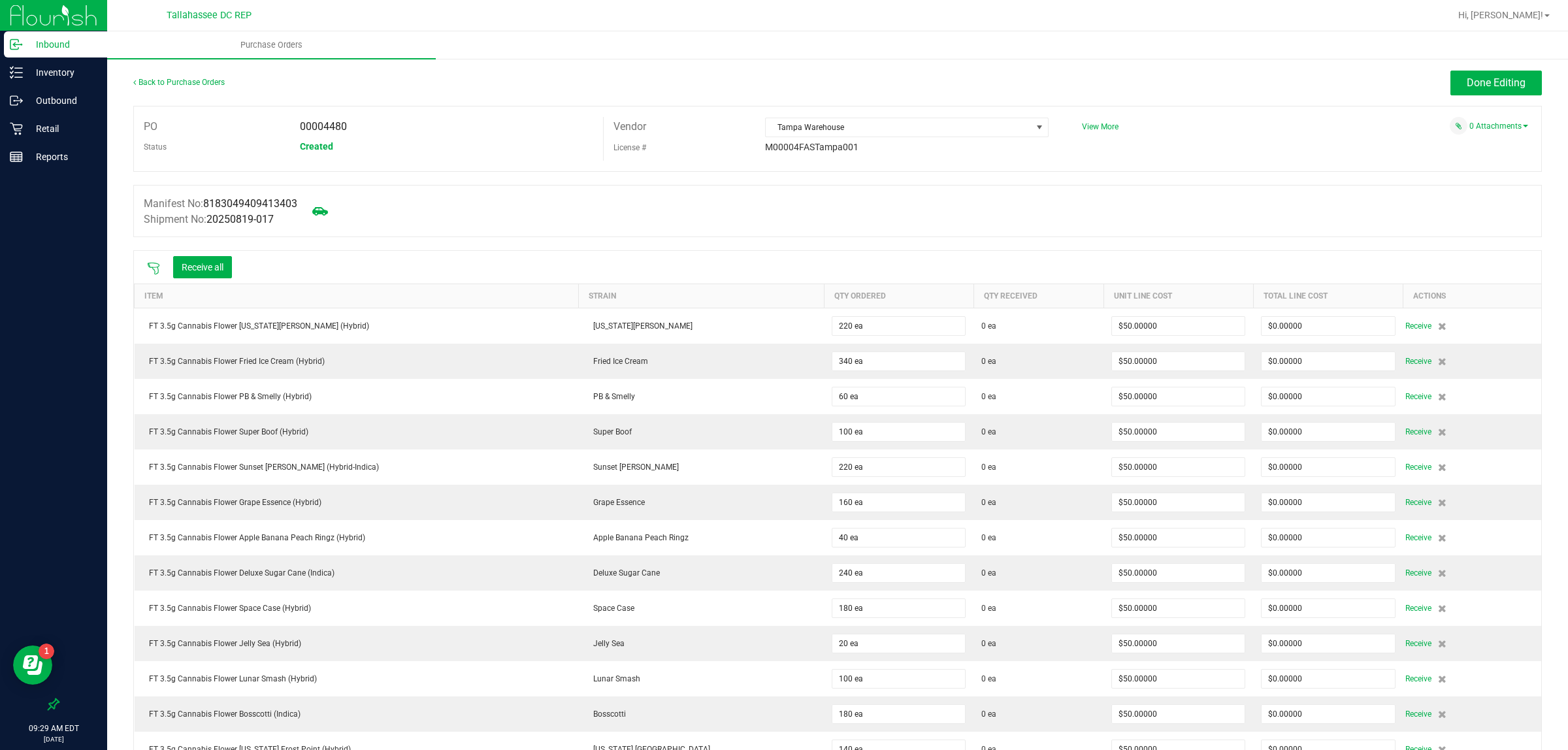
click at [155, 267] on icon at bounding box center [153, 268] width 13 height 13
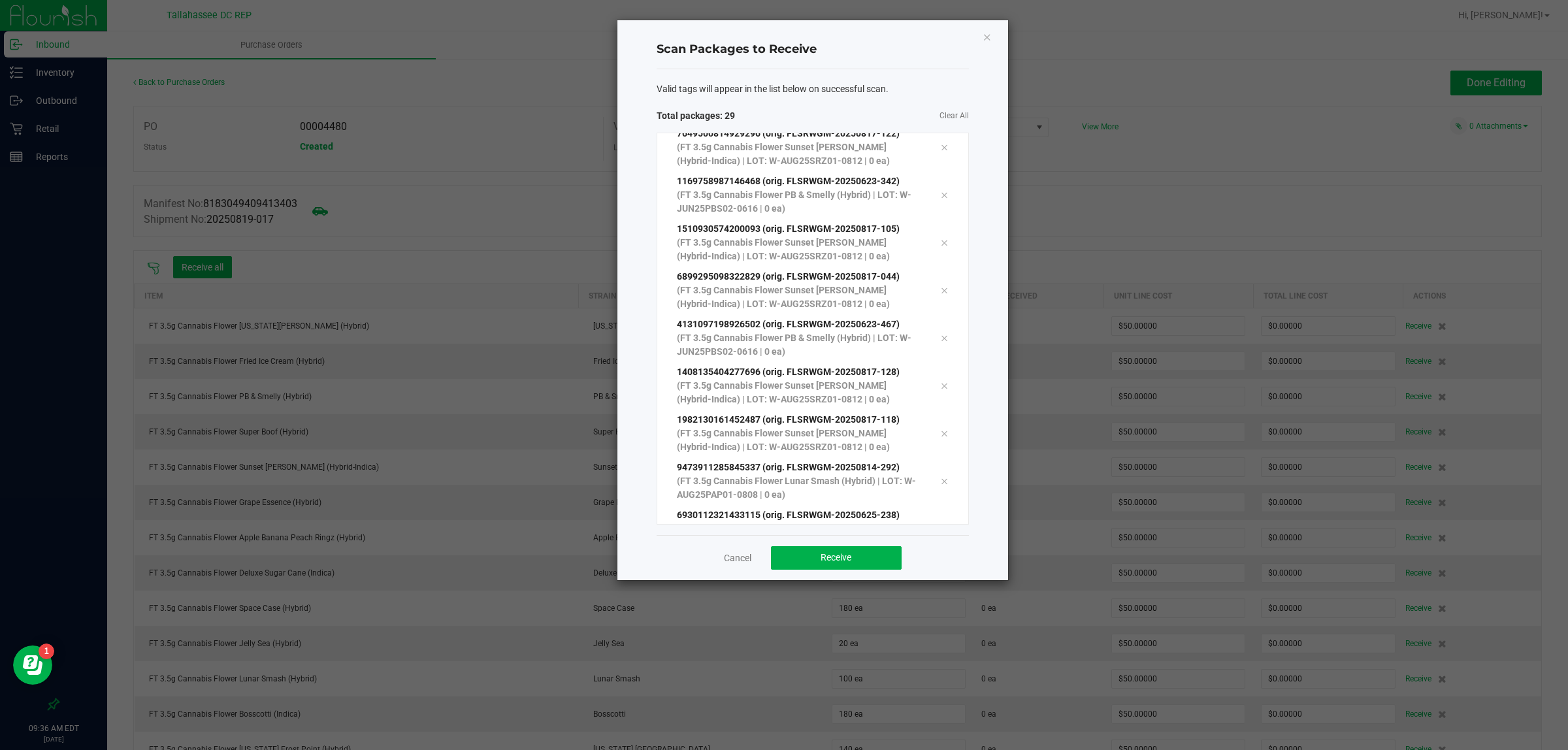
scroll to position [1025, 0]
click at [845, 564] on button "Receive" at bounding box center [836, 557] width 131 height 24
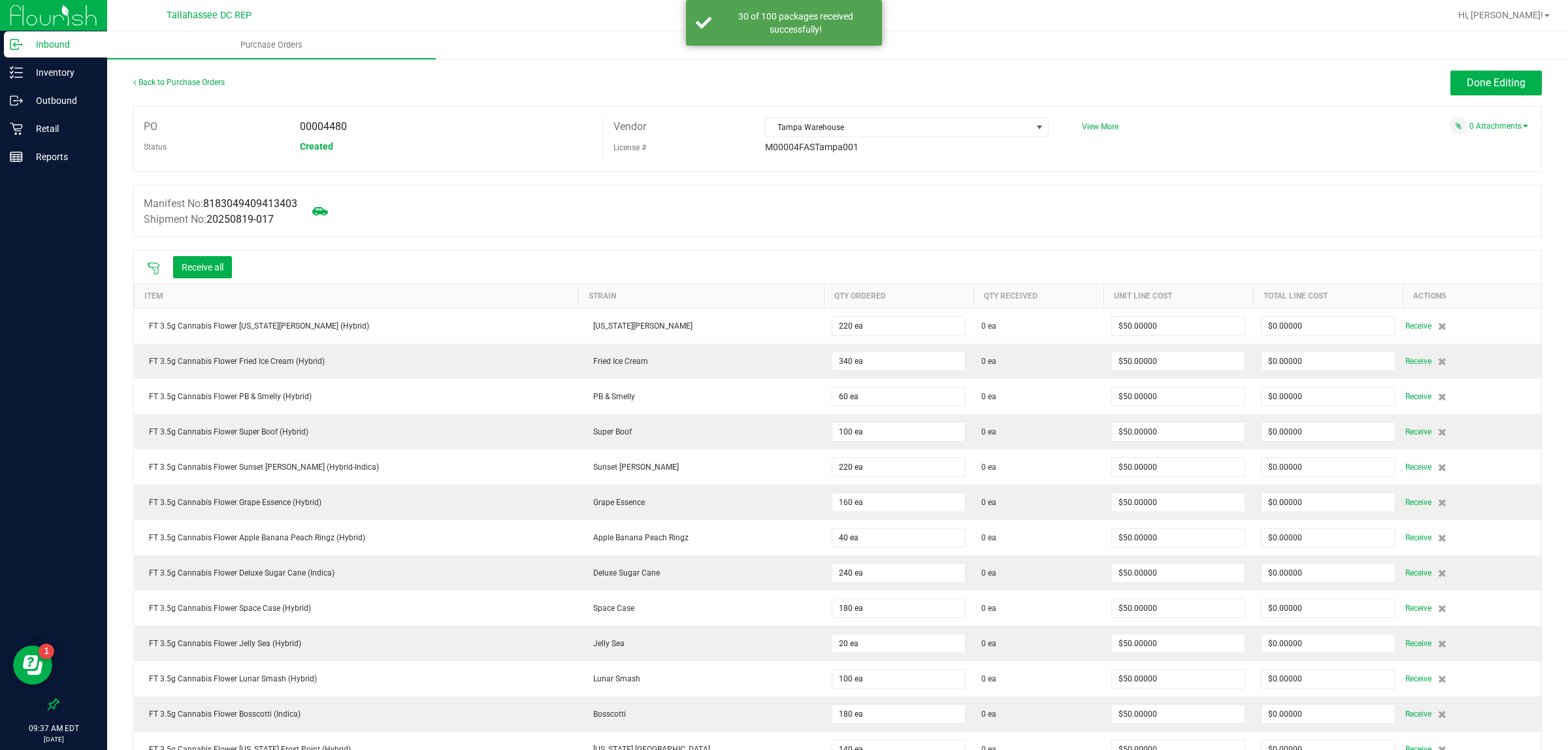
click at [151, 269] on icon at bounding box center [153, 268] width 13 height 13
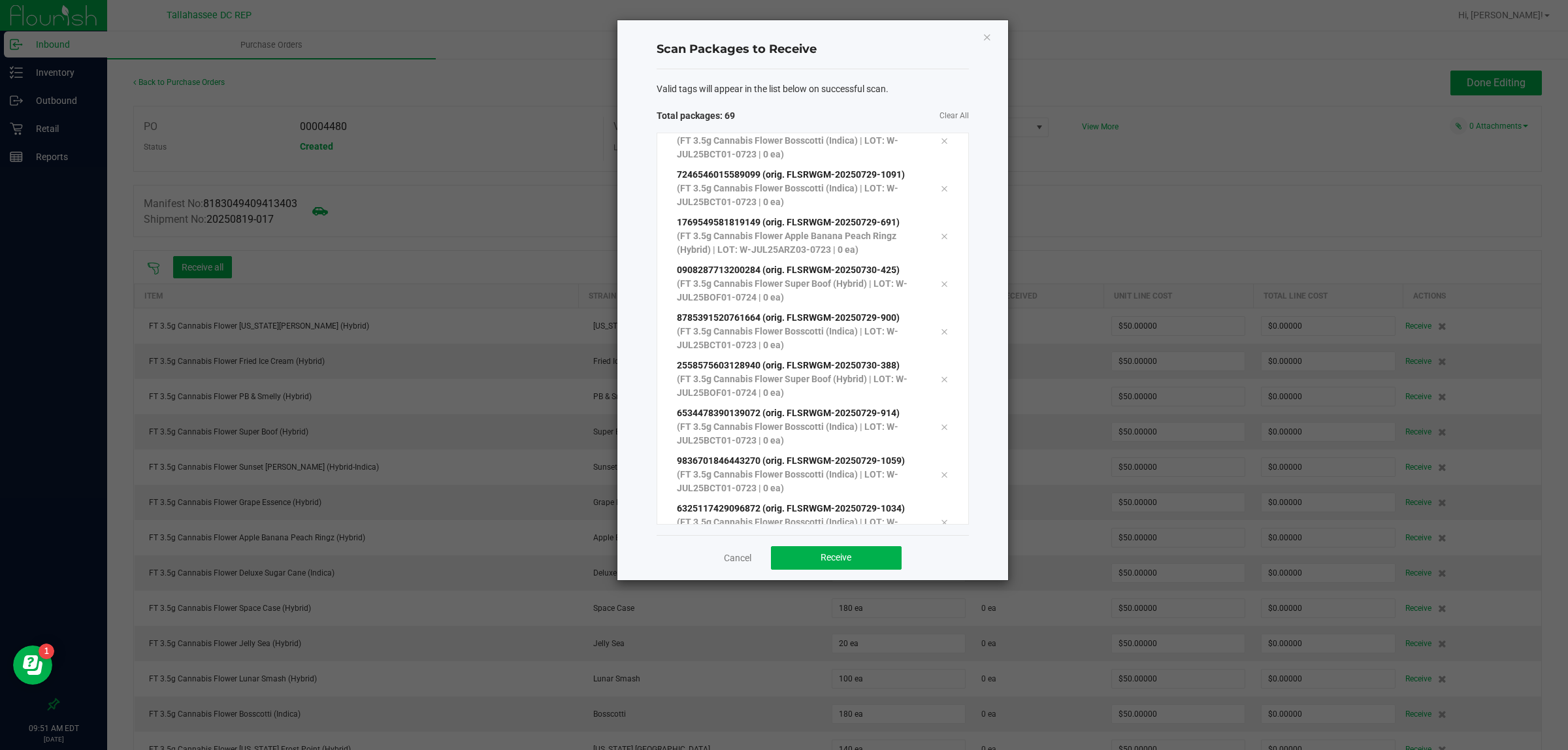
scroll to position [2933, 0]
click at [862, 560] on button "Receive" at bounding box center [836, 557] width 131 height 24
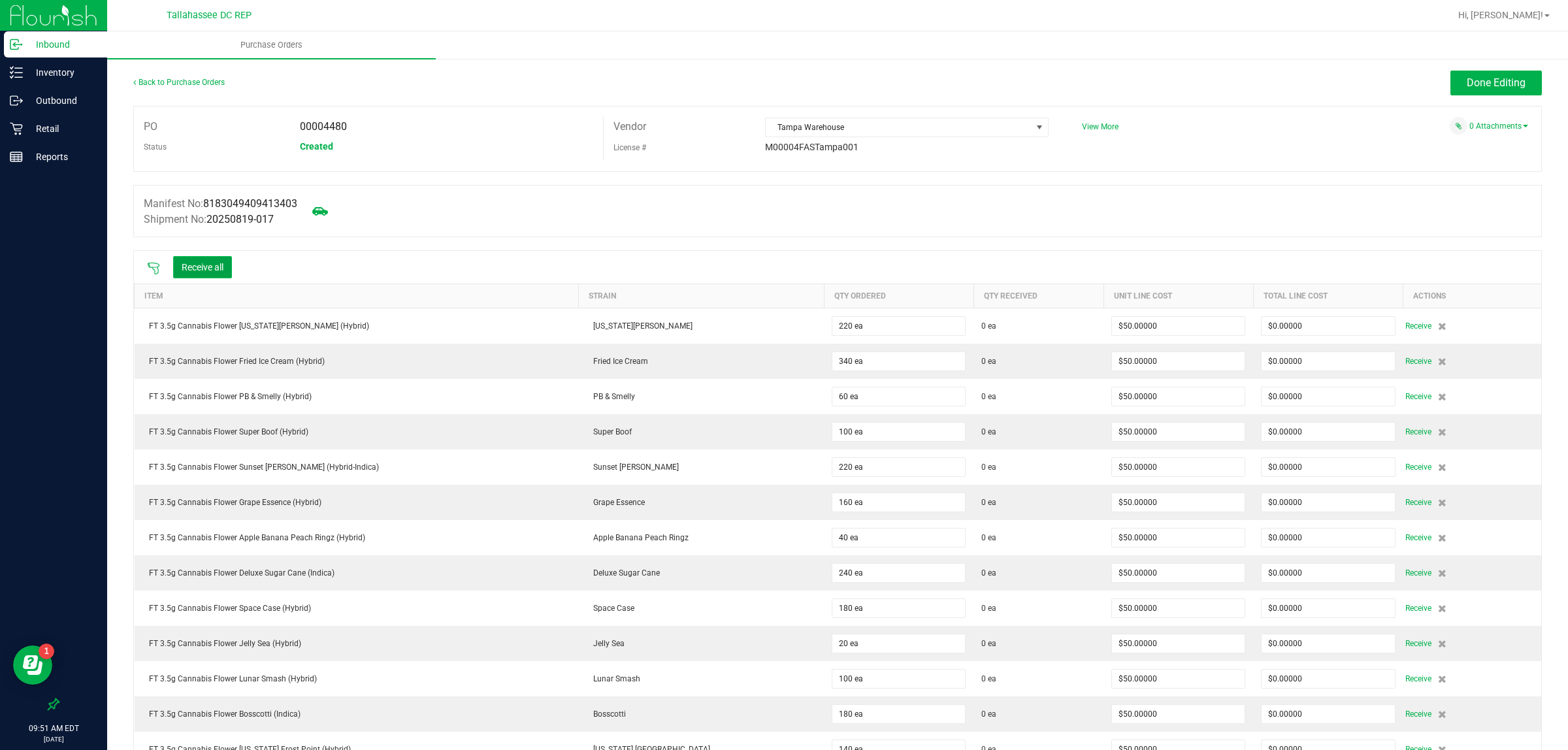
click at [203, 268] on button "Receive all" at bounding box center [202, 267] width 59 height 22
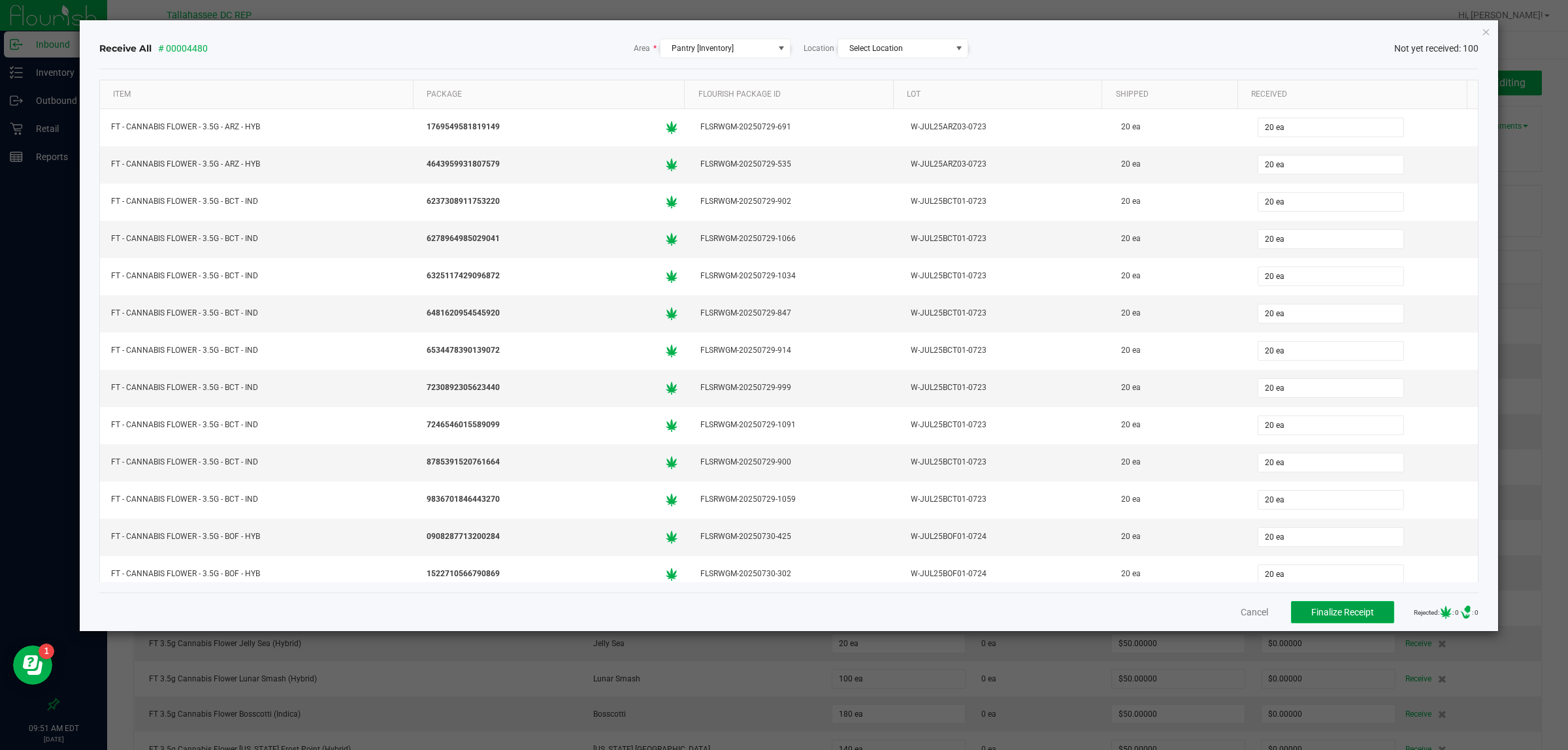
click at [1327, 609] on span "Finalize Receipt" at bounding box center [1342, 613] width 63 height 11
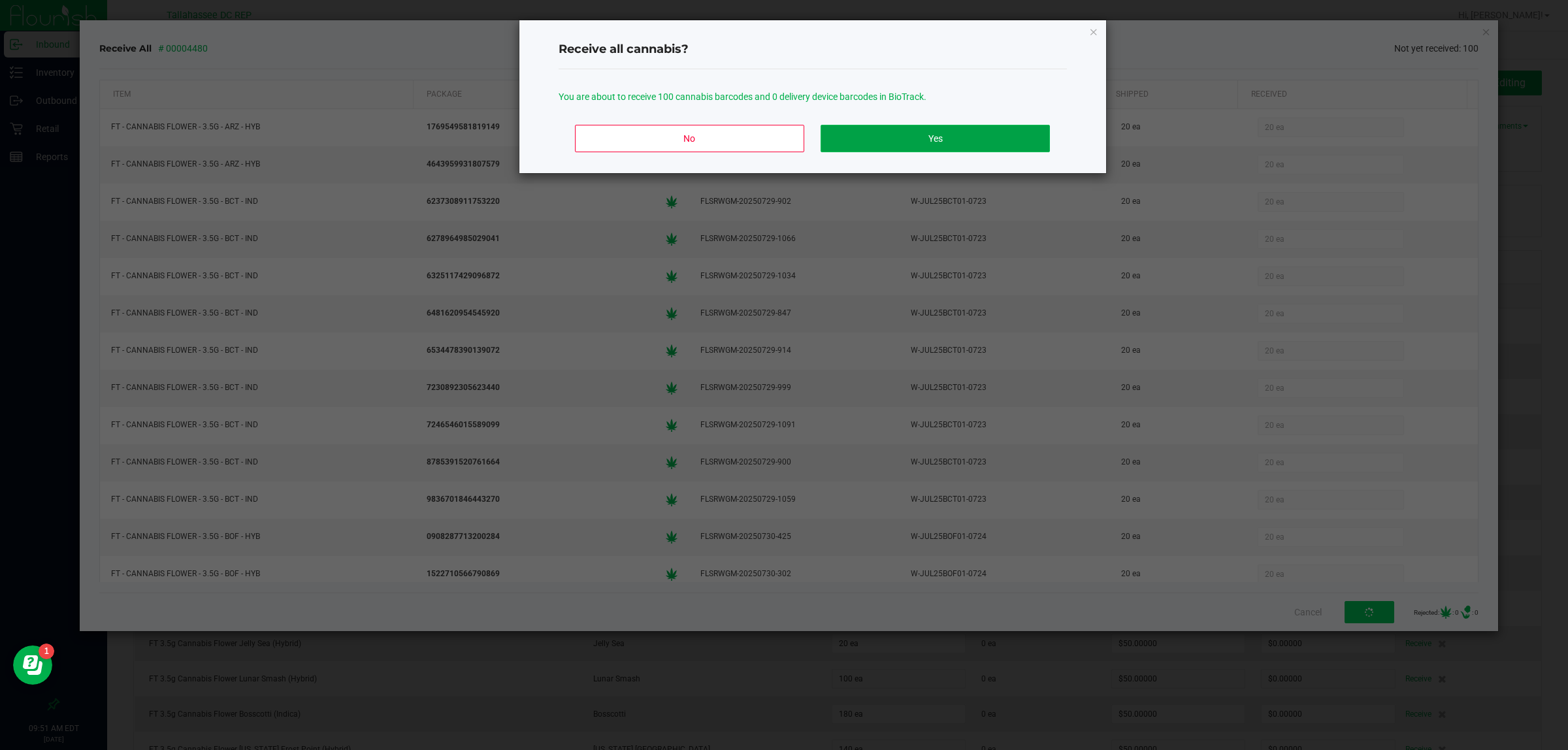
click at [949, 149] on button "Yes" at bounding box center [935, 138] width 229 height 28
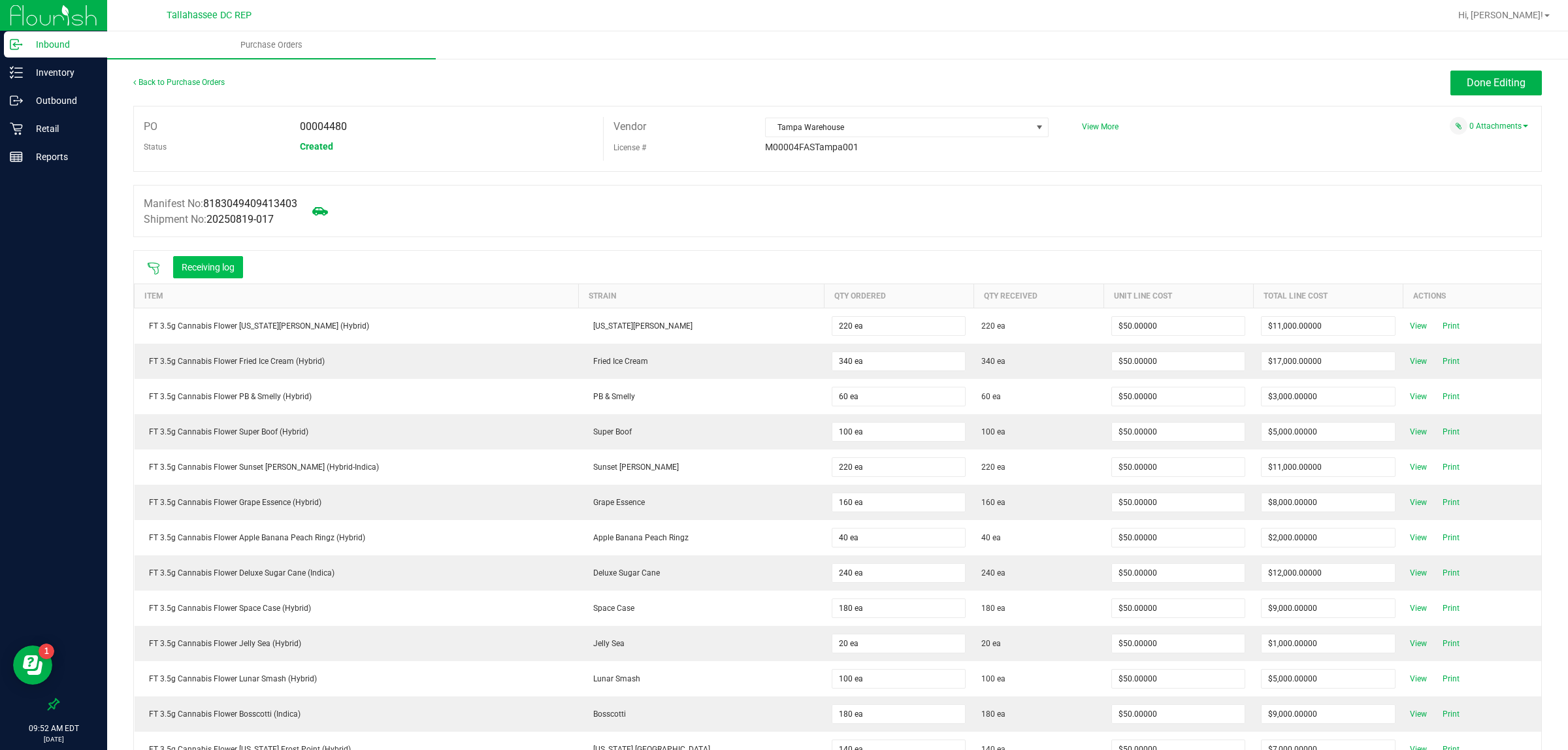
click at [198, 267] on button "Receiving log" at bounding box center [208, 267] width 70 height 22
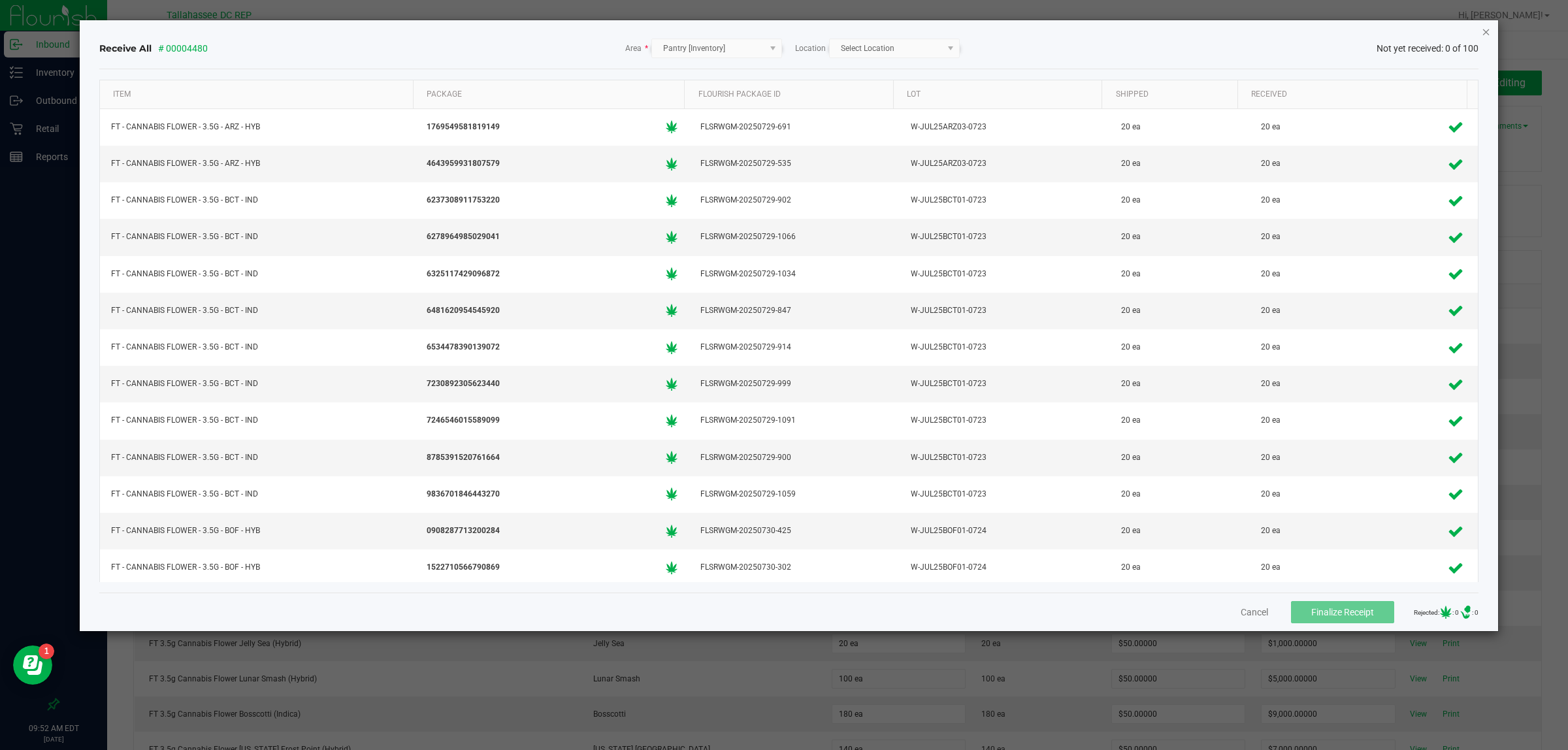
click at [1485, 28] on icon "Close" at bounding box center [1486, 31] width 9 height 15
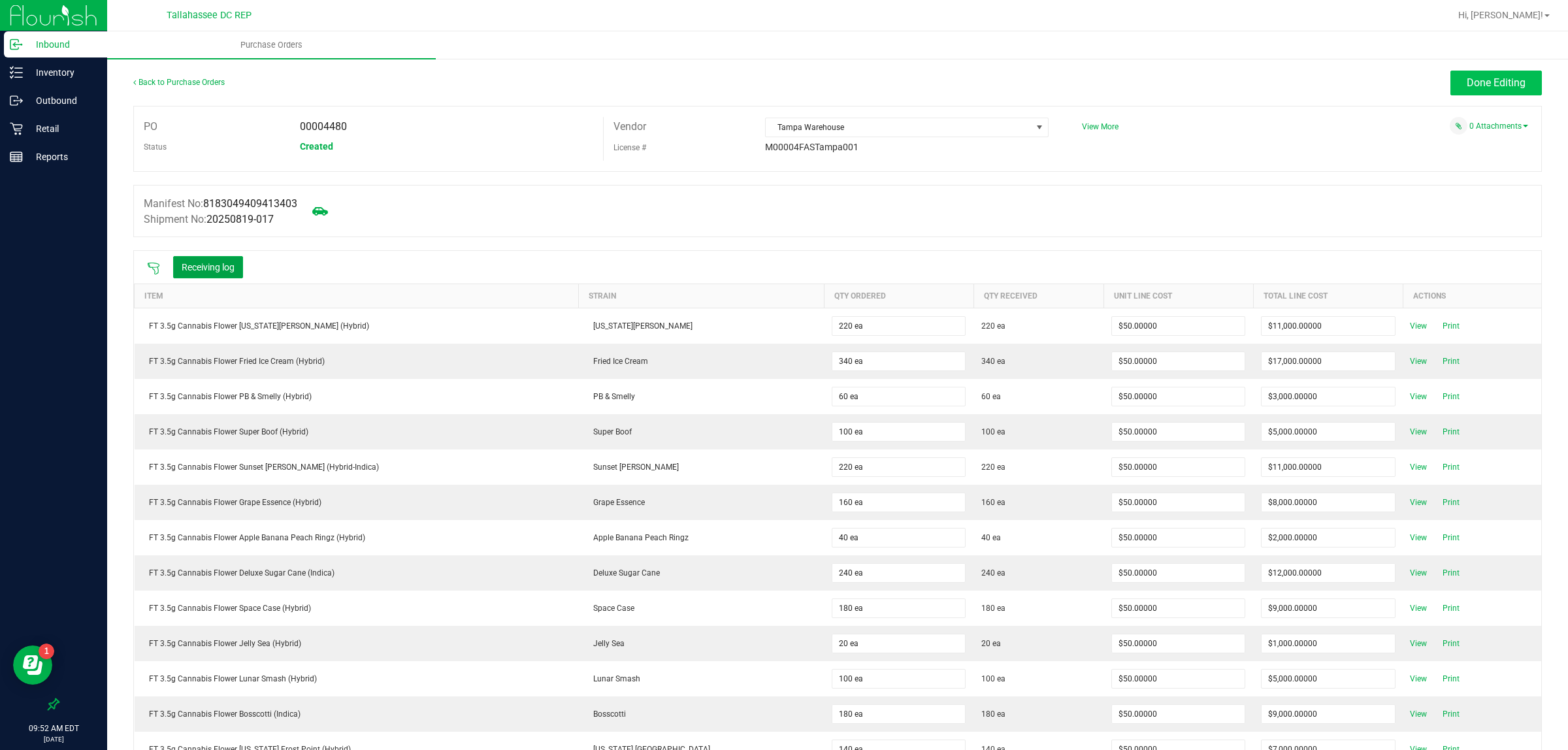
click at [1483, 80] on span "Done Editing" at bounding box center [1495, 83] width 59 height 12
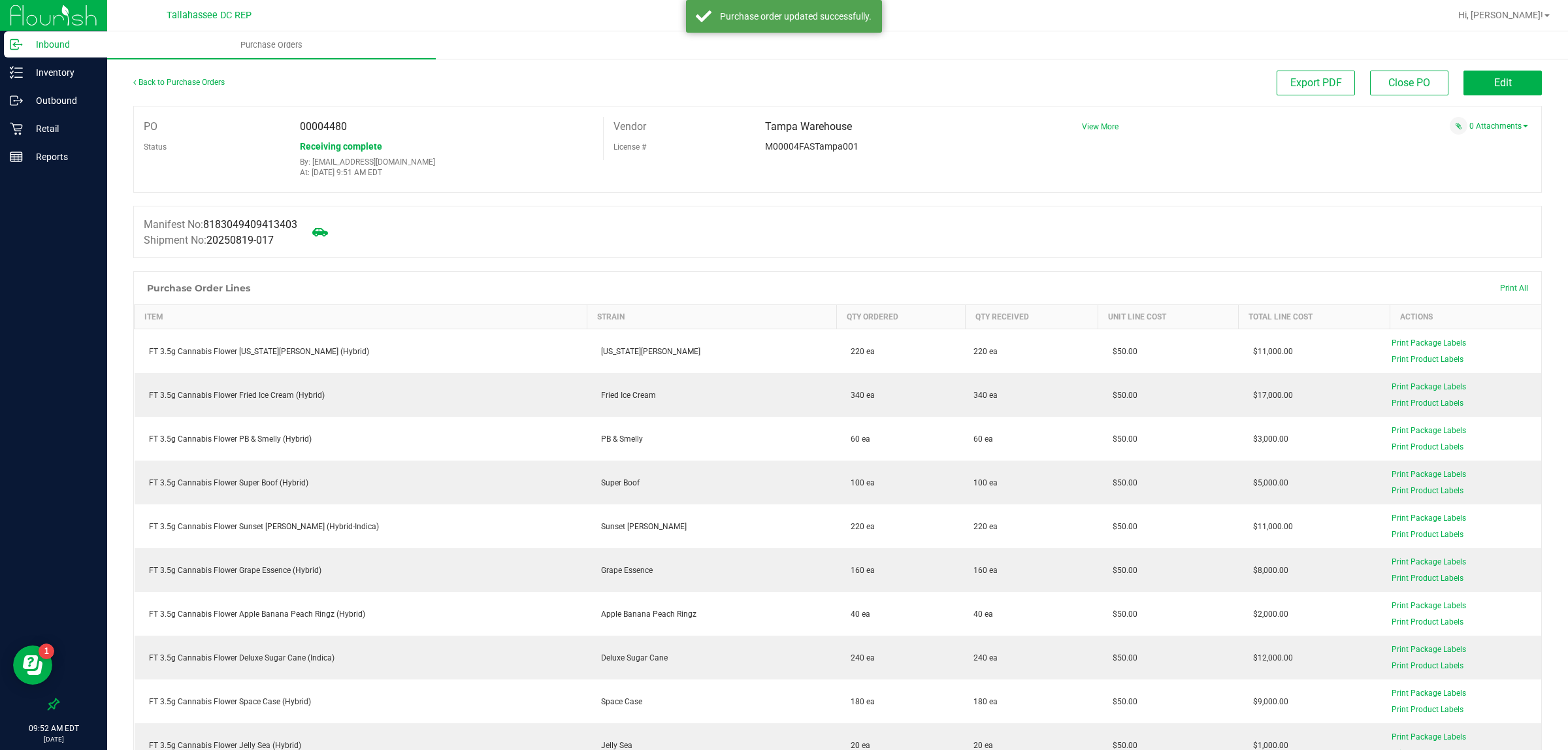
click at [57, 41] on p "Inbound" at bounding box center [62, 44] width 78 height 15
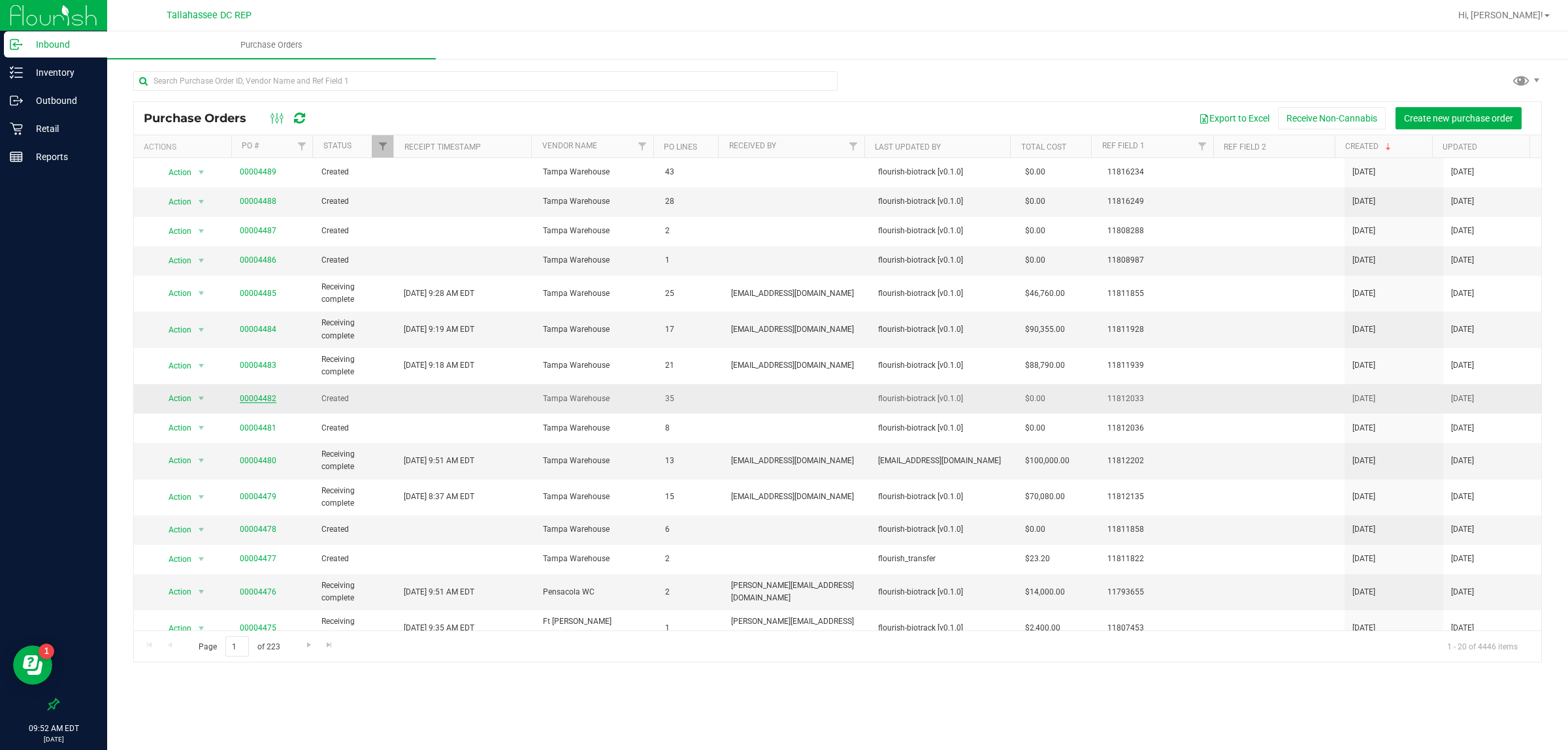
click at [247, 395] on link "00004482" at bounding box center [258, 399] width 36 height 9
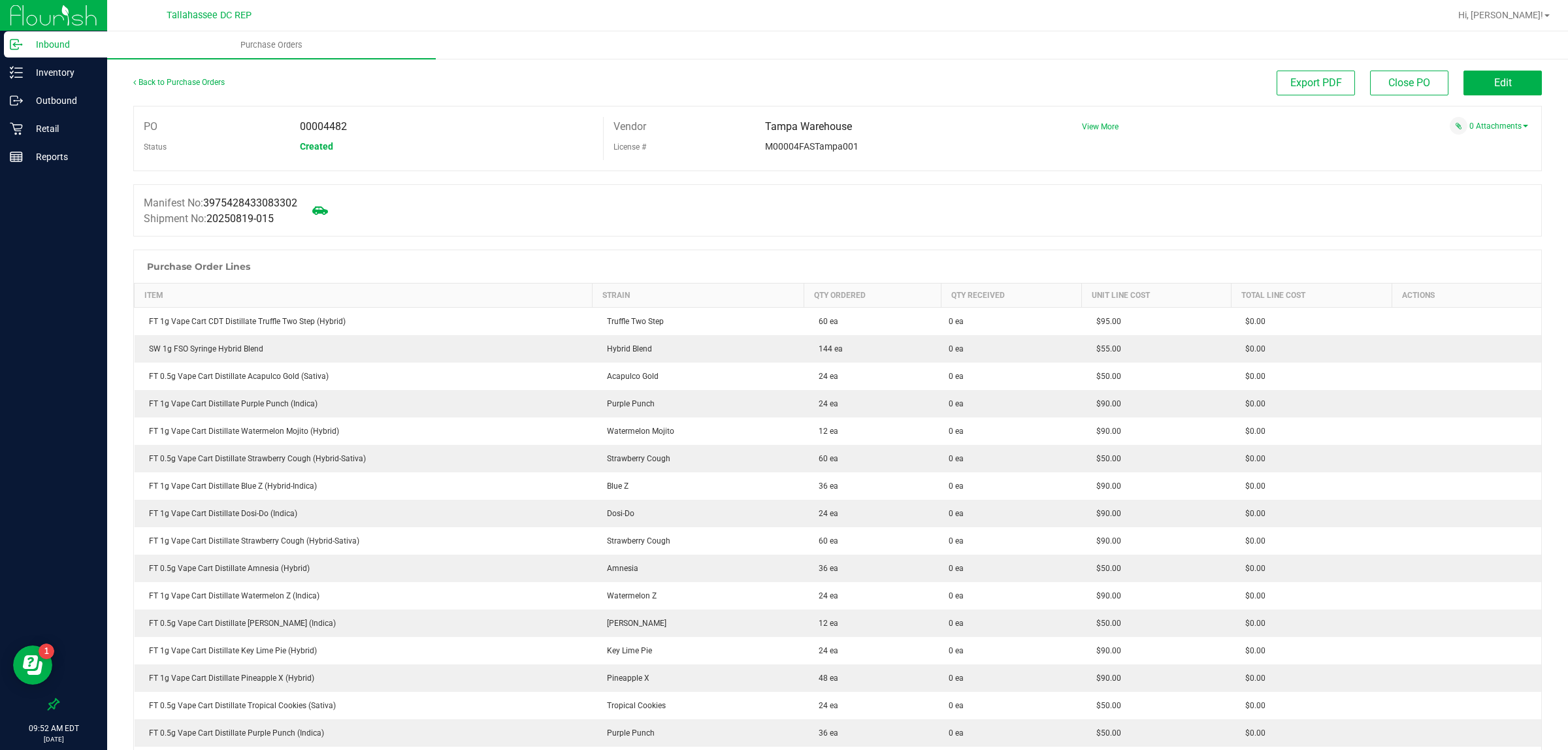
click at [1494, 83] on span "Edit" at bounding box center [1503, 83] width 17 height 12
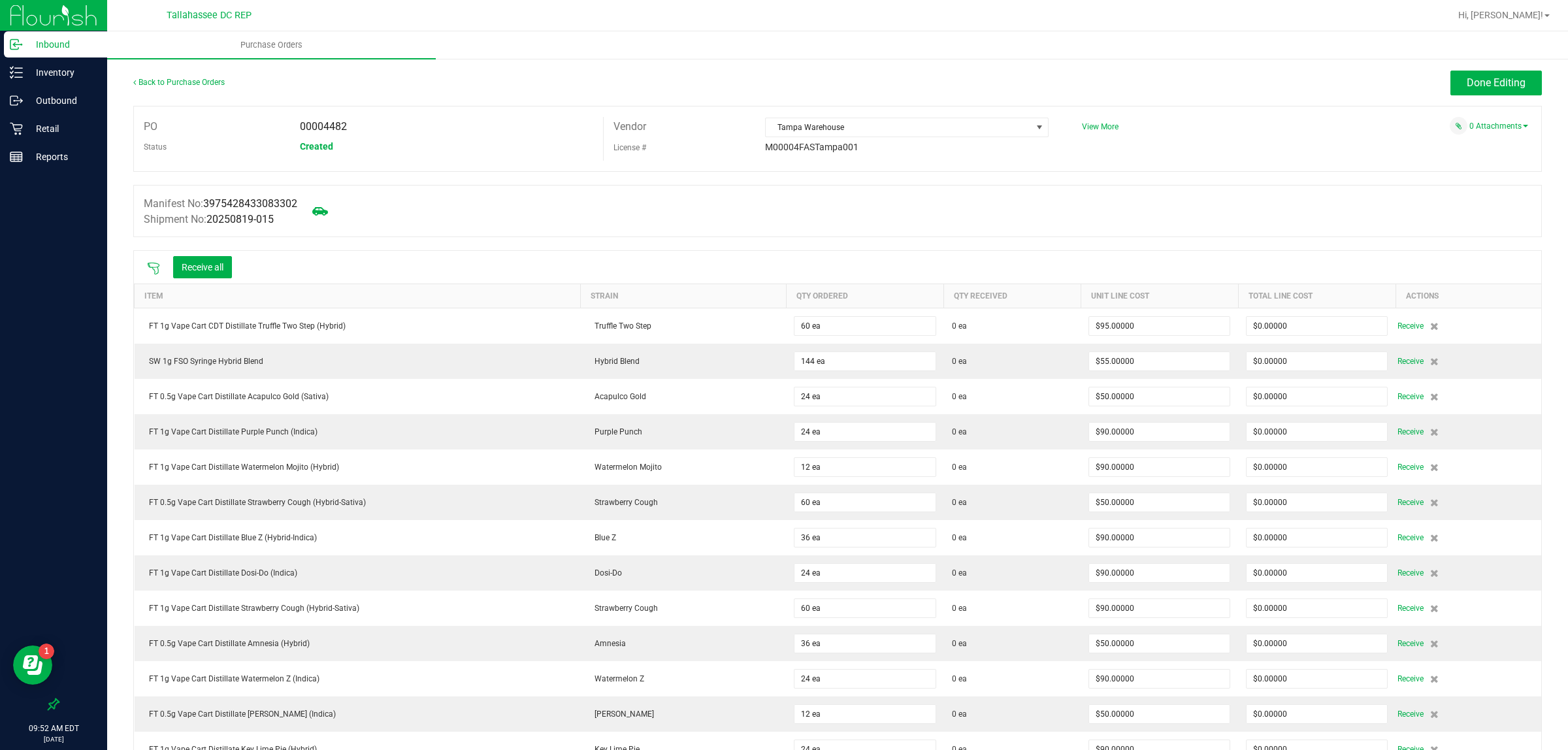
click at [153, 269] on icon at bounding box center [153, 268] width 11 height 11
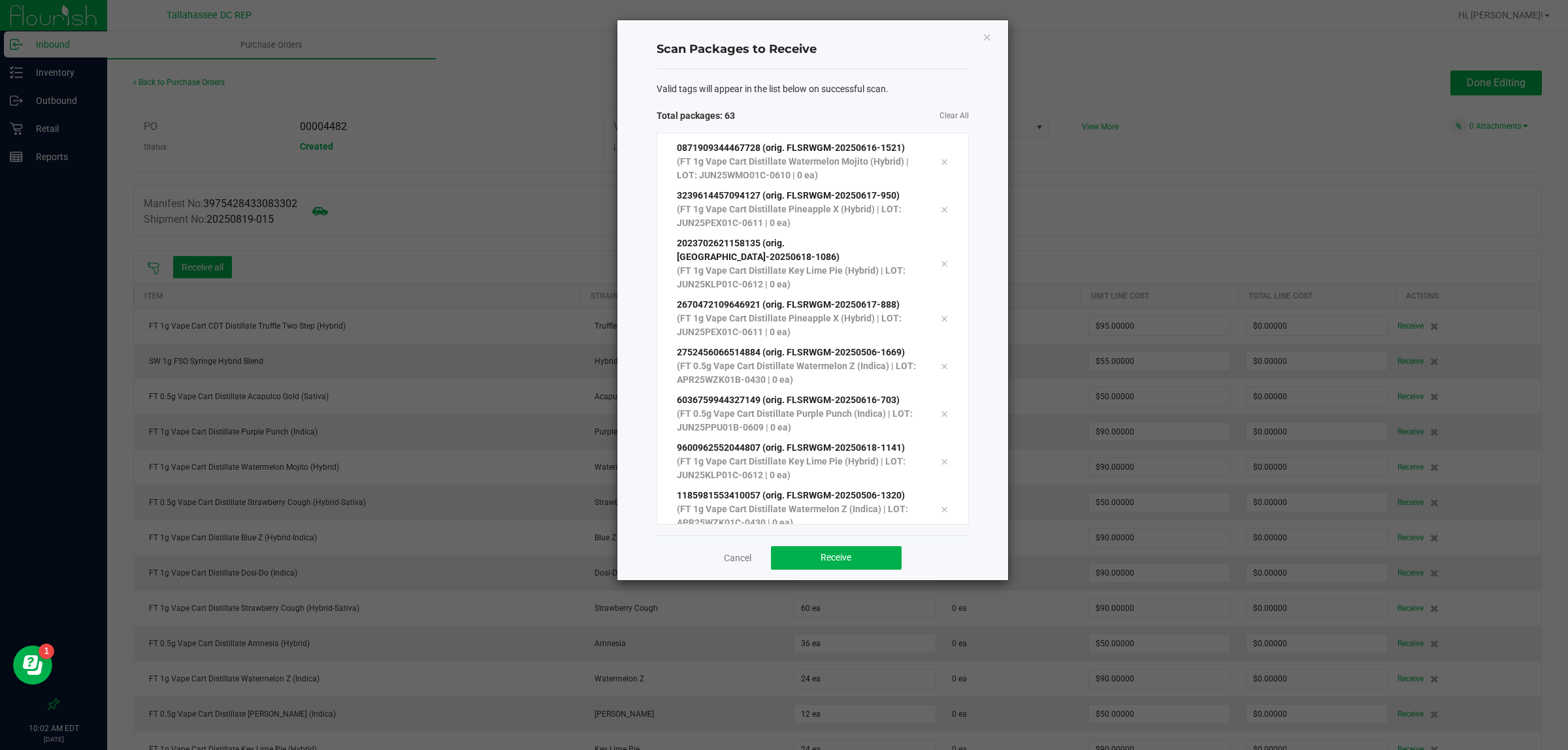
scroll to position [2647, 0]
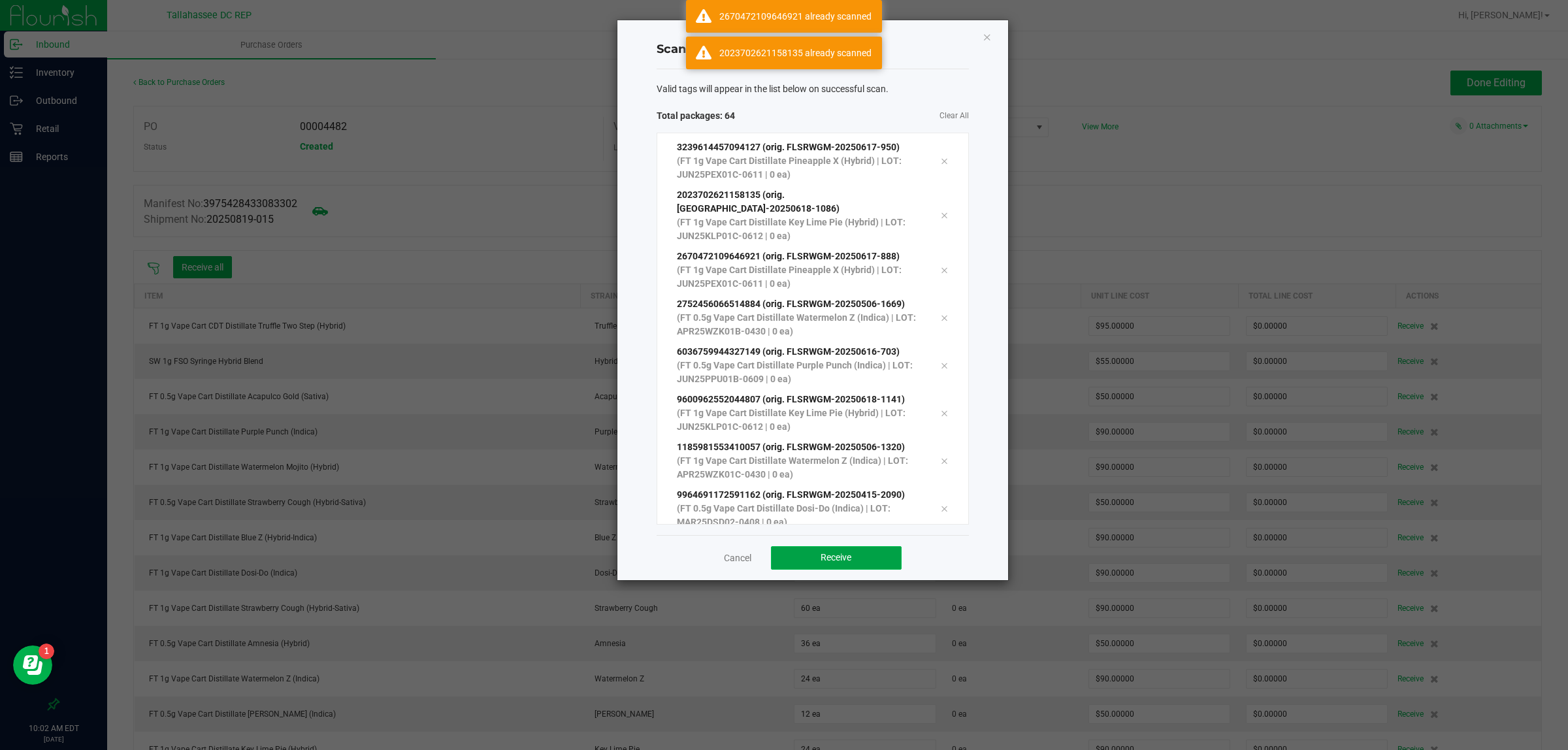
click at [849, 552] on span "Receive" at bounding box center [836, 557] width 31 height 11
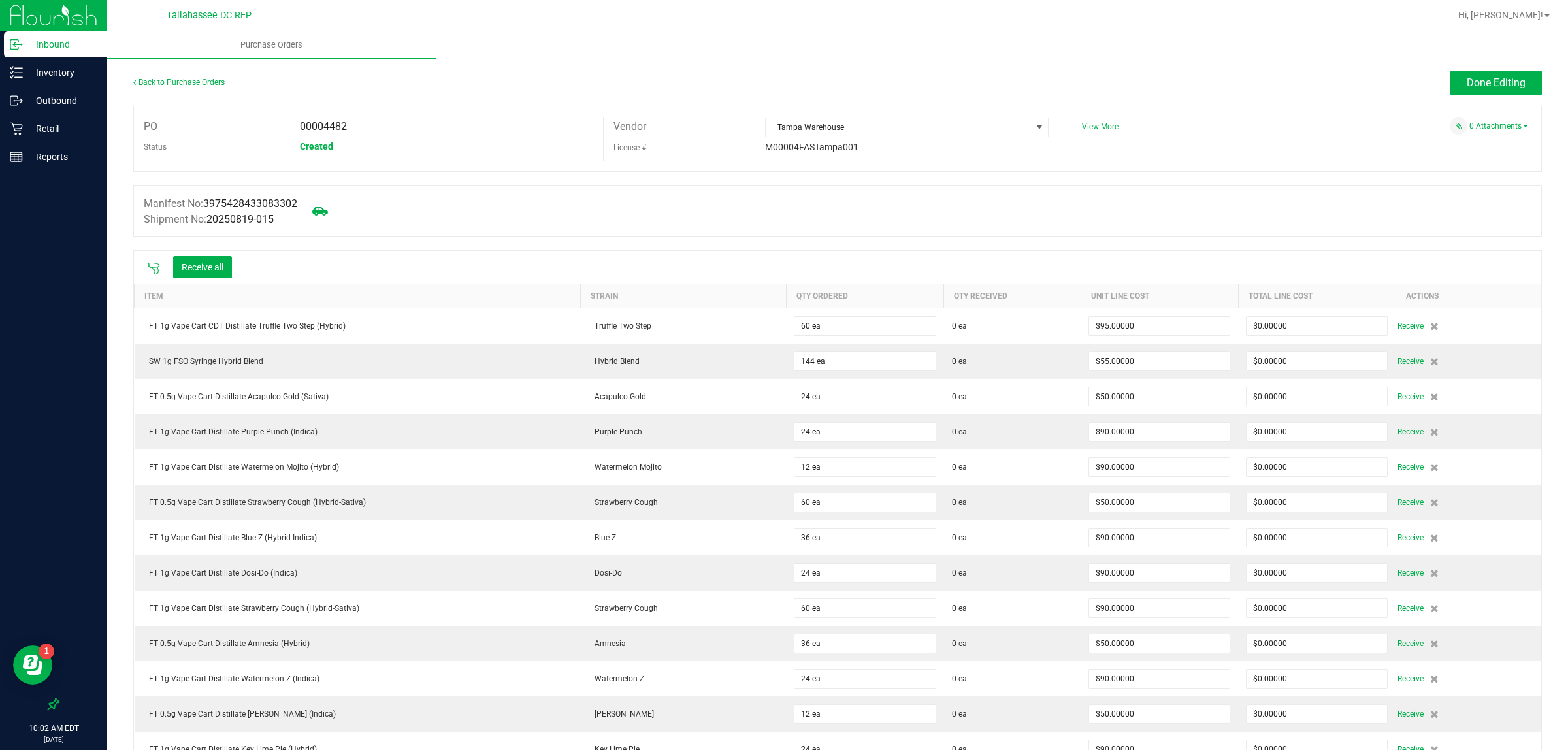
click at [153, 270] on icon at bounding box center [153, 268] width 11 height 11
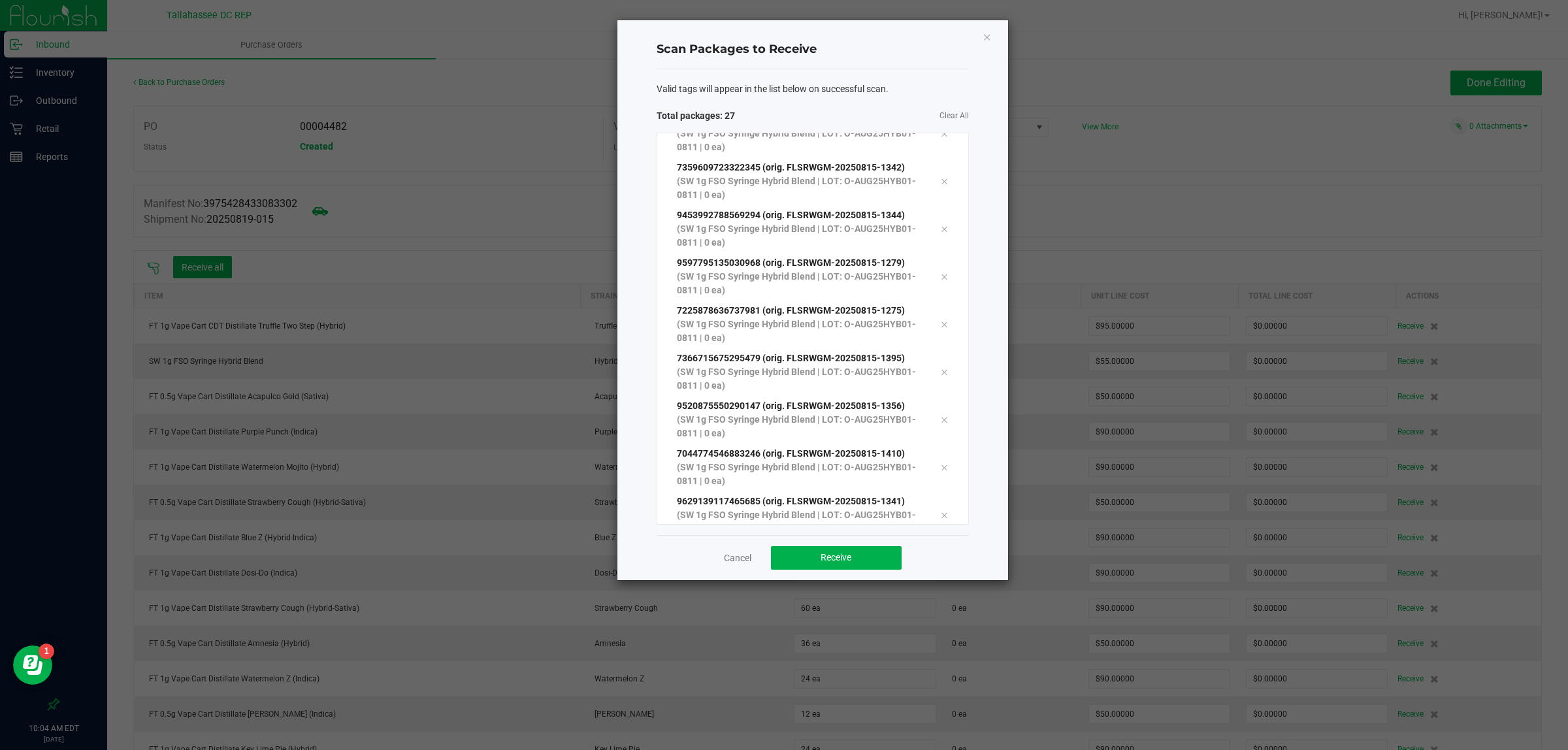
scroll to position [930, 0]
click at [865, 547] on button "Receive" at bounding box center [836, 557] width 131 height 24
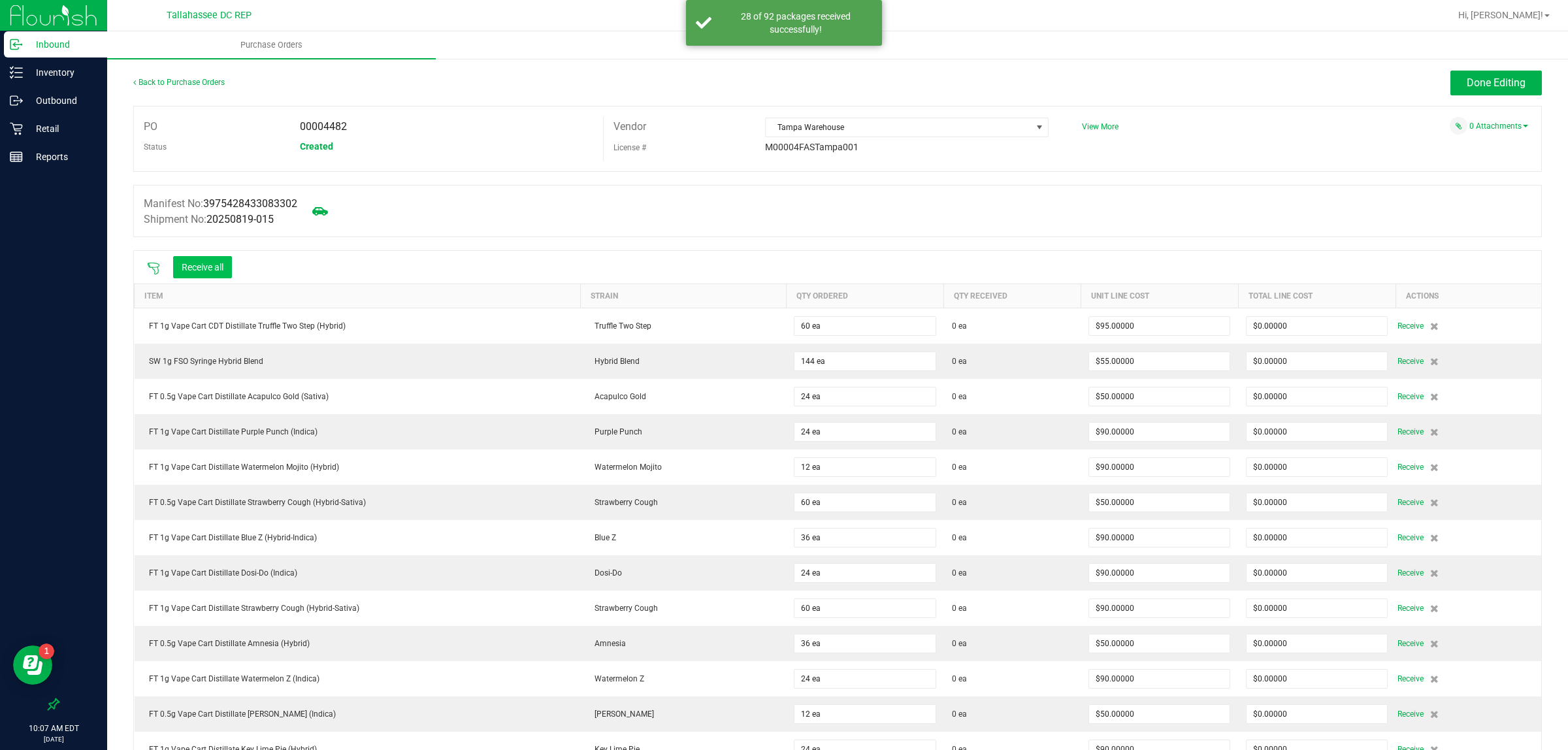
click at [207, 267] on button "Receive all" at bounding box center [202, 267] width 59 height 22
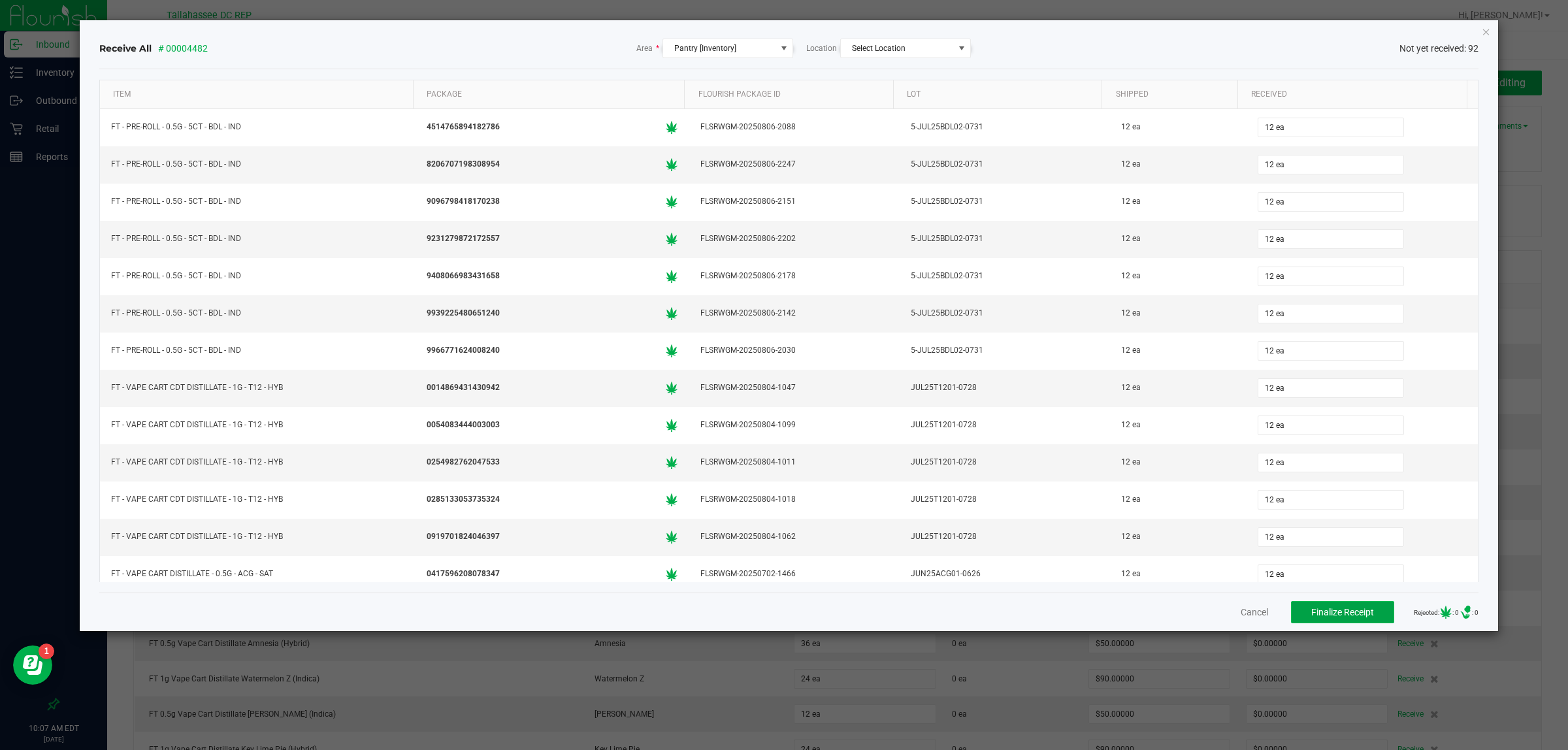
click at [1323, 617] on span "Finalize Receipt" at bounding box center [1342, 613] width 63 height 11
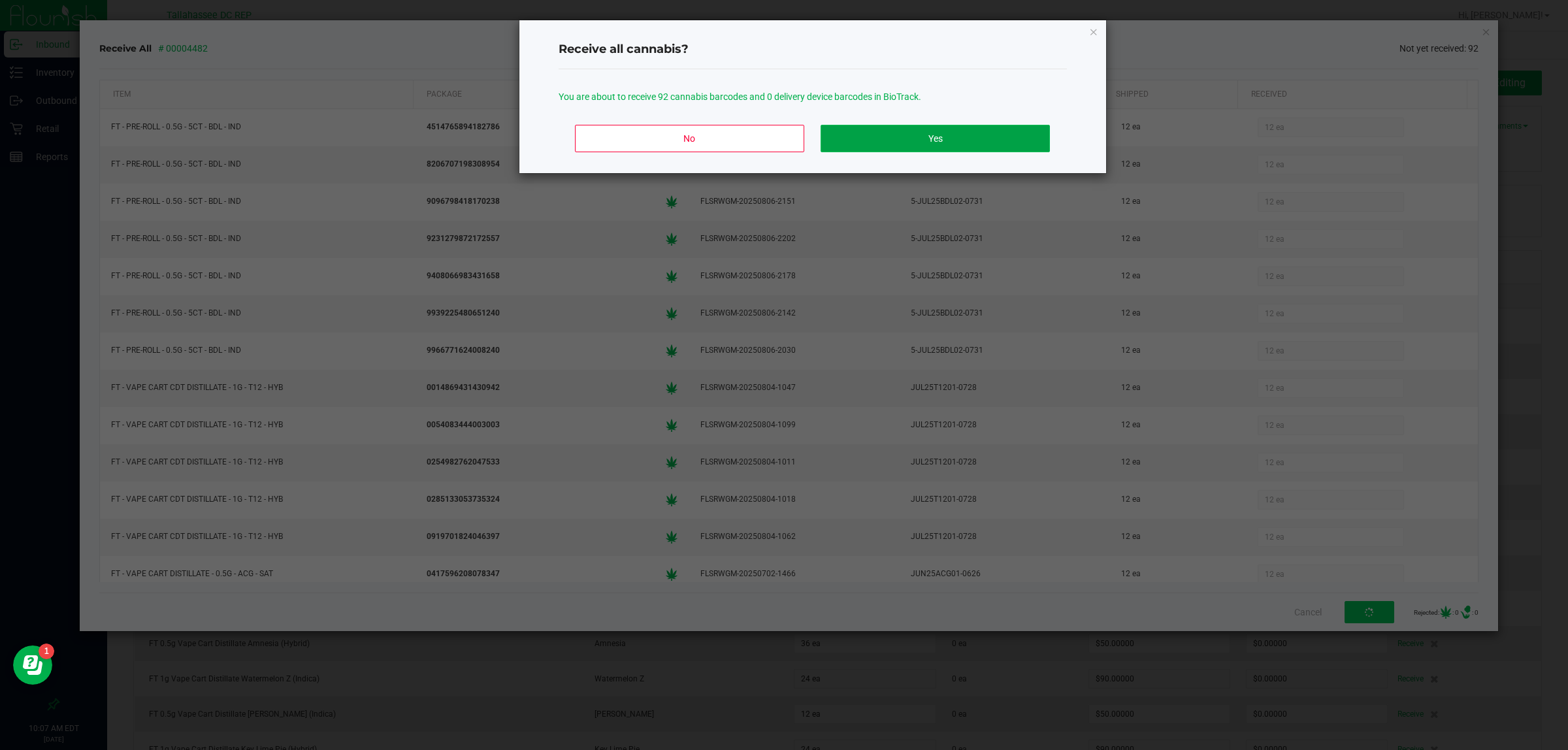
click at [952, 145] on button "Yes" at bounding box center [935, 138] width 229 height 28
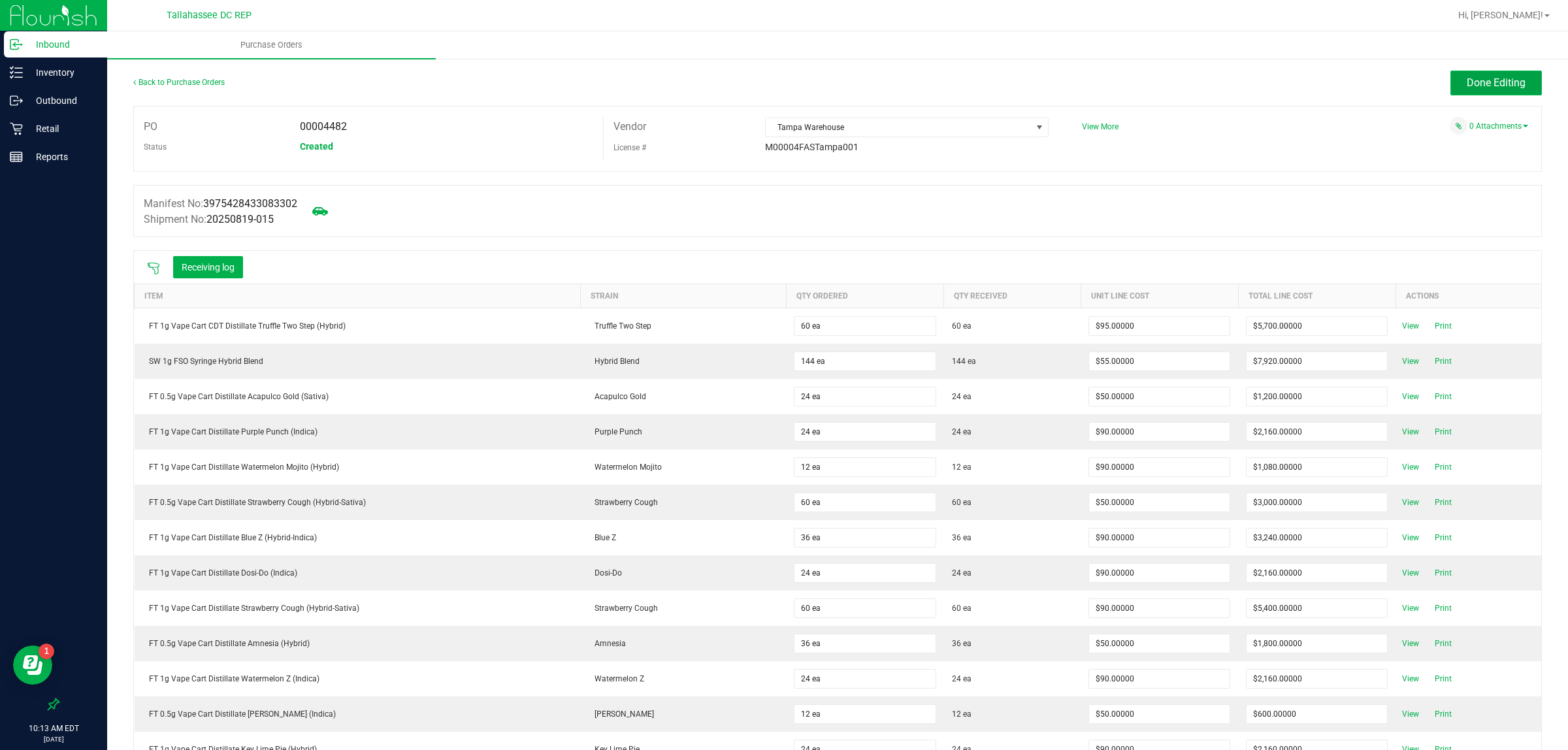
click at [1493, 82] on span "Done Editing" at bounding box center [1495, 83] width 59 height 12
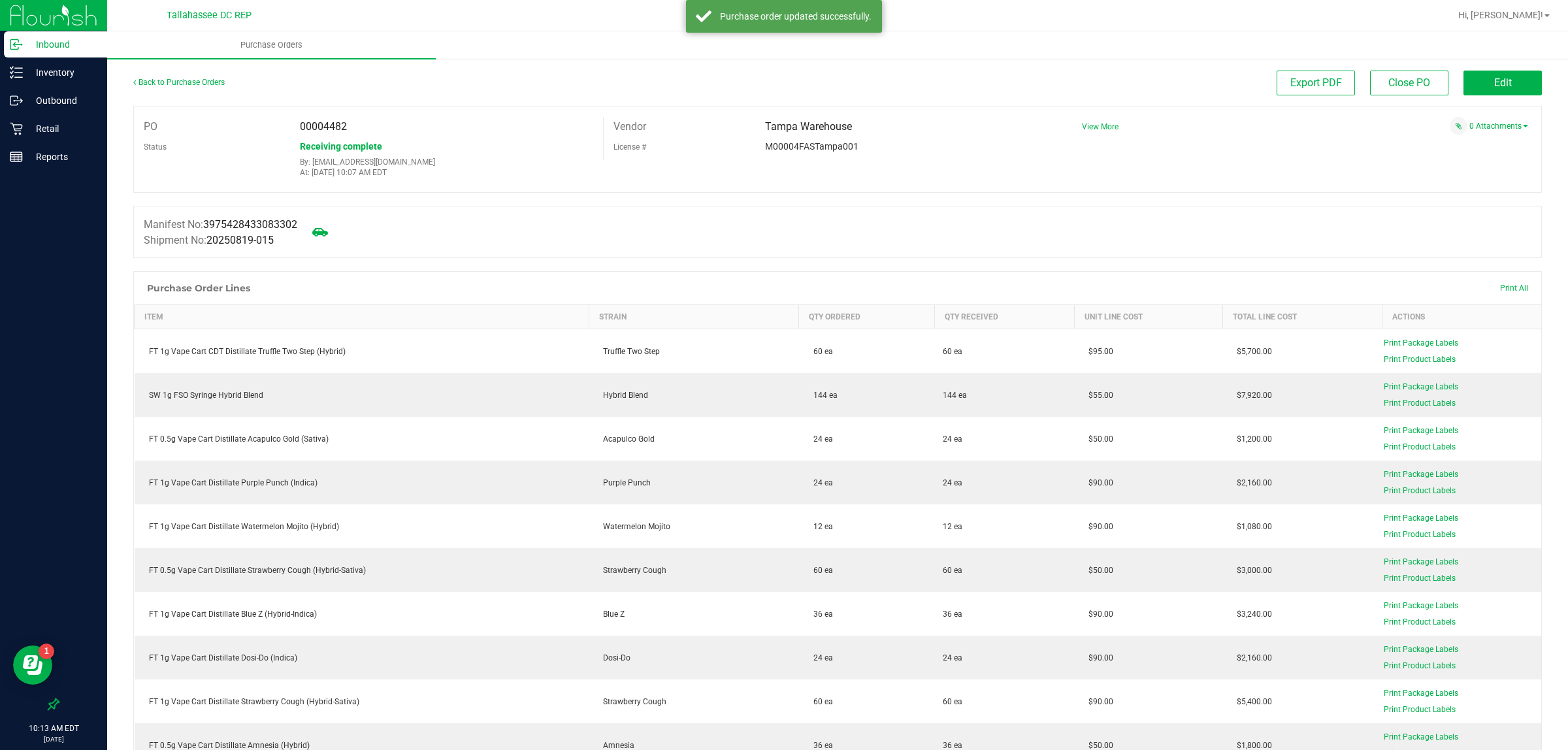
click at [65, 48] on p "Inbound" at bounding box center [62, 44] width 78 height 15
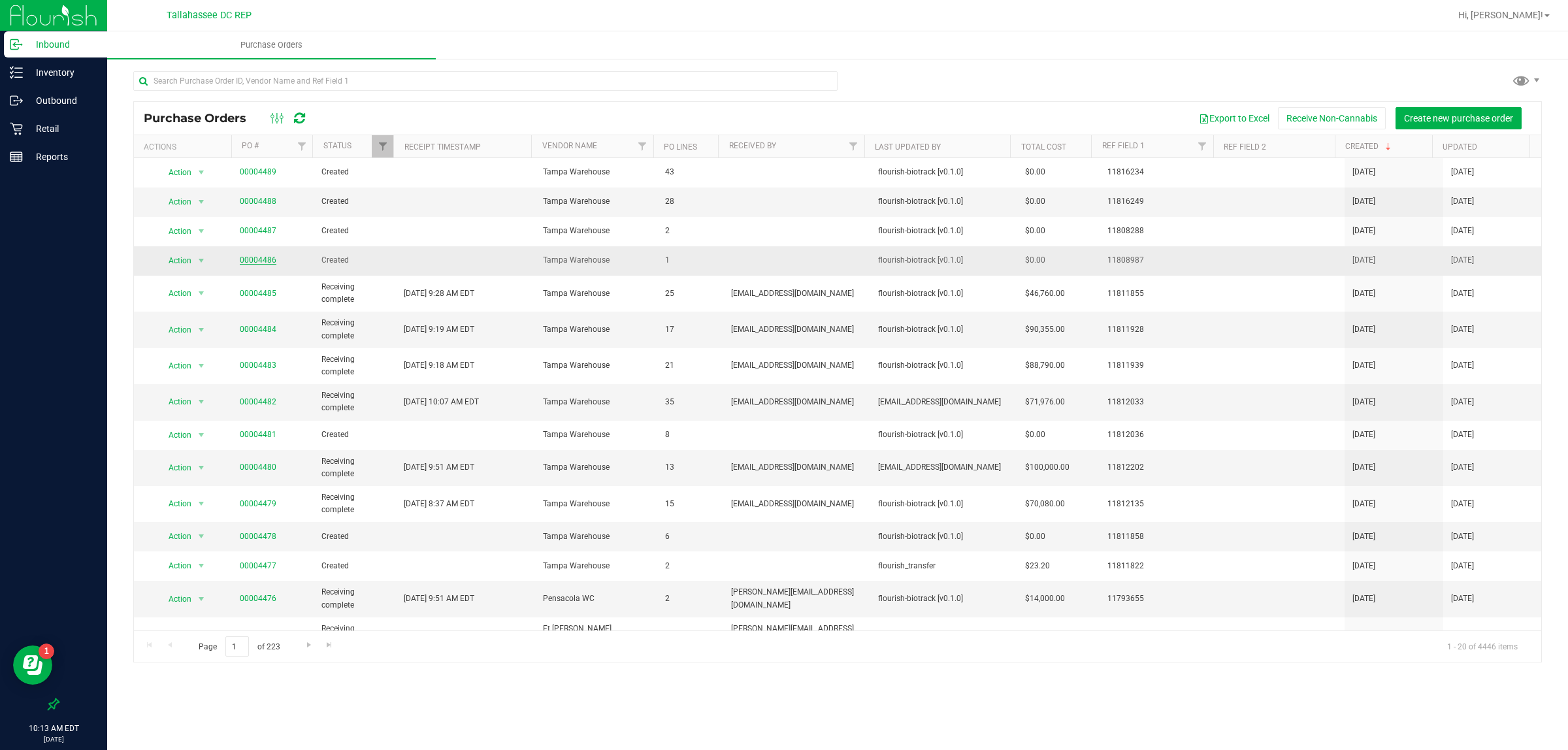
click at [258, 262] on link "00004486" at bounding box center [258, 261] width 36 height 9
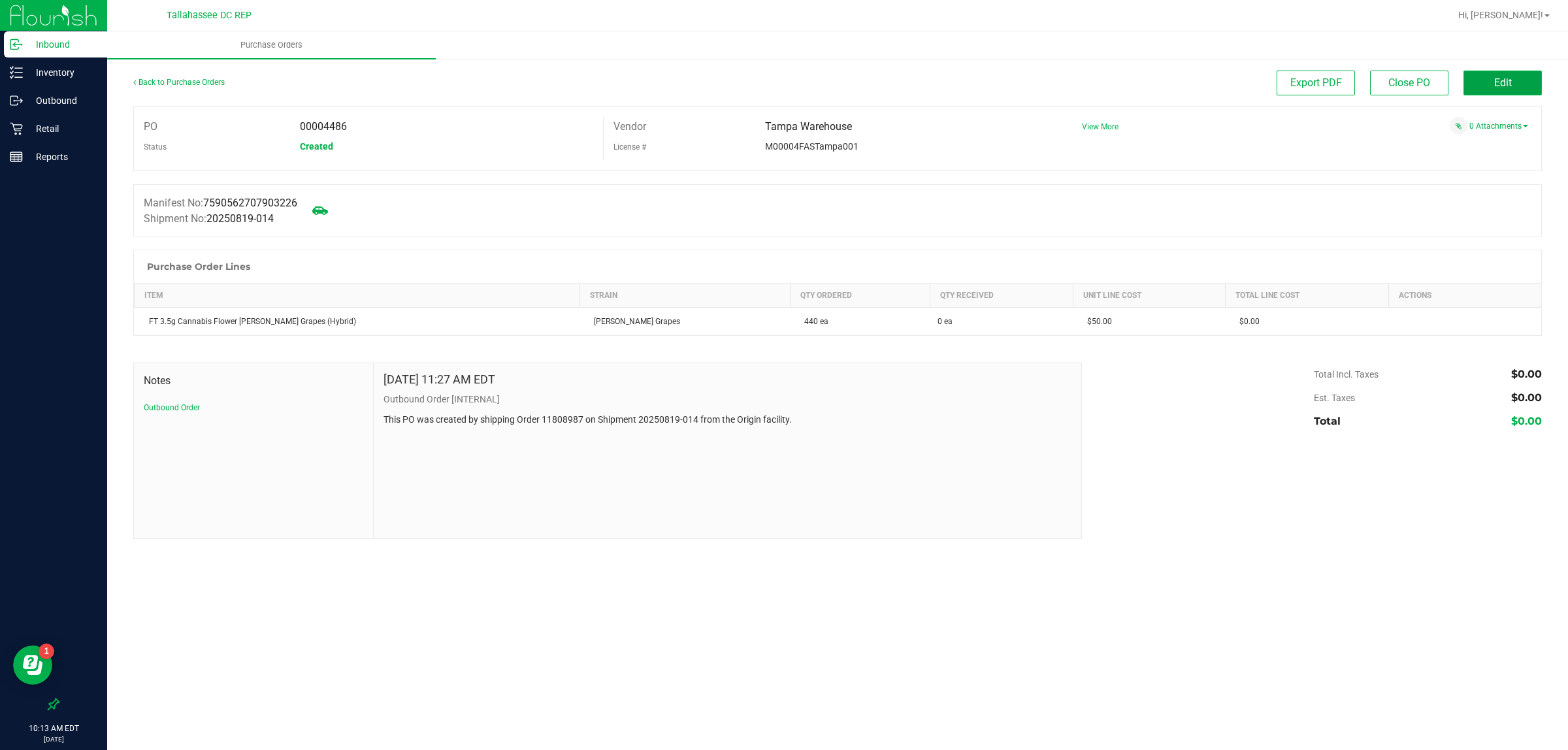
click at [1495, 86] on span "Edit" at bounding box center [1503, 83] width 17 height 12
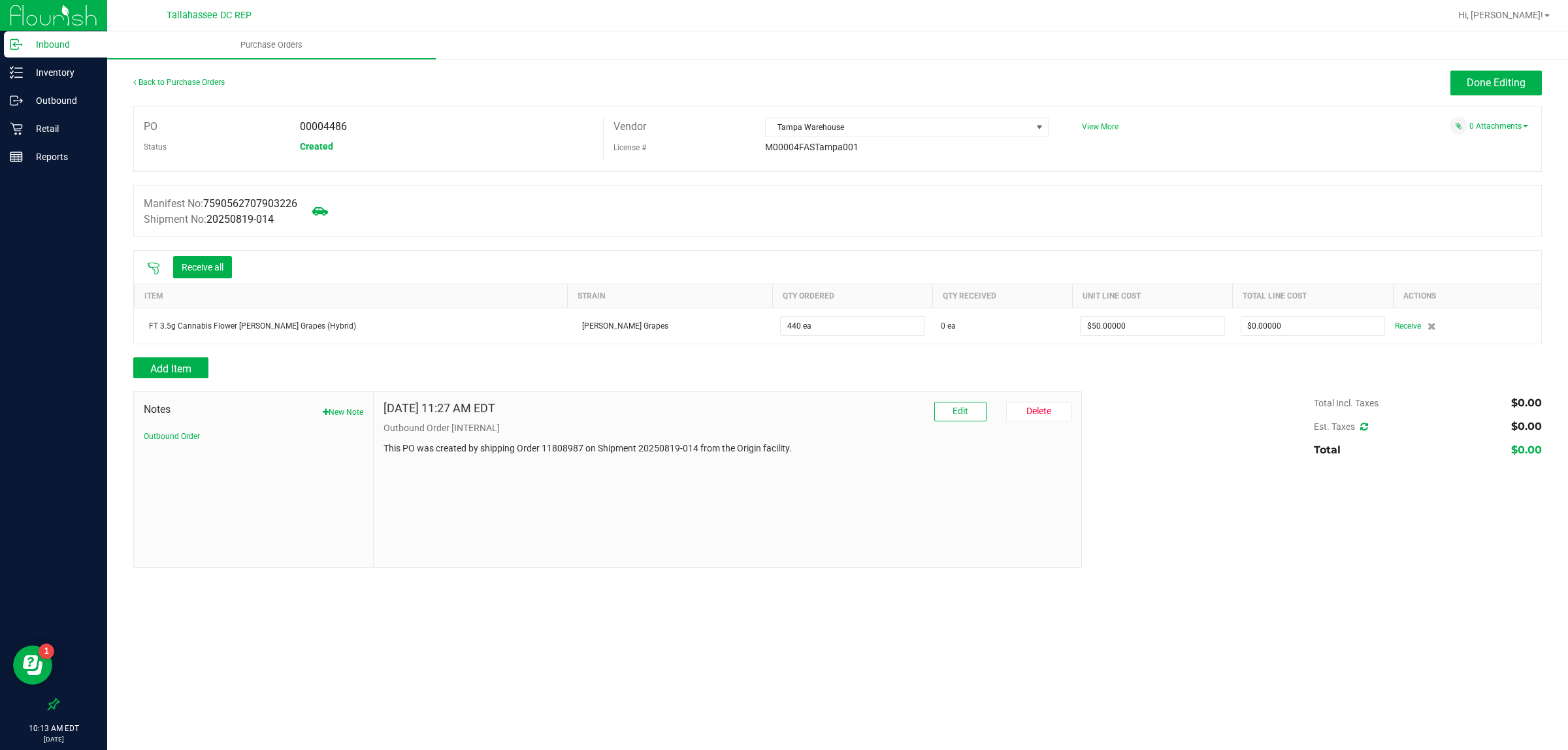
click at [197, 270] on button "Receive all" at bounding box center [202, 267] width 59 height 22
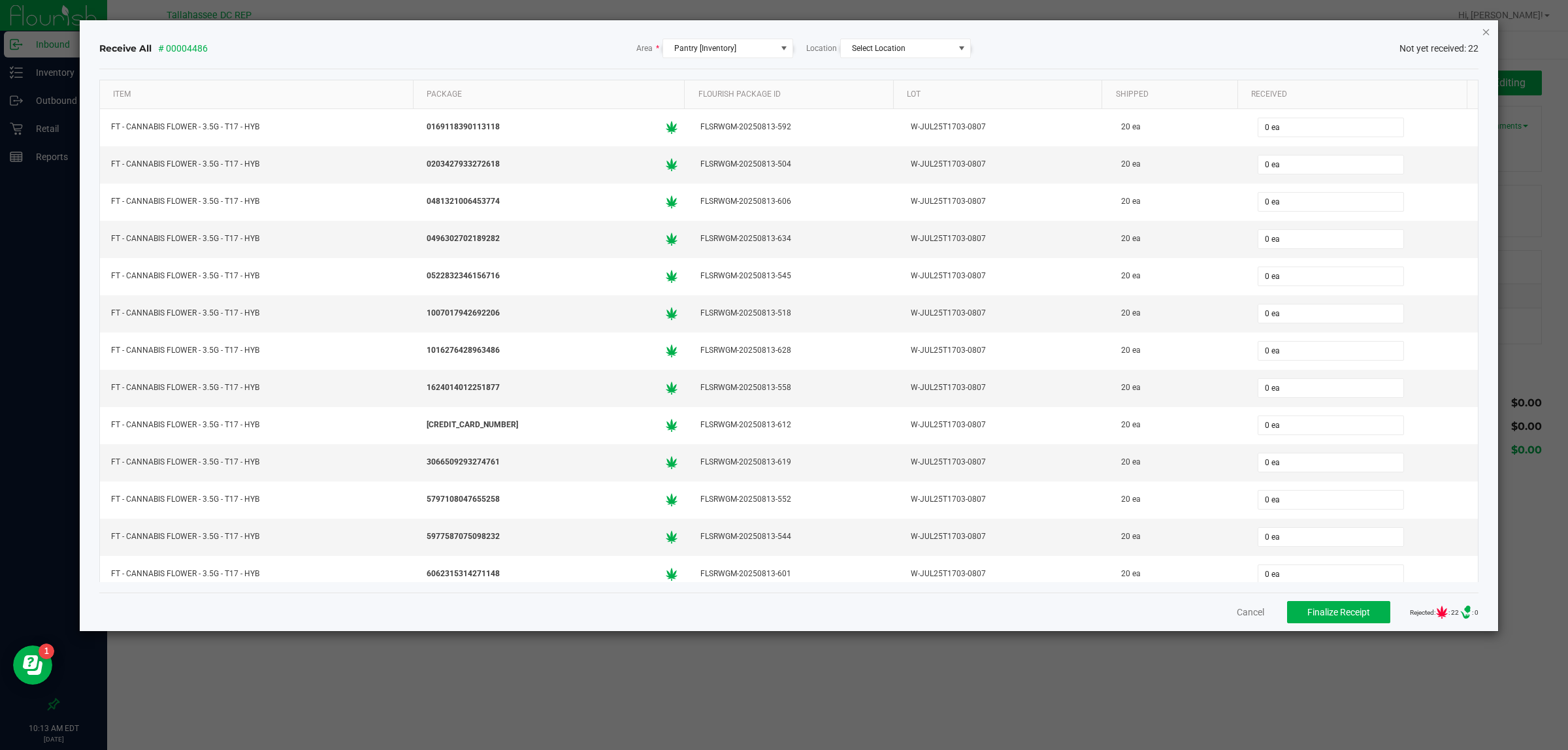
click at [1485, 33] on icon "Close" at bounding box center [1486, 31] width 9 height 15
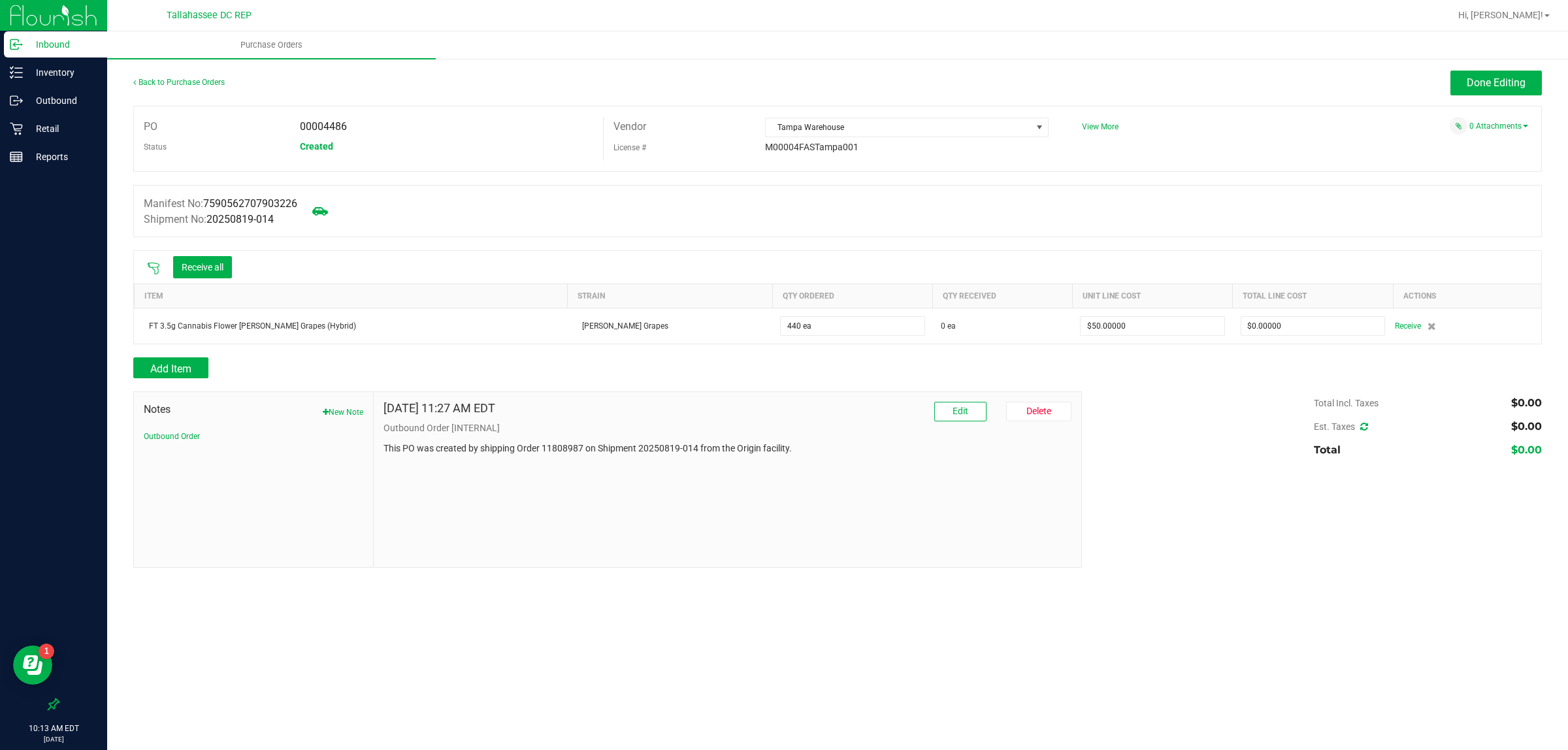
click at [151, 269] on icon at bounding box center [153, 268] width 13 height 13
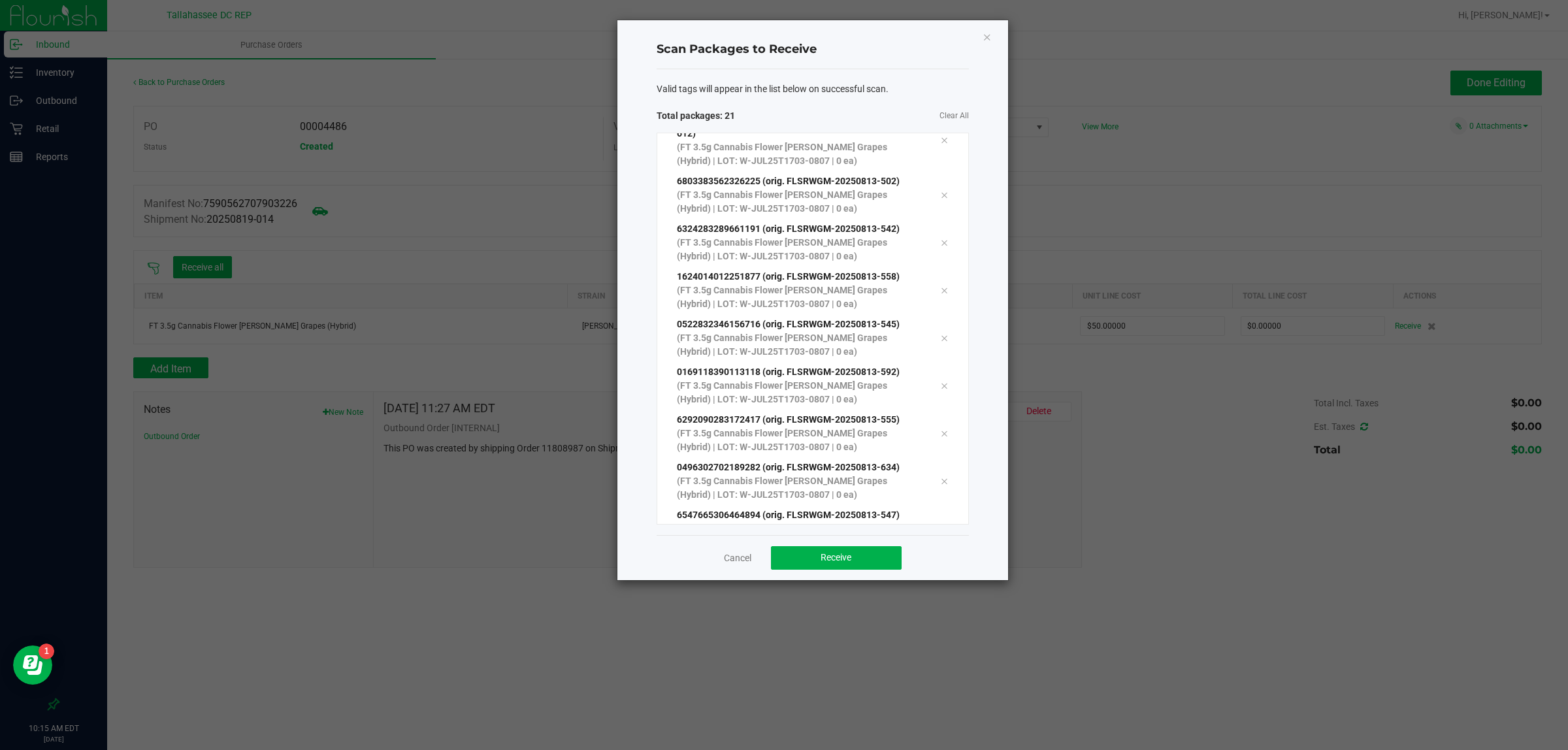
scroll to position [644, 0]
click at [860, 553] on button "Receive" at bounding box center [836, 557] width 131 height 24
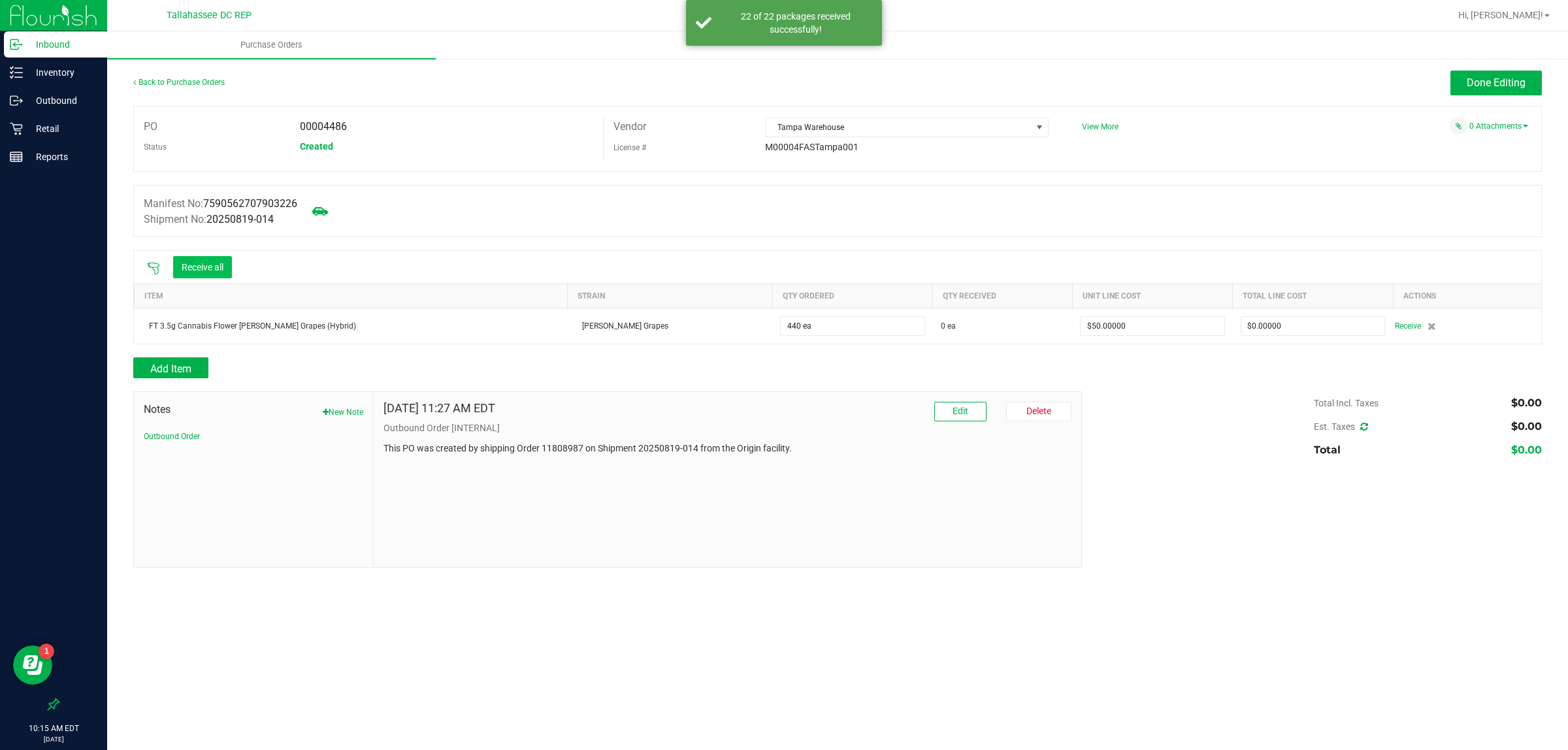
click at [191, 272] on button "Receive all" at bounding box center [202, 267] width 59 height 22
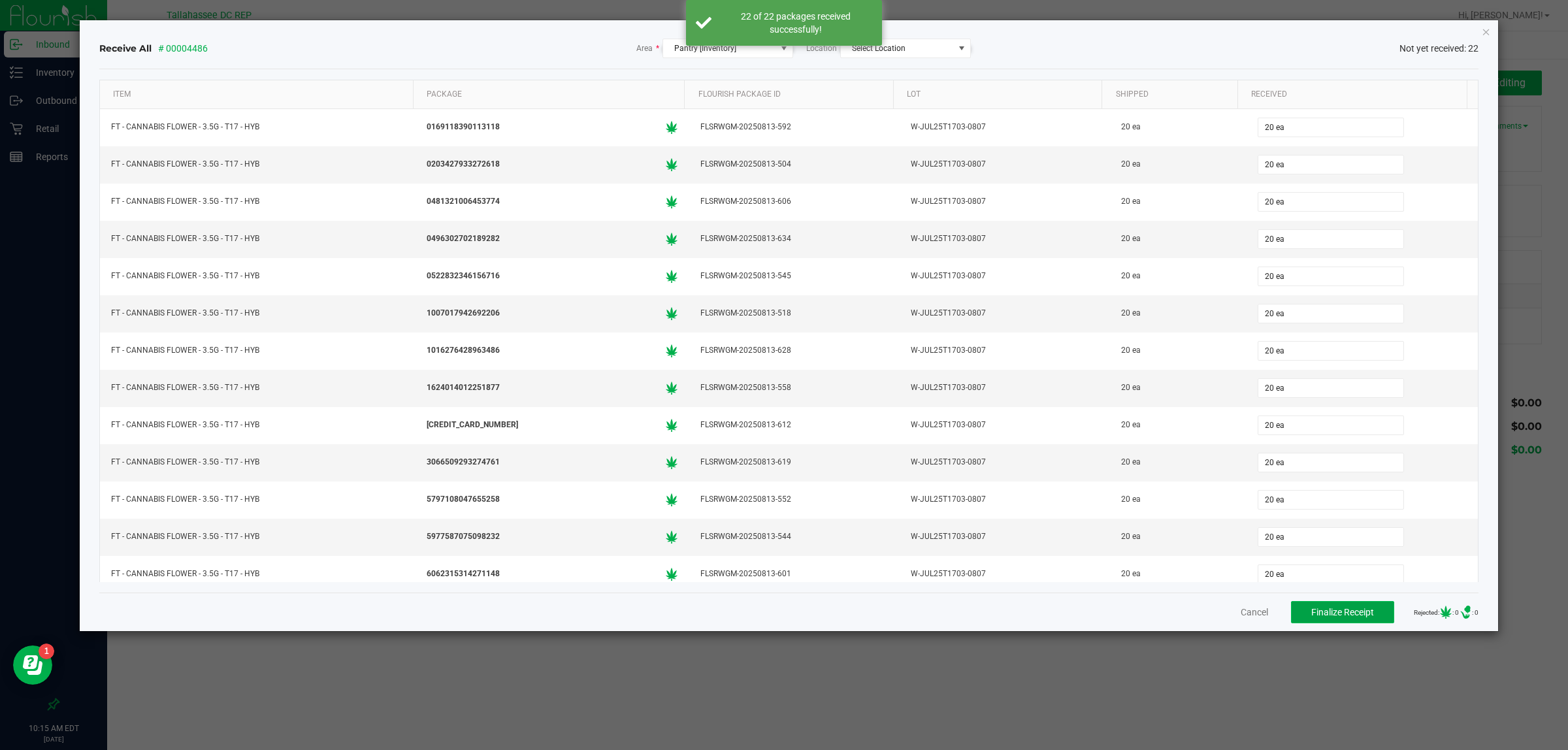
click at [1344, 617] on span "Finalize Receipt" at bounding box center [1342, 613] width 63 height 11
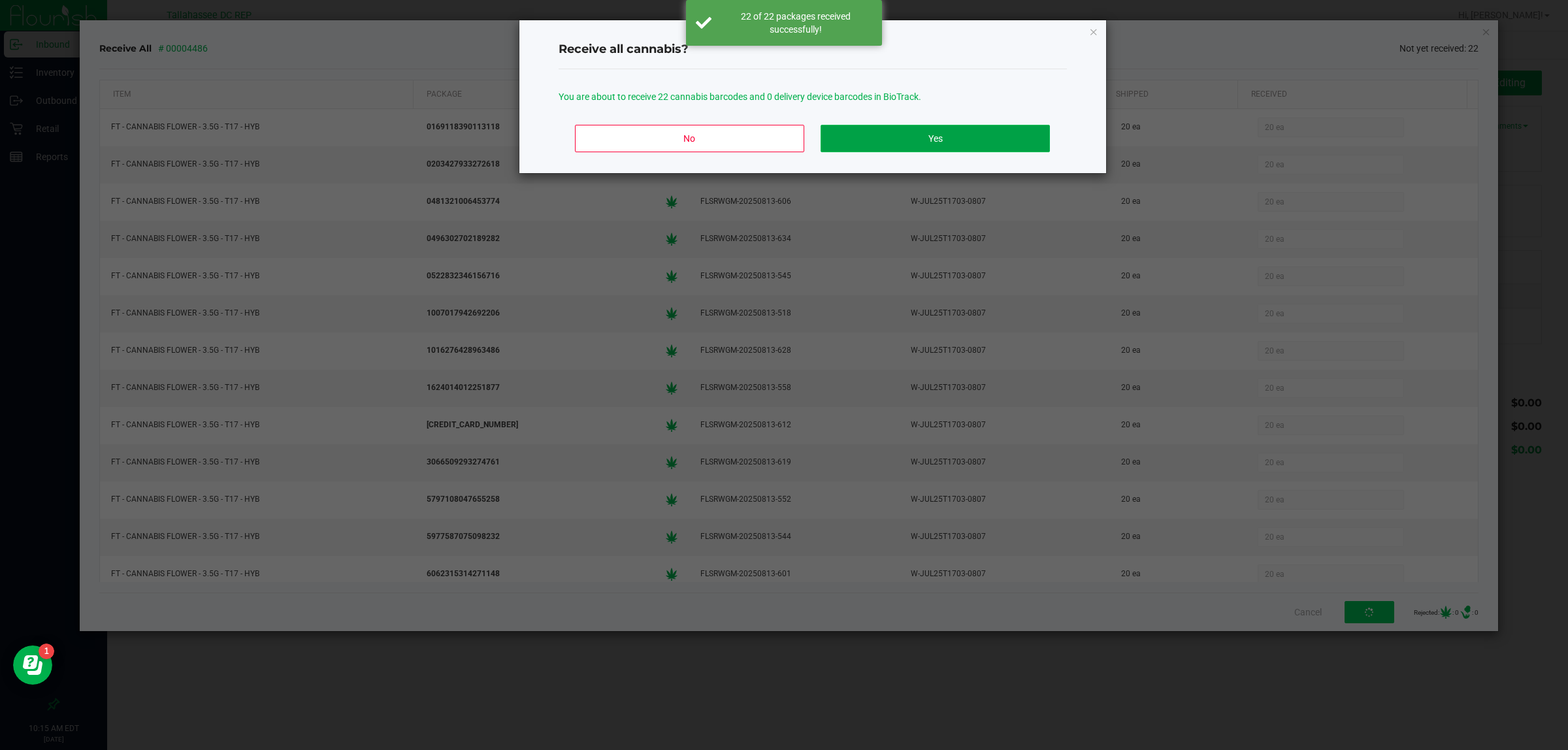
click at [987, 136] on button "Yes" at bounding box center [935, 138] width 229 height 28
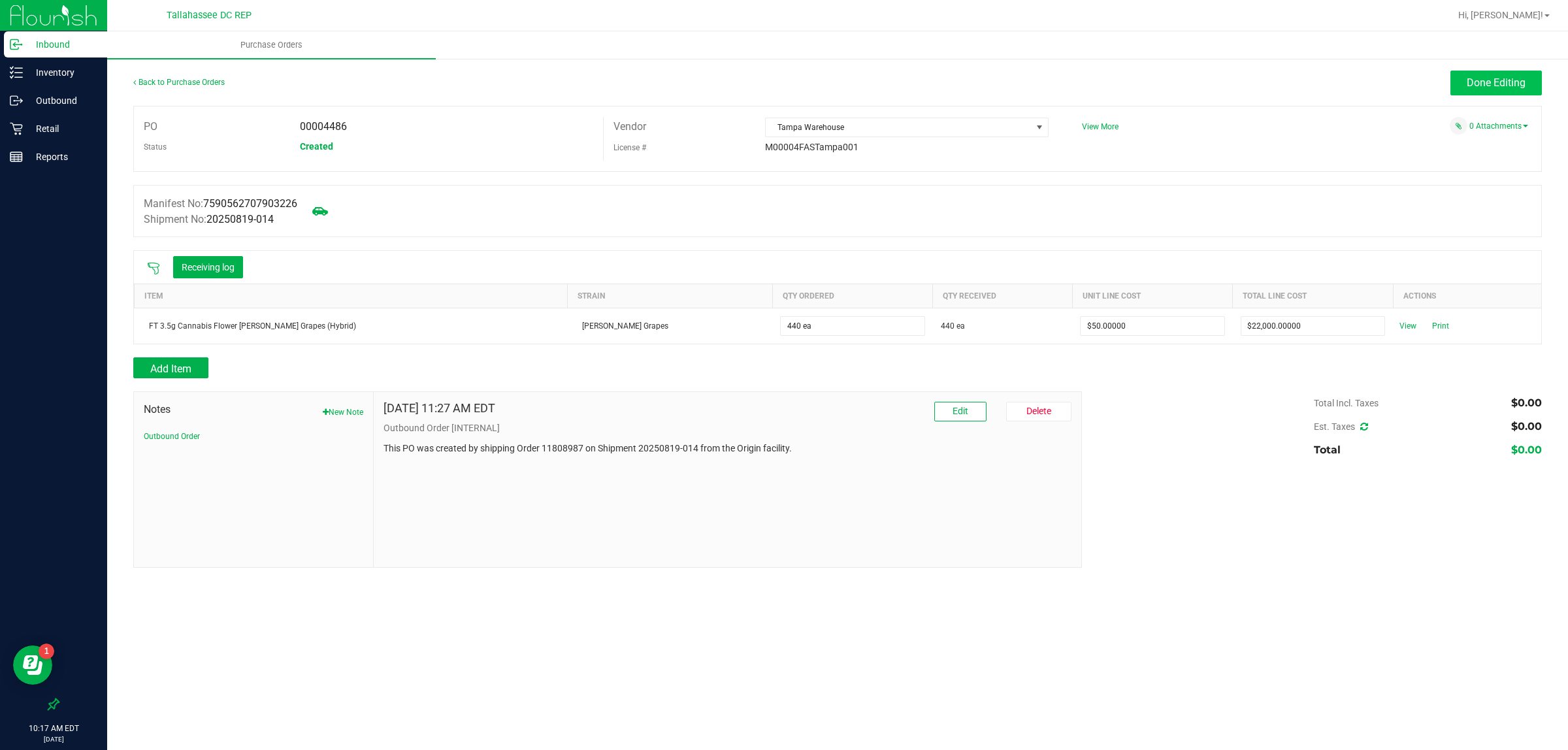
click at [1516, 72] on button "Done Editing" at bounding box center [1496, 83] width 92 height 25
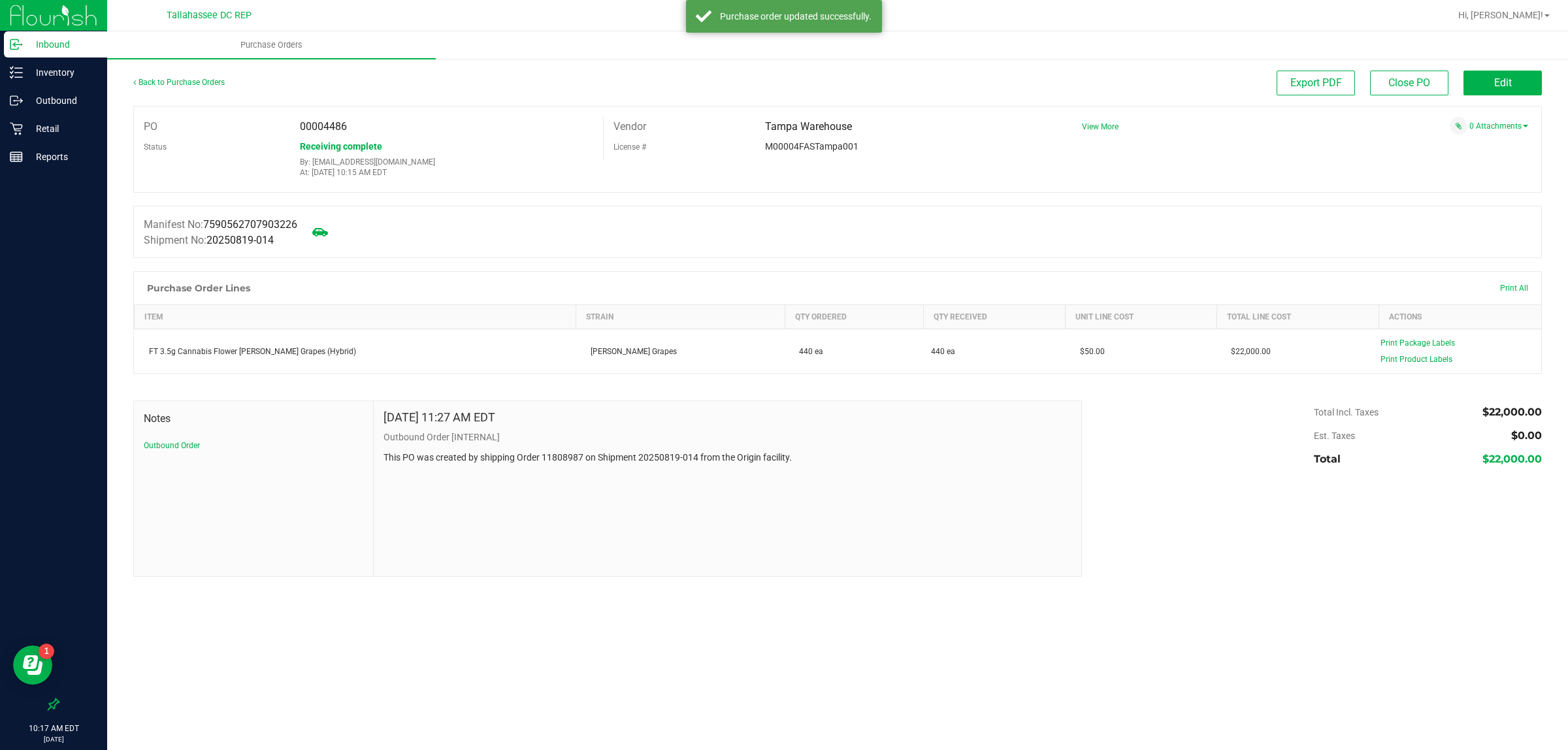
click at [55, 38] on p "Inbound" at bounding box center [62, 44] width 78 height 15
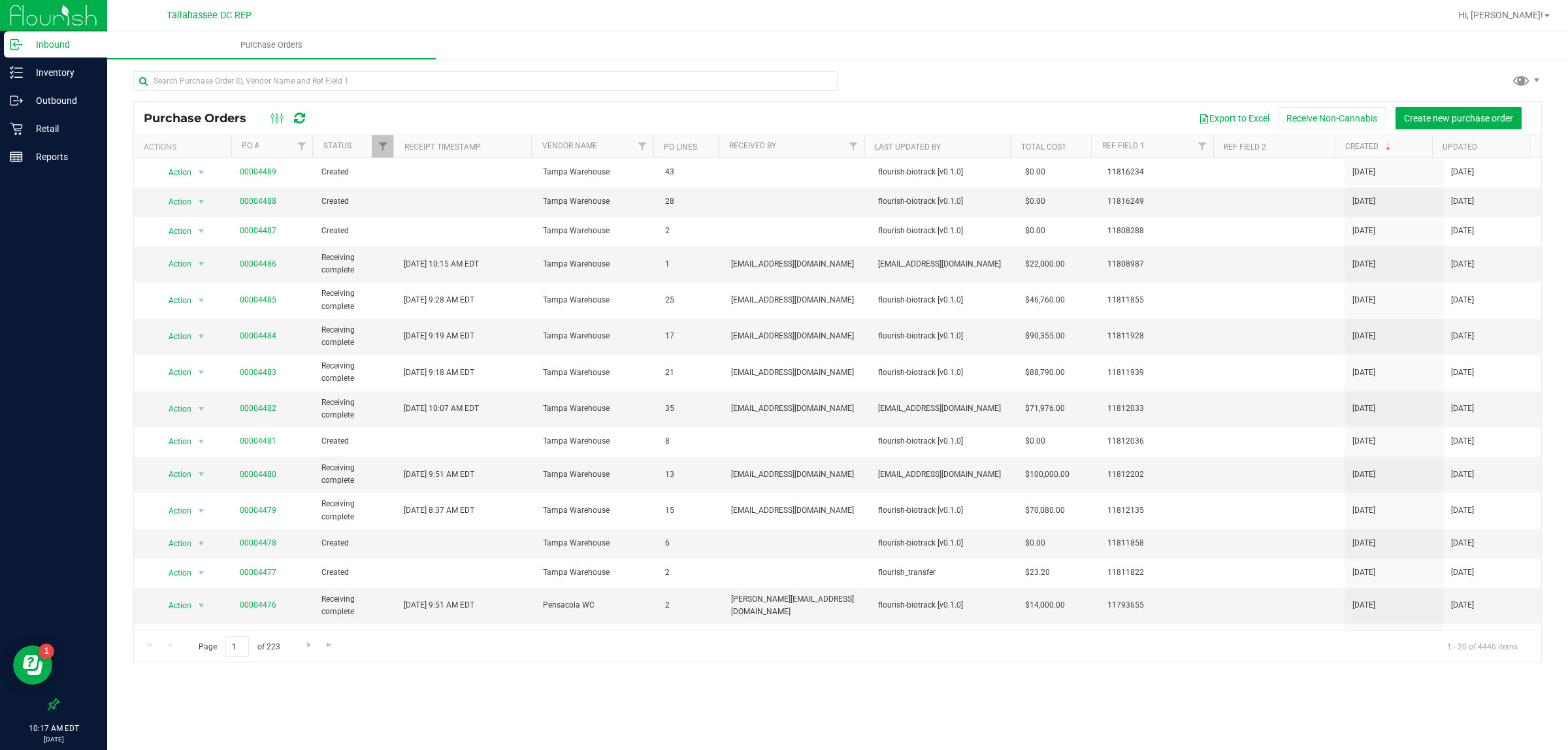
click at [0, 32] on link "Inbound" at bounding box center [53, 46] width 107 height 28
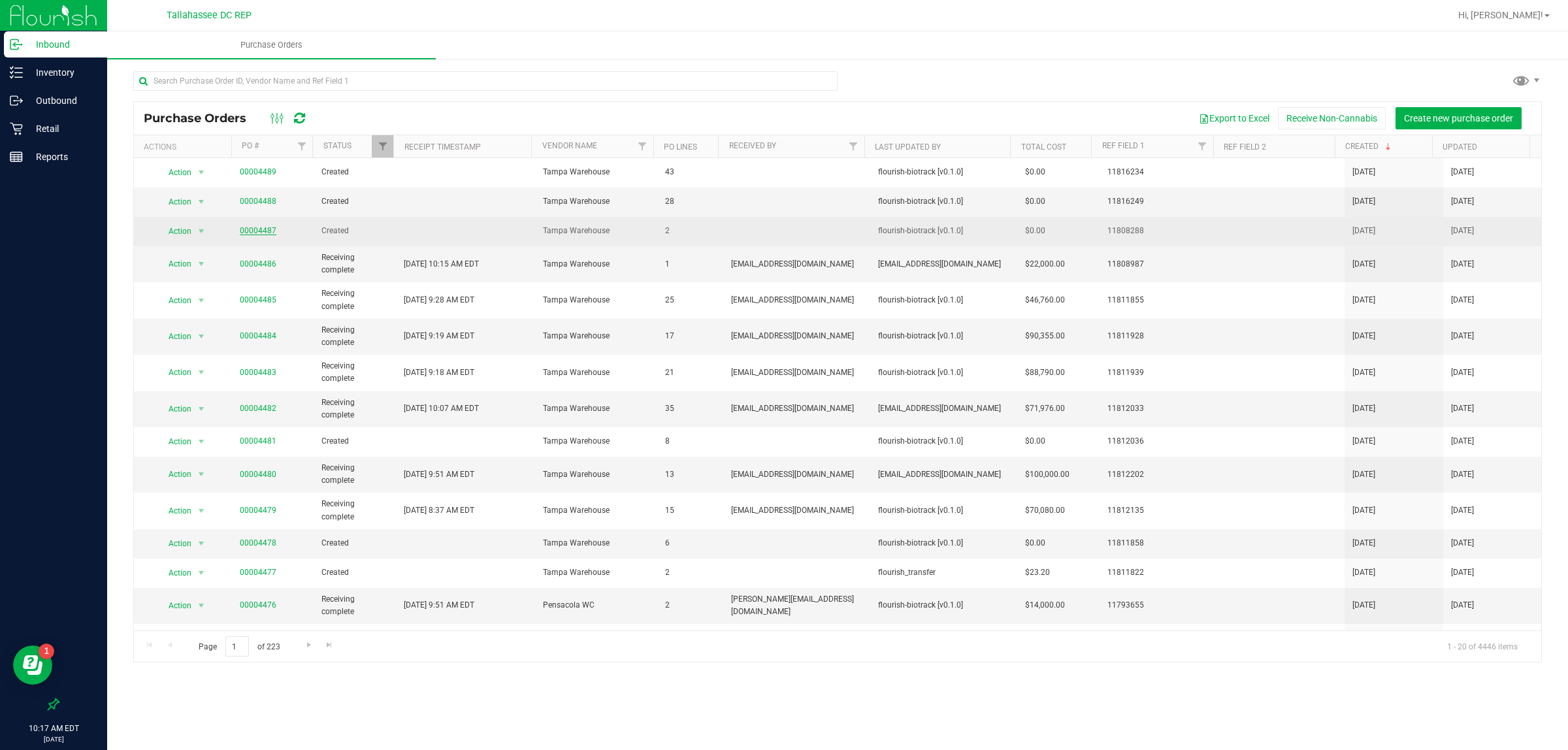
click at [255, 232] on link "00004487" at bounding box center [258, 231] width 36 height 9
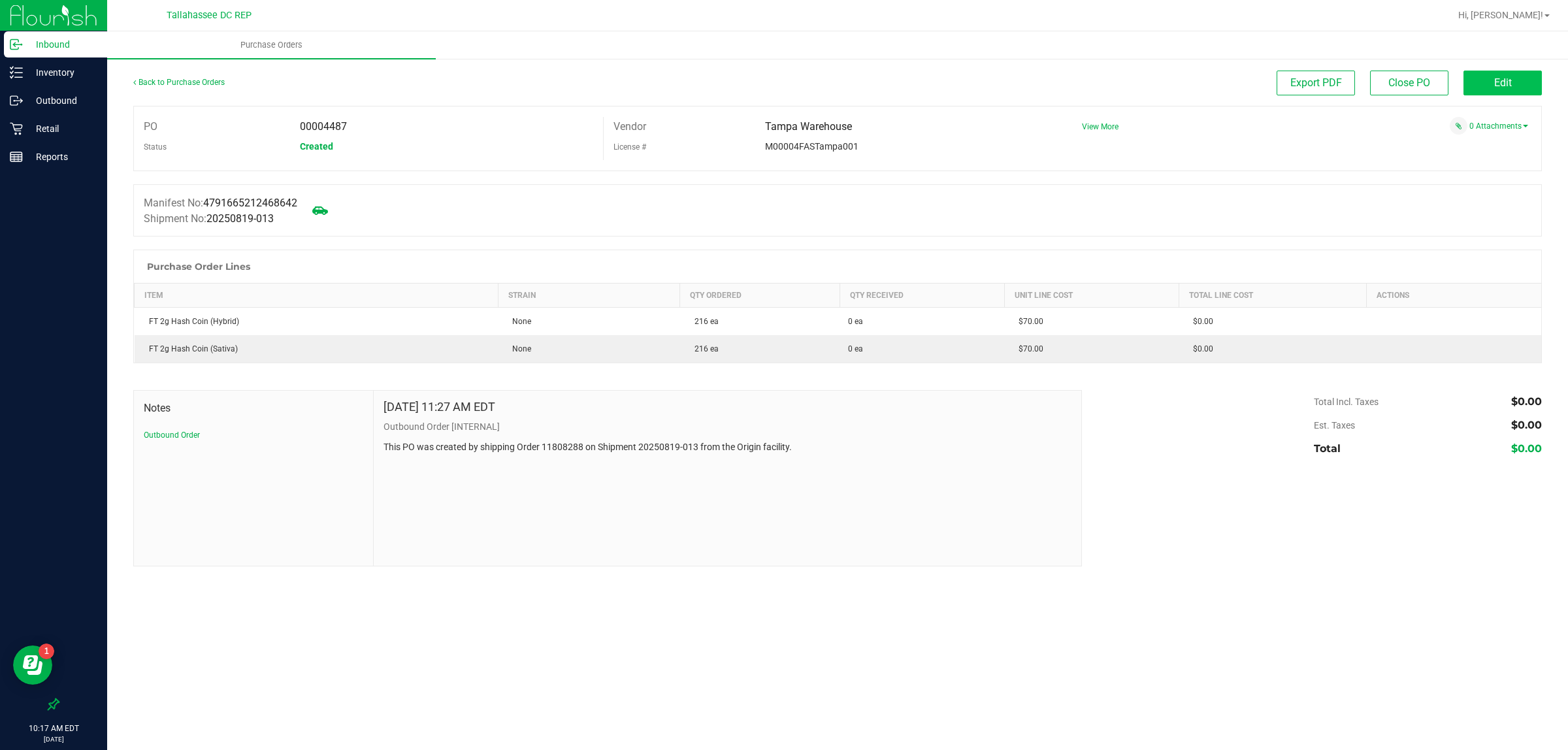
click at [1483, 93] on button "Edit" at bounding box center [1502, 83] width 78 height 25
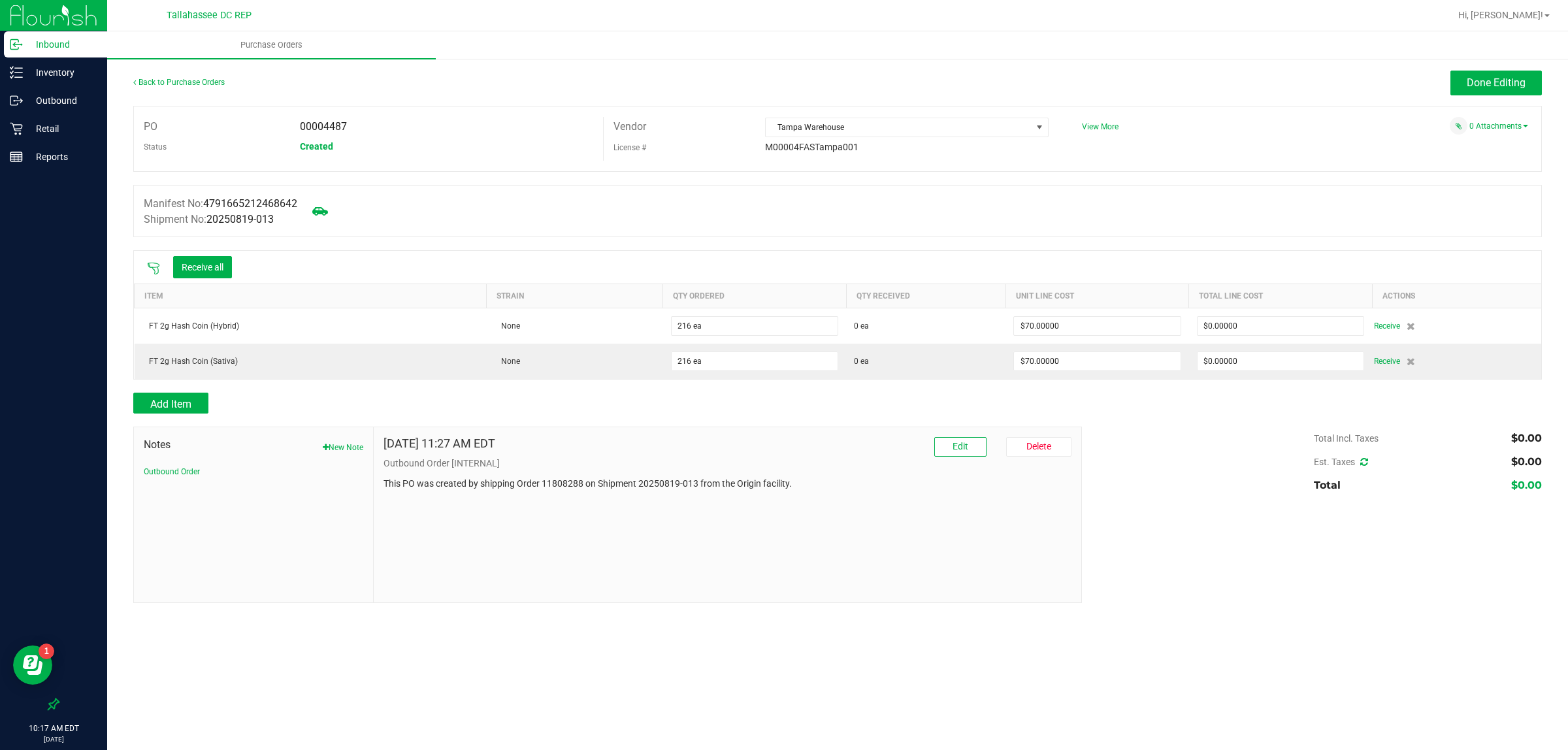
click at [153, 269] on icon at bounding box center [153, 268] width 11 height 11
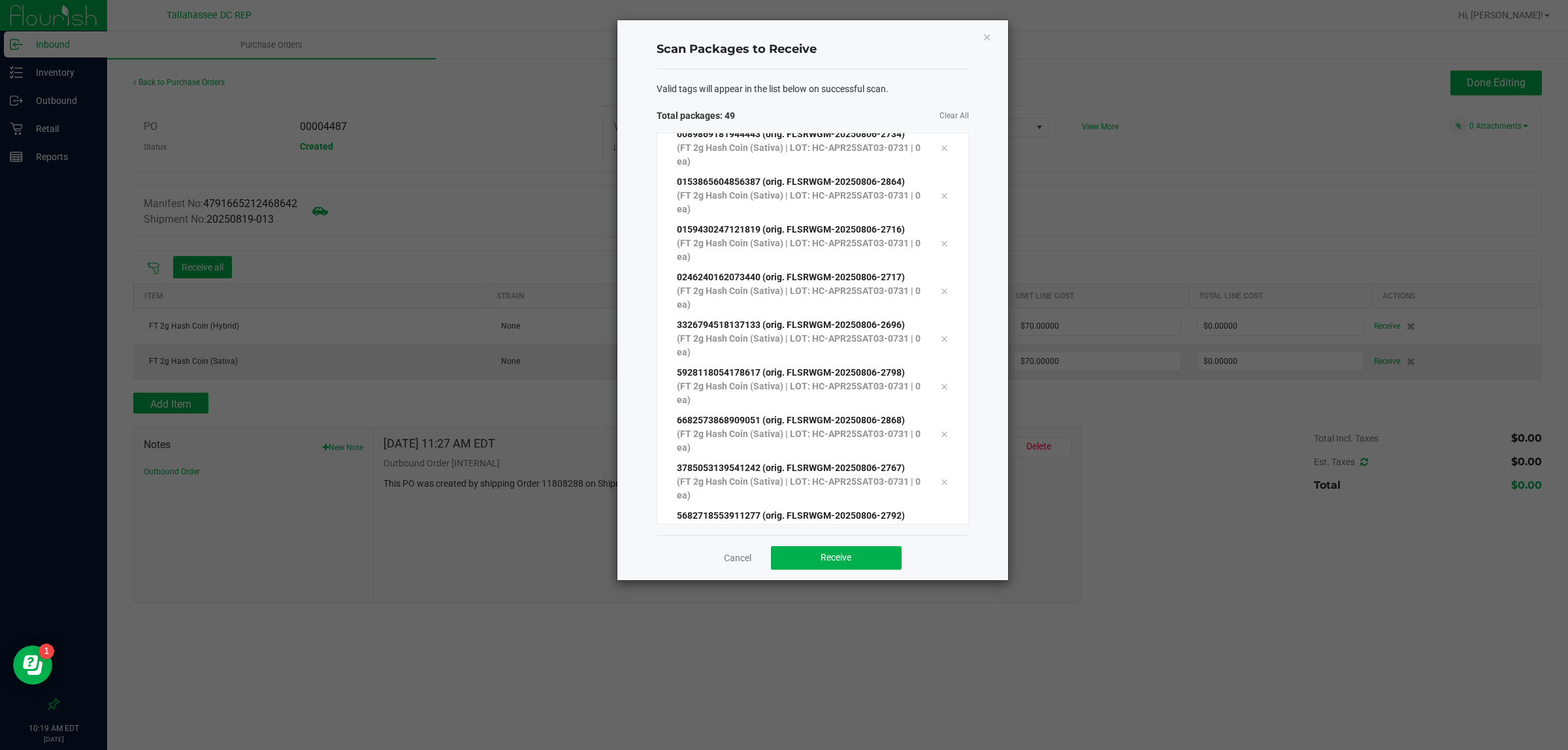
scroll to position [1932, 0]
click at [855, 555] on button "Receive" at bounding box center [836, 557] width 131 height 24
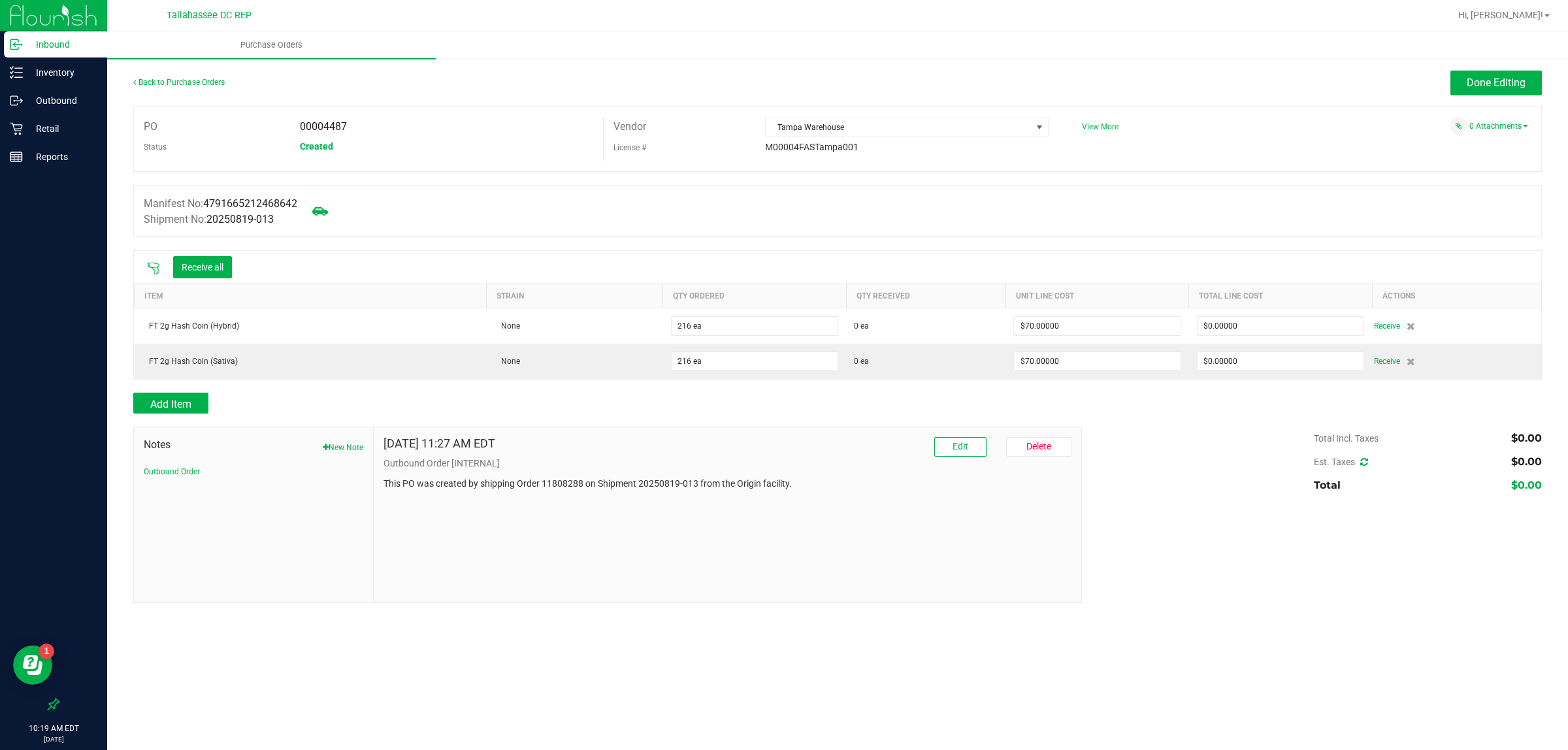
click at [147, 268] on icon at bounding box center [153, 268] width 13 height 13
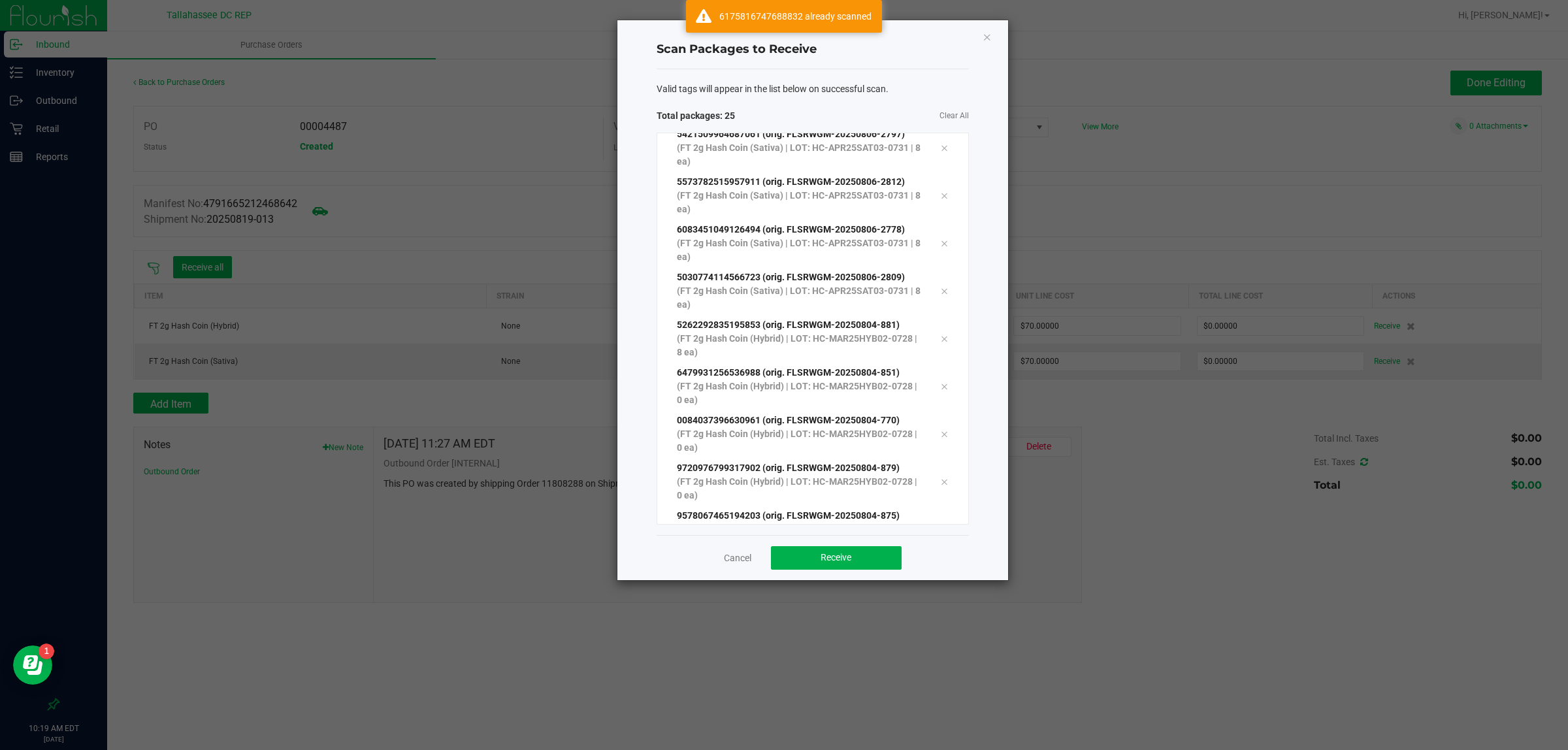
scroll to position [835, 0]
click at [865, 553] on button "Receive" at bounding box center [836, 557] width 131 height 24
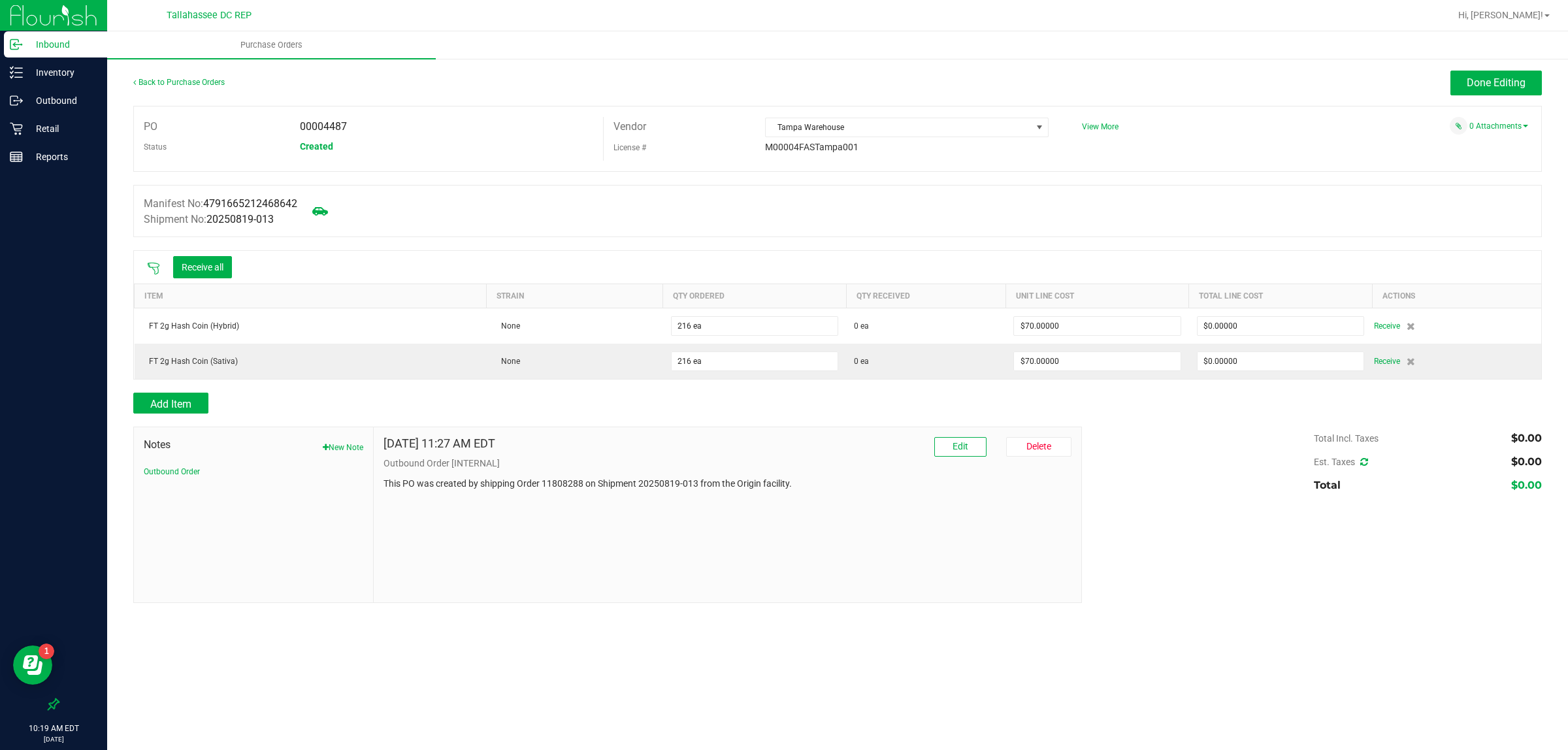
click at [197, 269] on button "Receive all" at bounding box center [202, 267] width 59 height 22
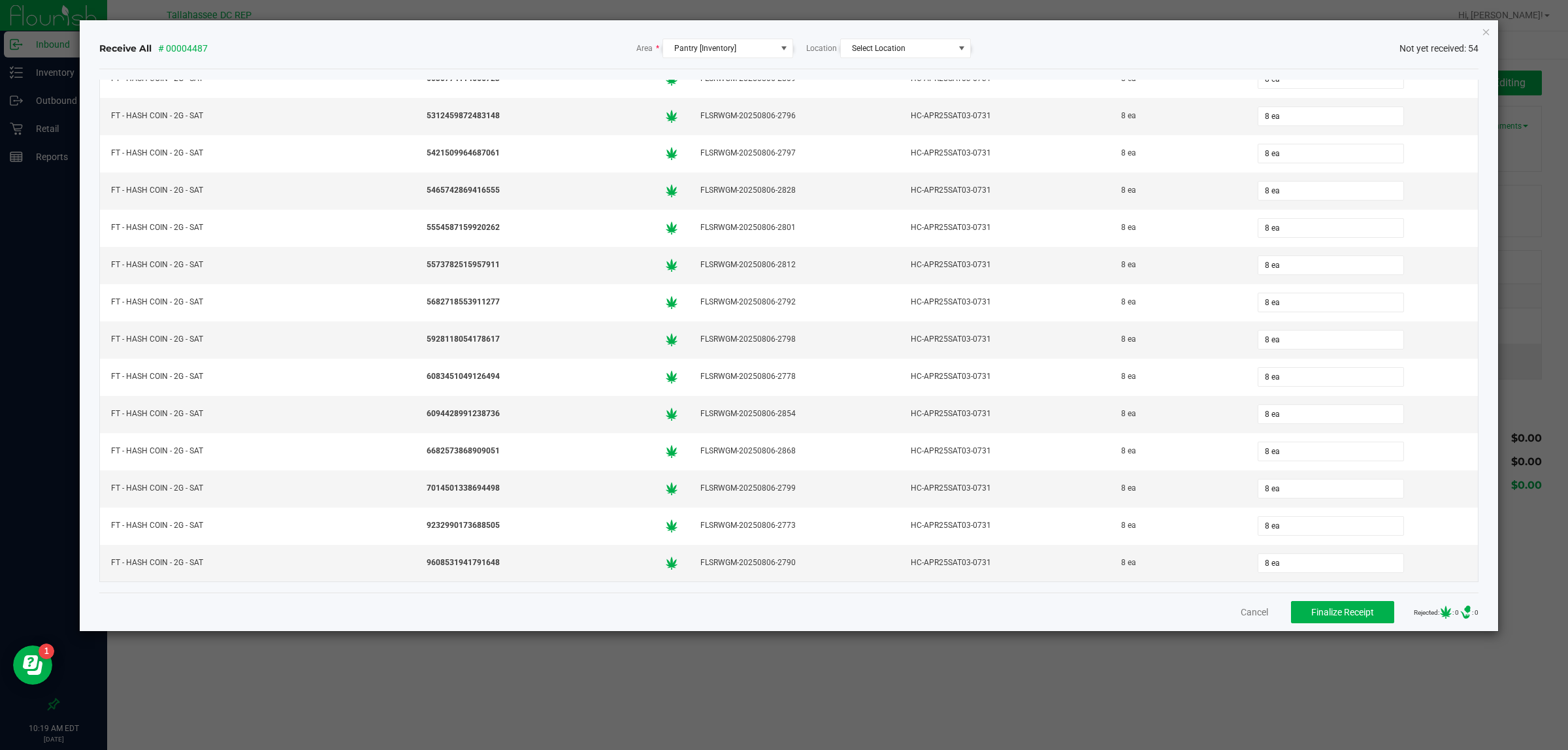
scroll to position [1563, 0]
click at [1350, 613] on span "Finalize Receipt" at bounding box center [1342, 613] width 63 height 11
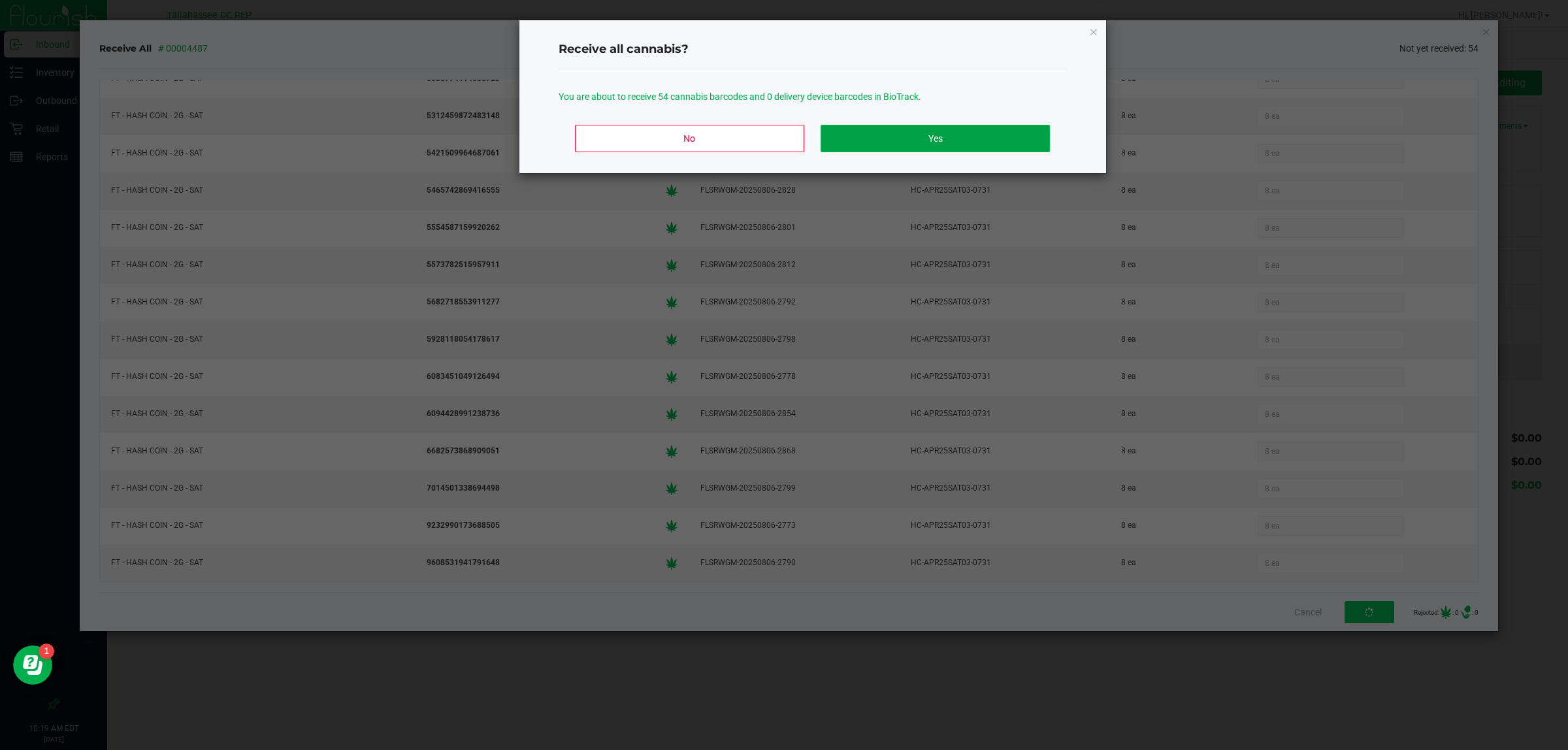
click at [960, 147] on button "Yes" at bounding box center [935, 138] width 229 height 28
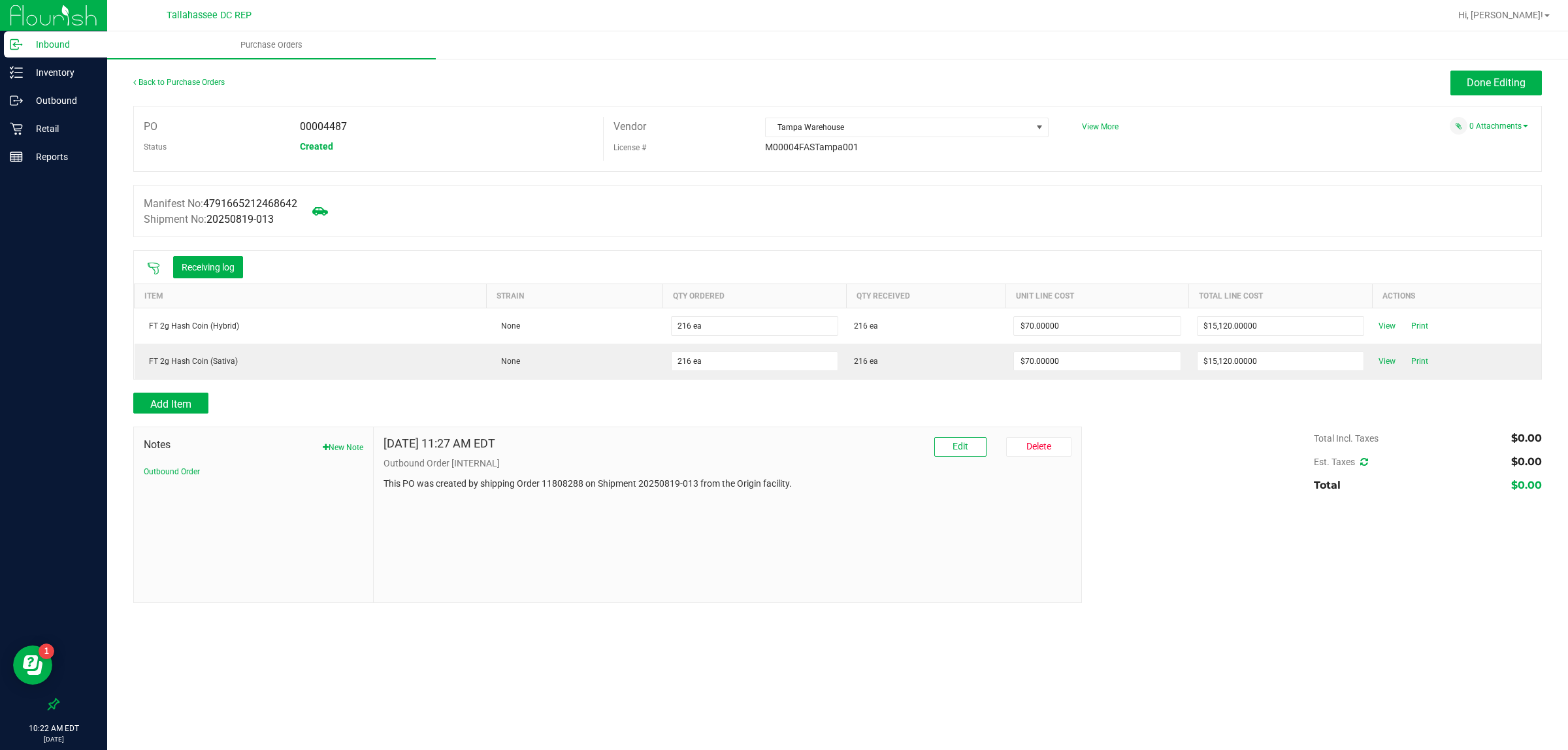
click at [201, 78] on link "Back to Purchase Orders" at bounding box center [179, 83] width 92 height 9
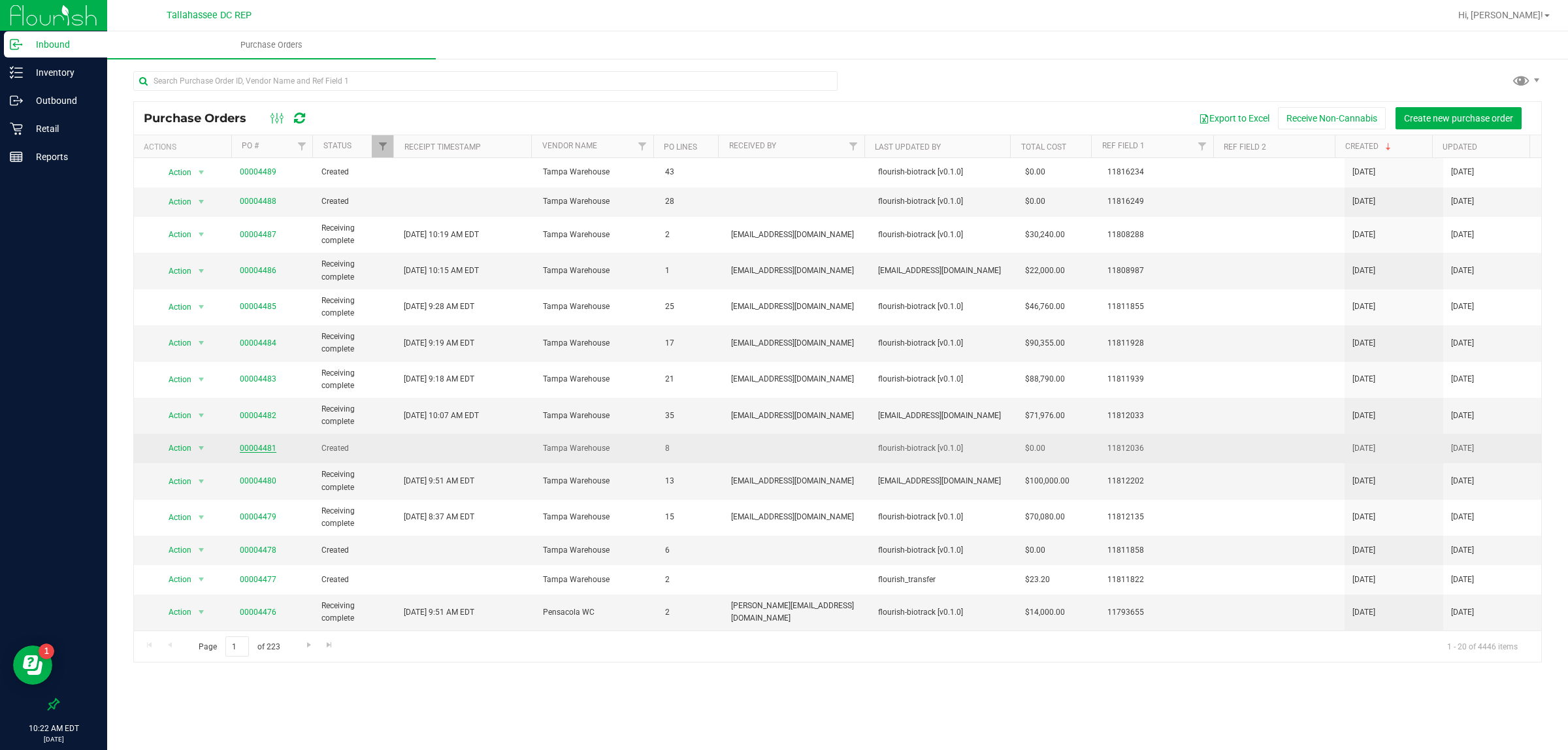
click at [256, 452] on link "00004481" at bounding box center [258, 448] width 36 height 9
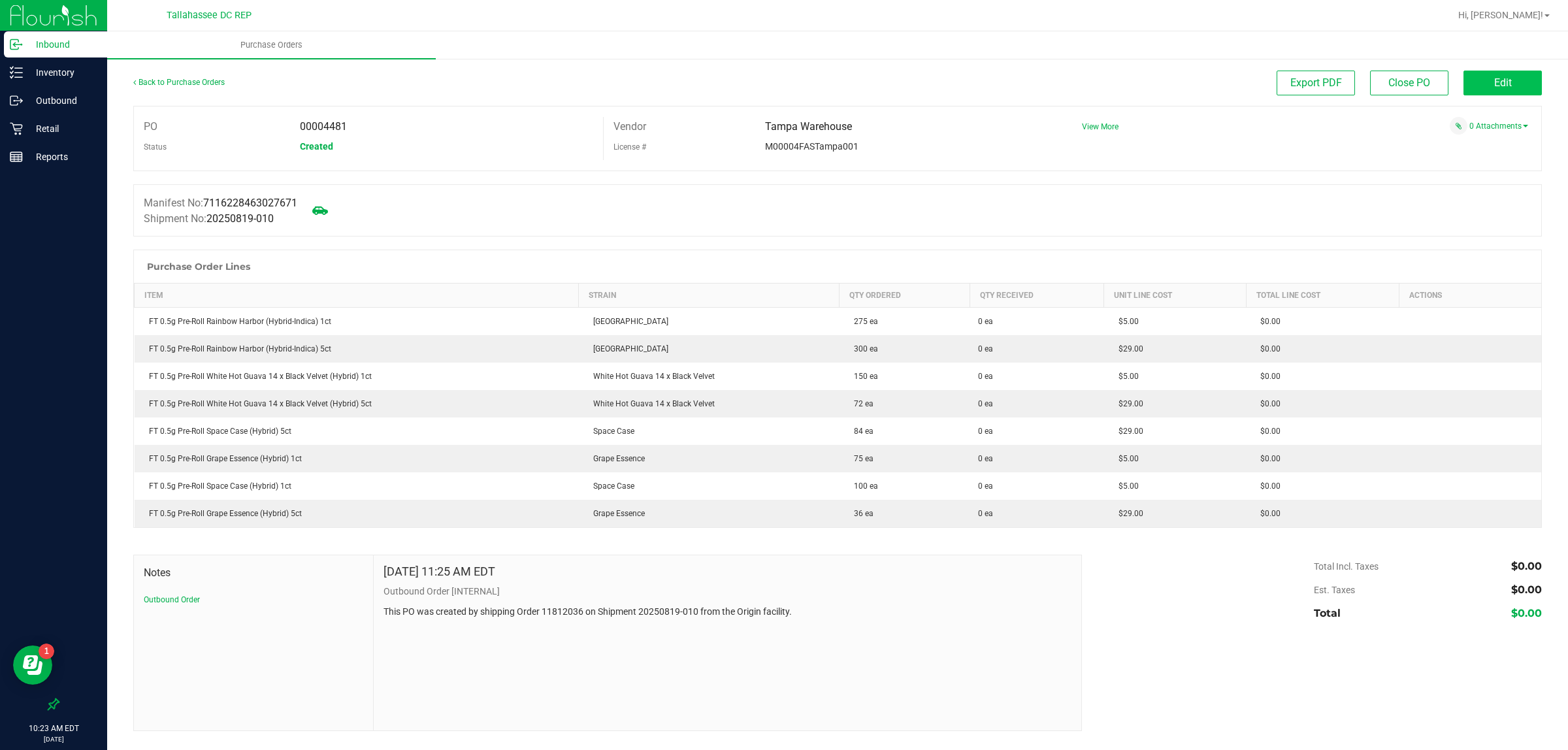
click at [1484, 85] on button "Edit" at bounding box center [1502, 83] width 78 height 25
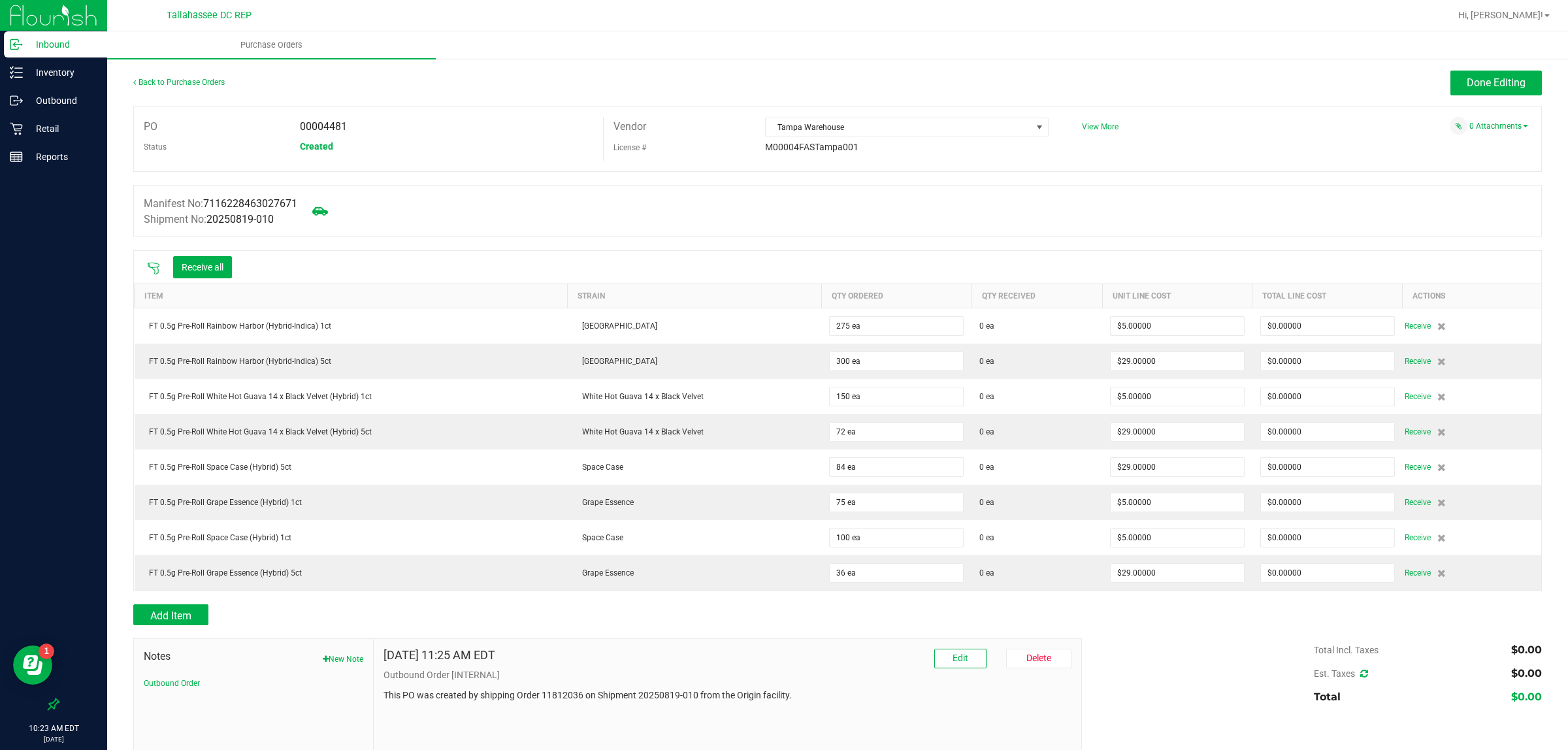
click at [153, 271] on icon at bounding box center [153, 268] width 13 height 13
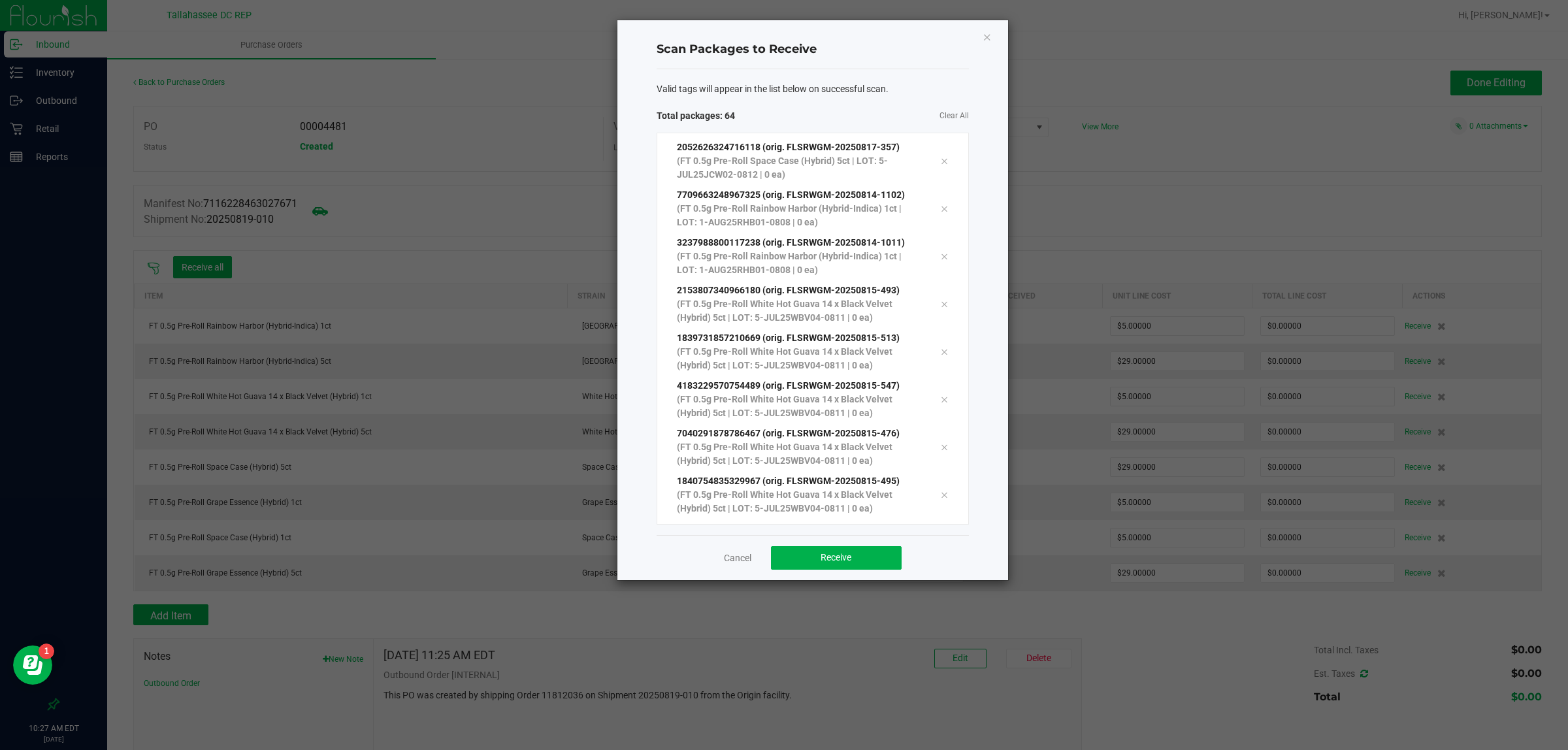
scroll to position [2694, 0]
click at [851, 552] on span "Receive" at bounding box center [836, 557] width 31 height 11
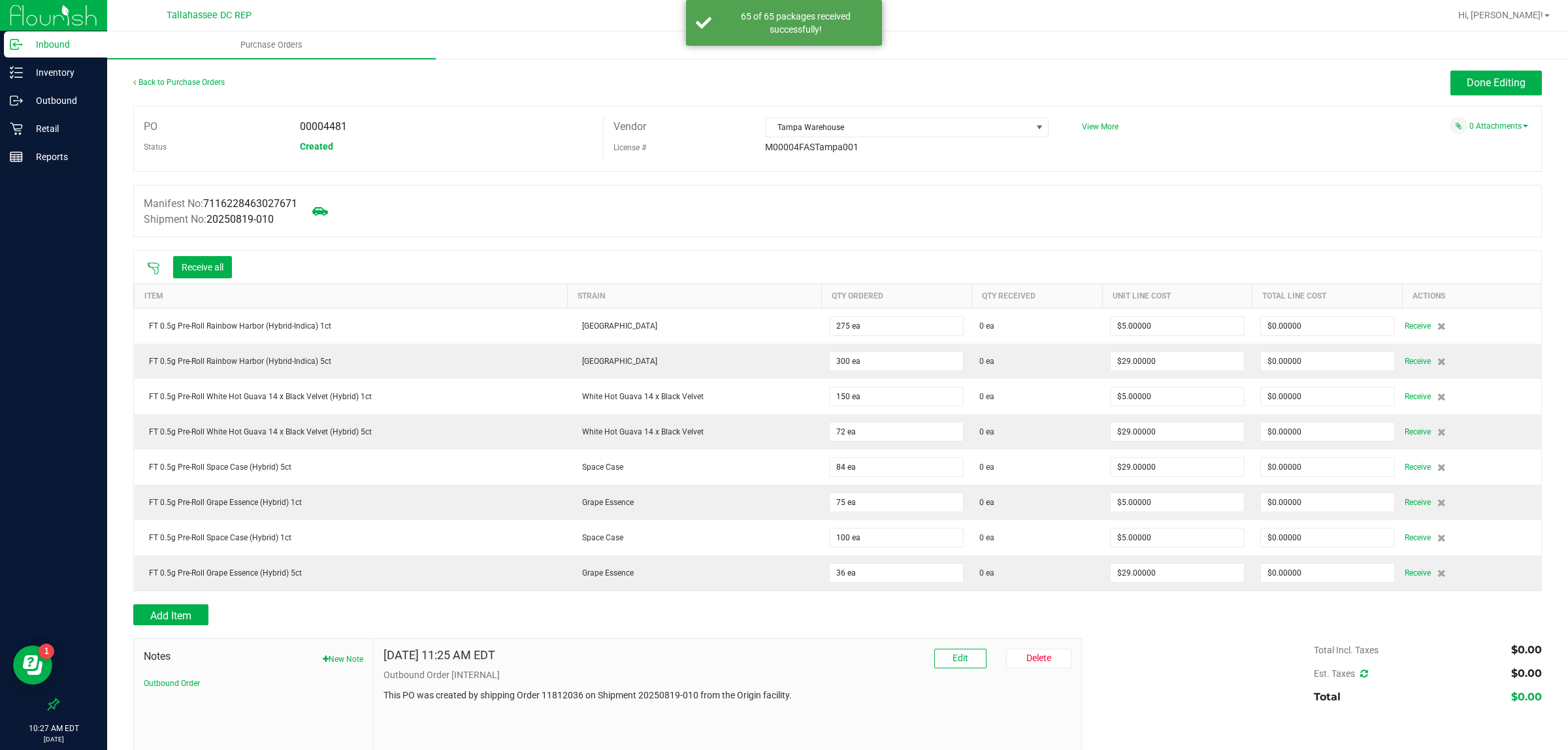
click at [213, 272] on button "Receive all" at bounding box center [202, 267] width 59 height 22
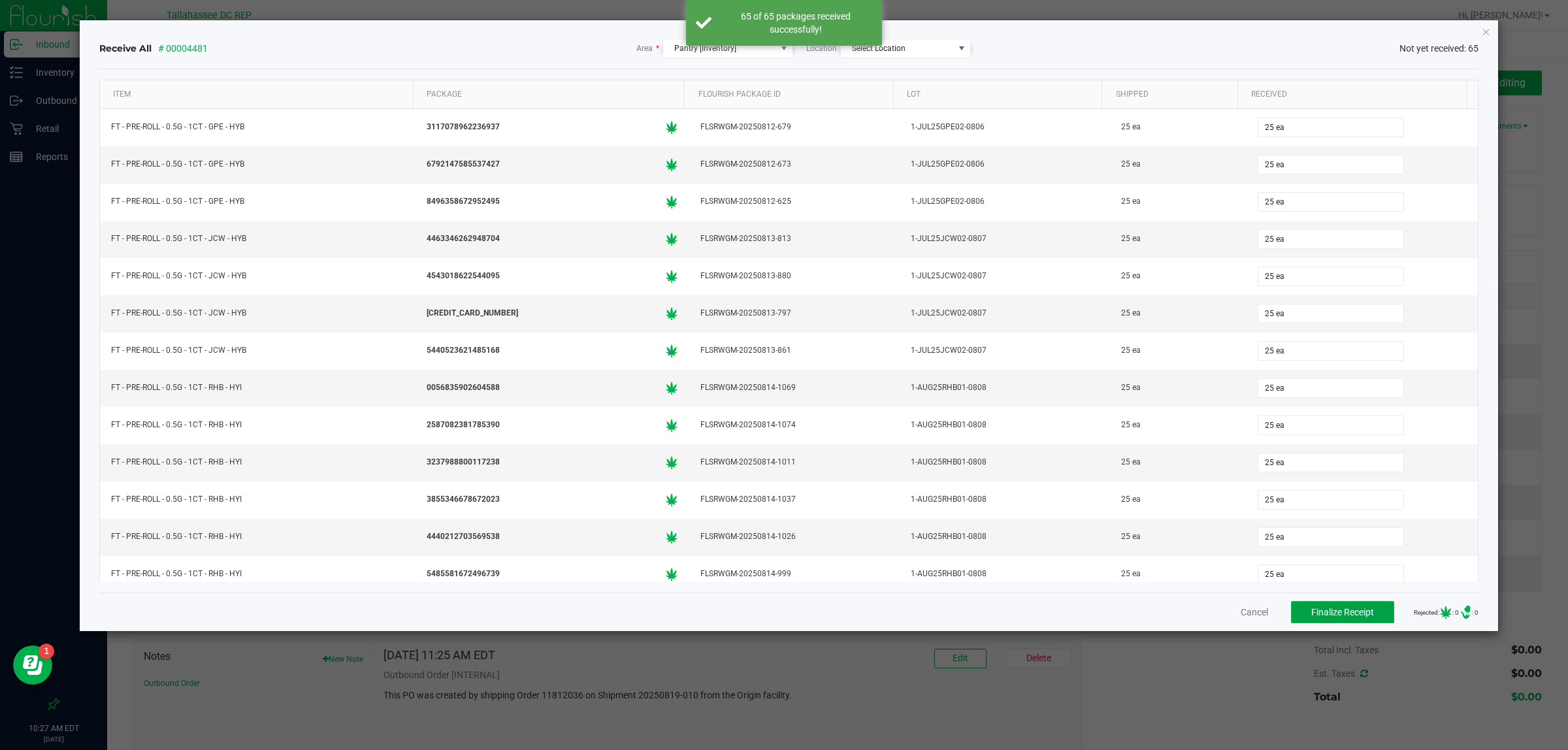
click at [1334, 615] on span "Finalize Receipt" at bounding box center [1342, 613] width 63 height 11
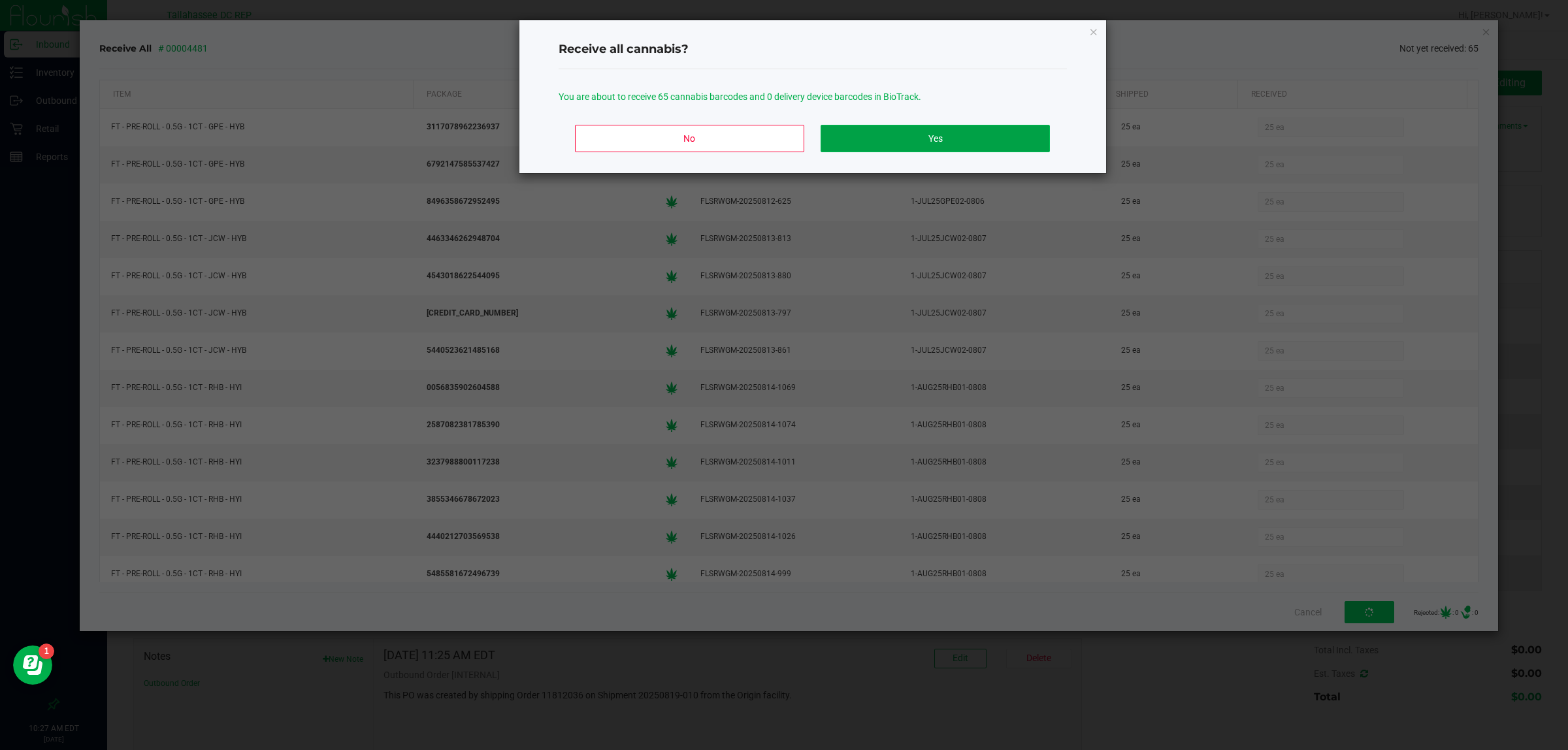
click at [910, 128] on button "Yes" at bounding box center [935, 138] width 229 height 28
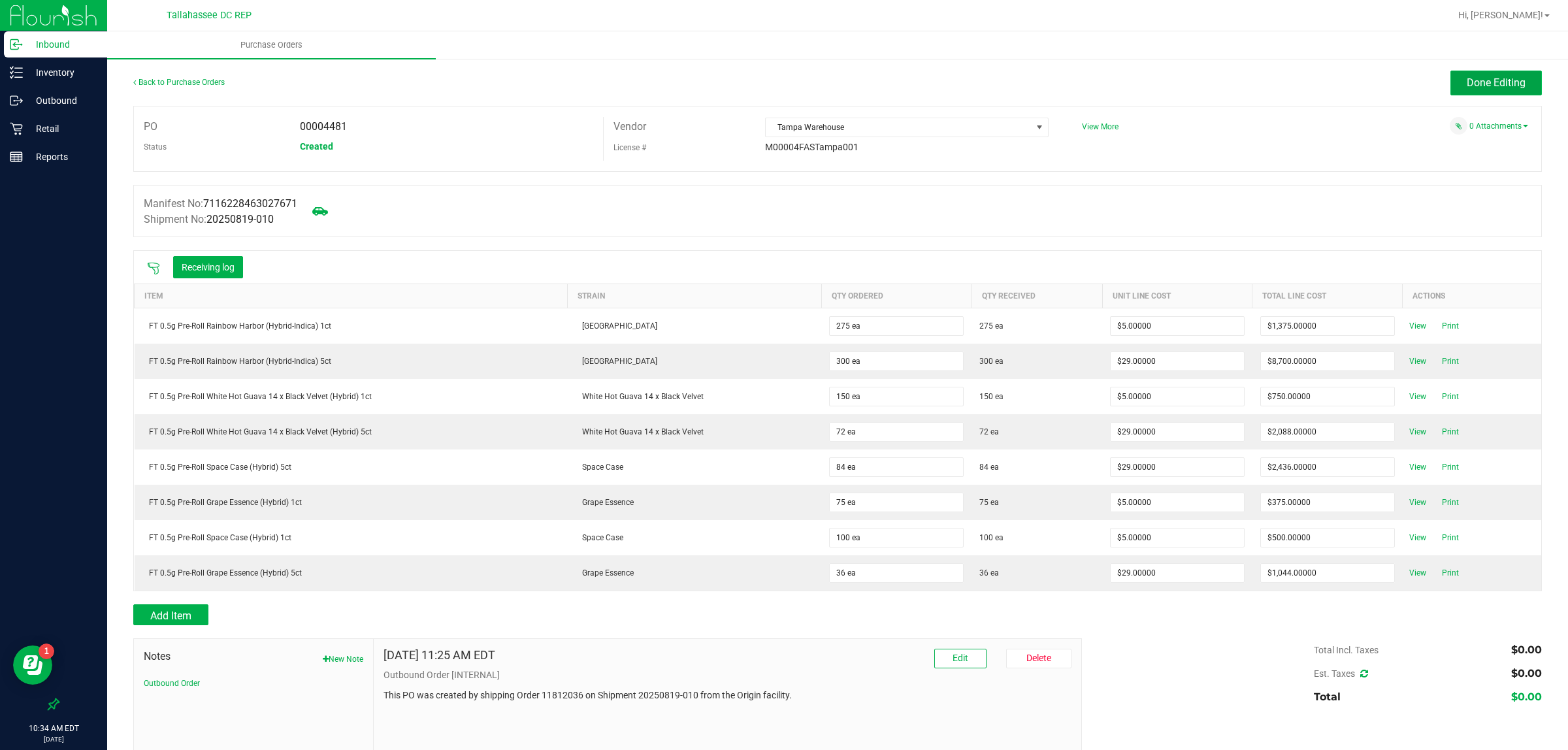
click at [1486, 82] on span "Done Editing" at bounding box center [1495, 83] width 59 height 12
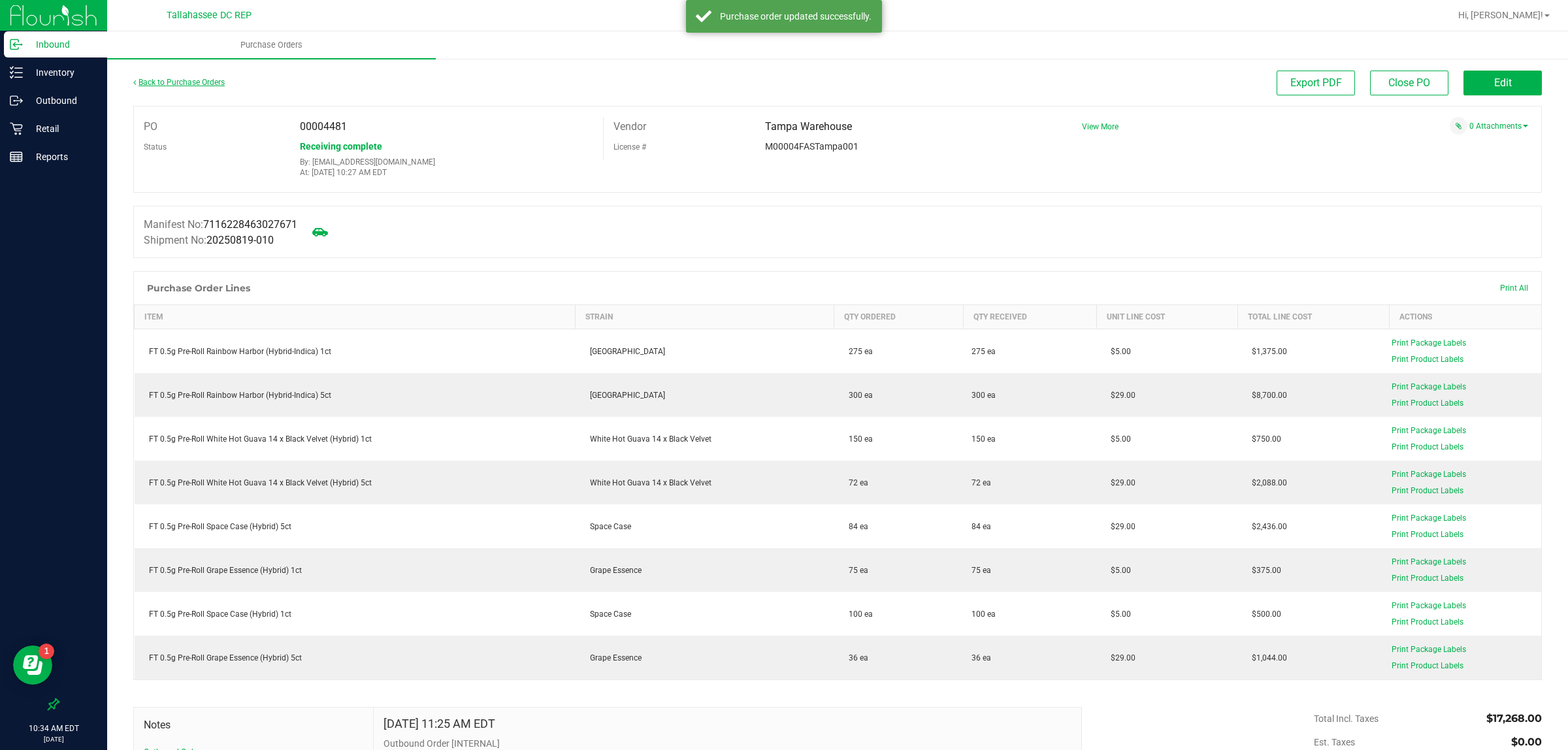
click at [180, 78] on link "Back to Purchase Orders" at bounding box center [179, 83] width 92 height 9
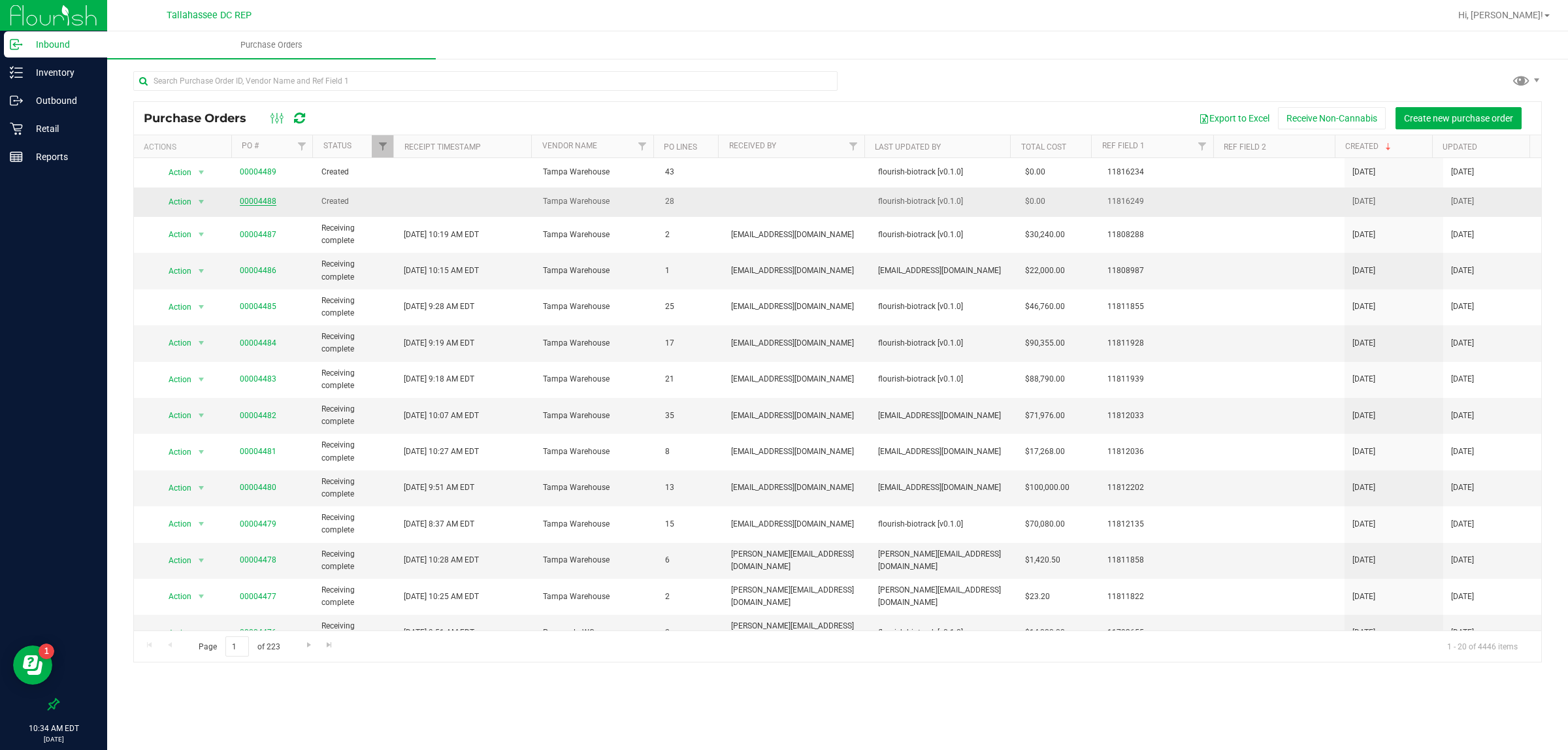
click at [268, 197] on link "00004488" at bounding box center [258, 201] width 36 height 9
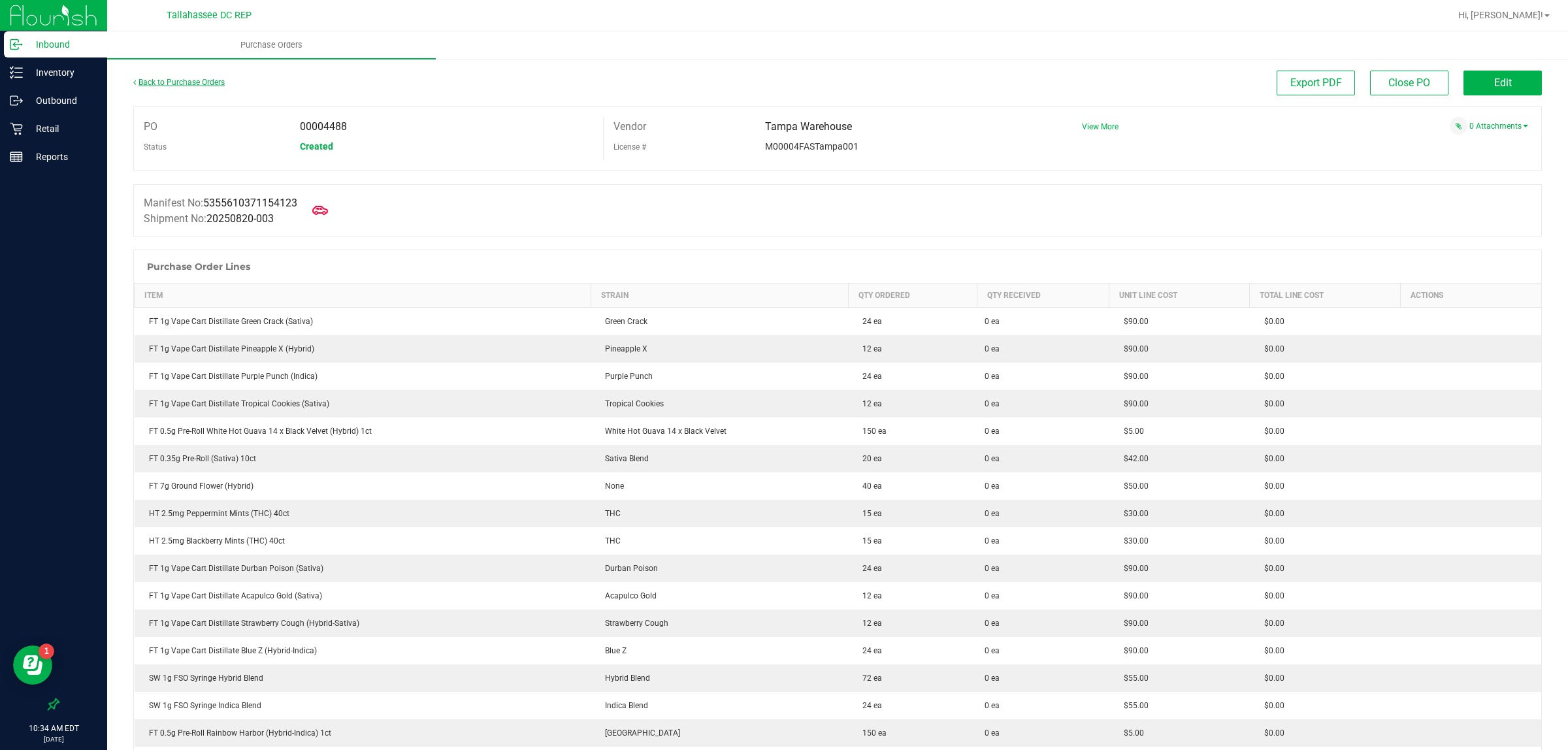
click at [177, 81] on link "Back to Purchase Orders" at bounding box center [179, 83] width 92 height 9
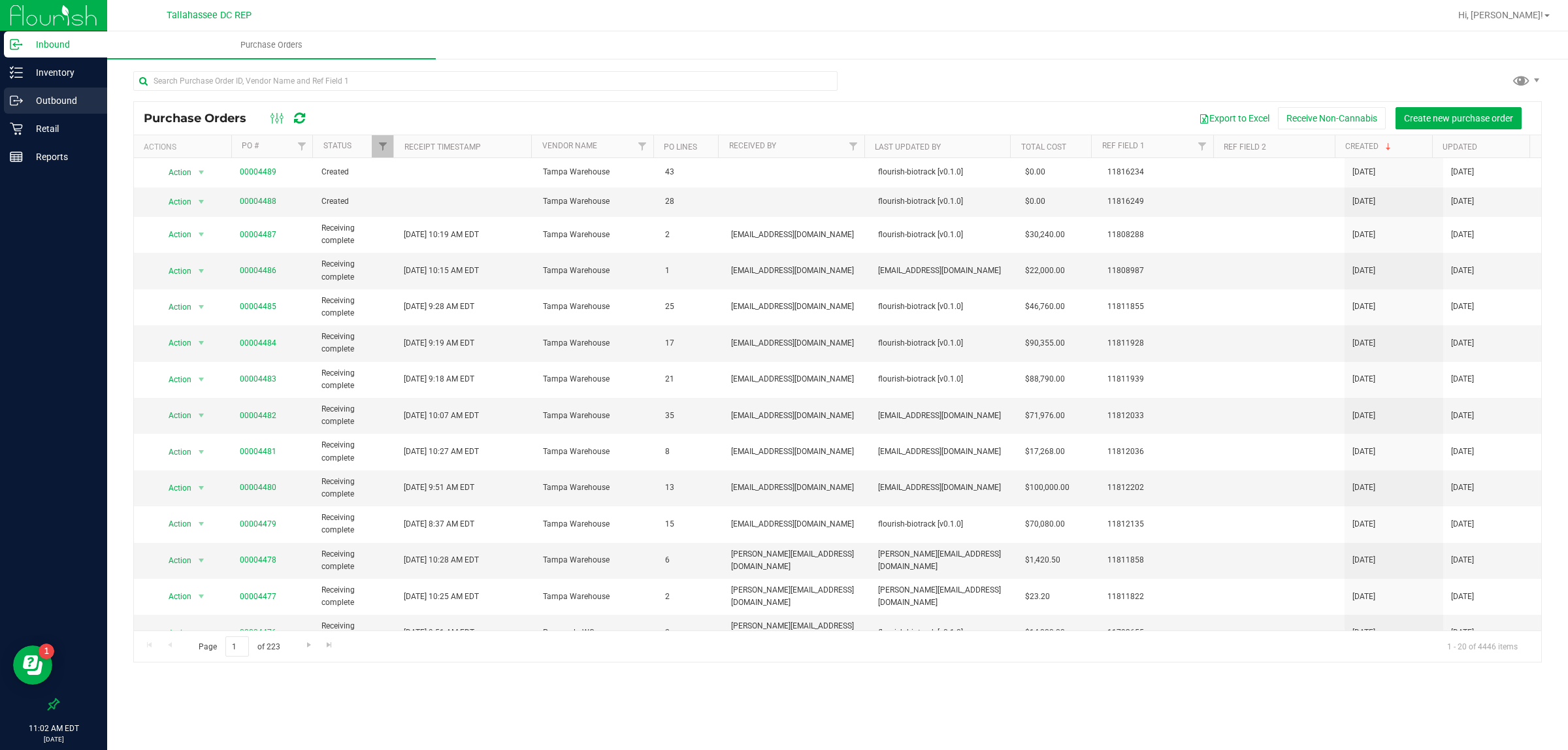
click at [83, 102] on p "Outbound" at bounding box center [62, 100] width 78 height 15
